Goal: Task Accomplishment & Management: Use online tool/utility

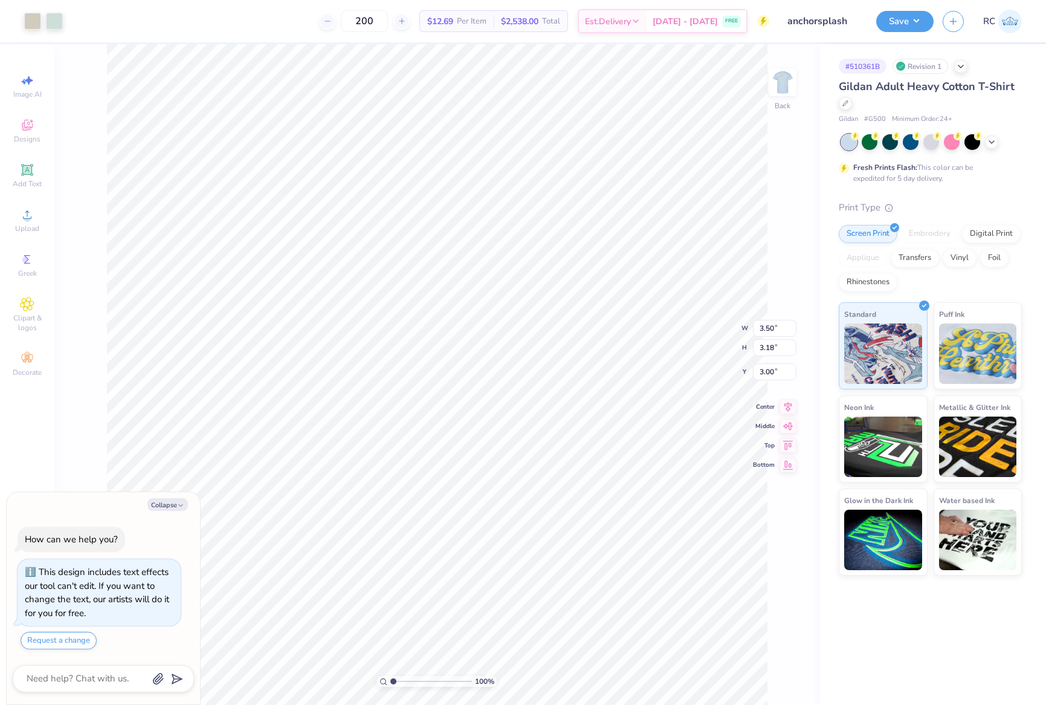
type textarea "x"
click at [778, 86] on img at bounding box center [782, 82] width 48 height 48
click at [25, 580] on body "Art colors 200 $12.69 Per Item $2,538.00 Total Est. Delivery [DATE] - [DATE] FR…" at bounding box center [523, 352] width 1046 height 705
click at [786, 82] on img at bounding box center [782, 82] width 48 height 48
click at [783, 82] on img at bounding box center [782, 82] width 48 height 48
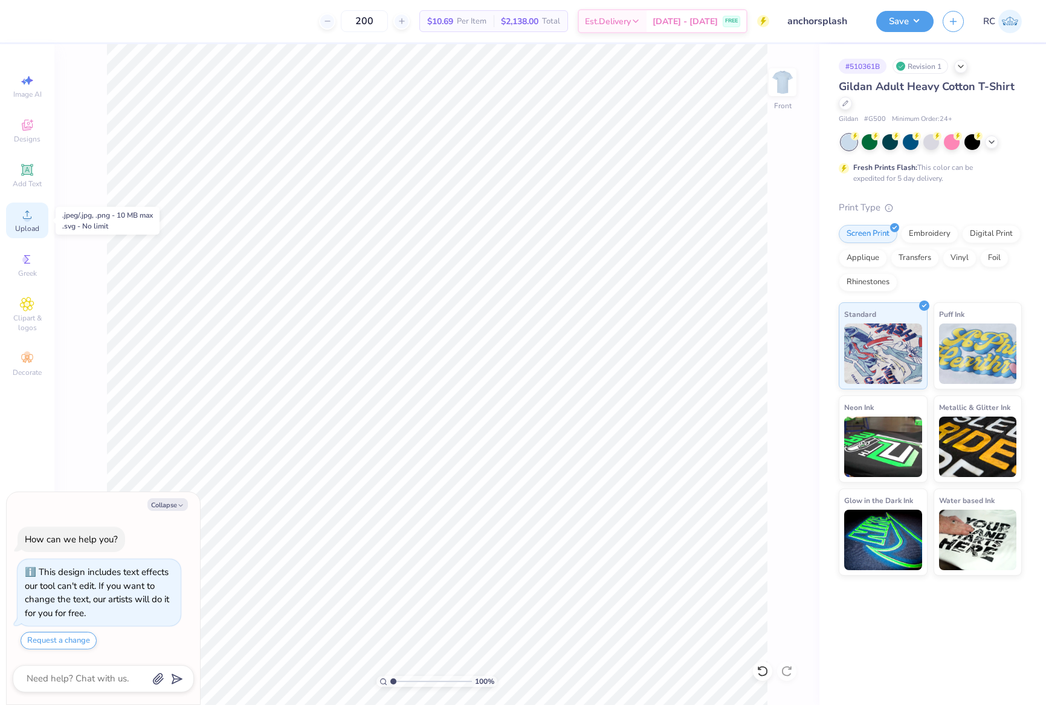
click at [31, 228] on span "Upload" at bounding box center [27, 229] width 24 height 10
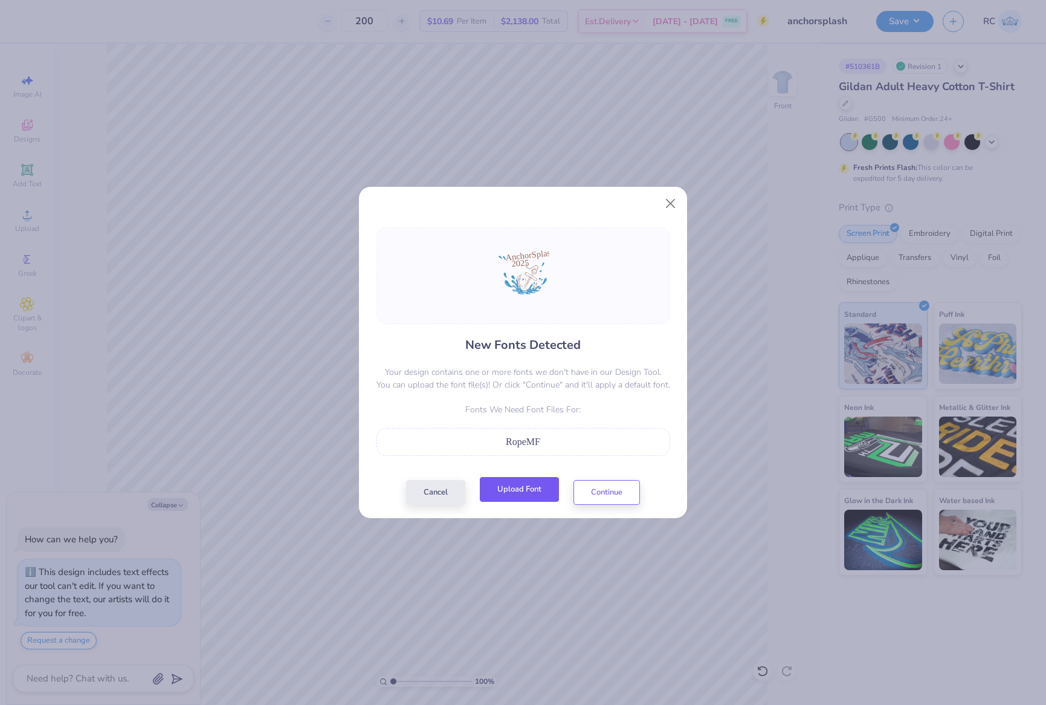
click at [522, 488] on button "Upload Font" at bounding box center [519, 489] width 79 height 25
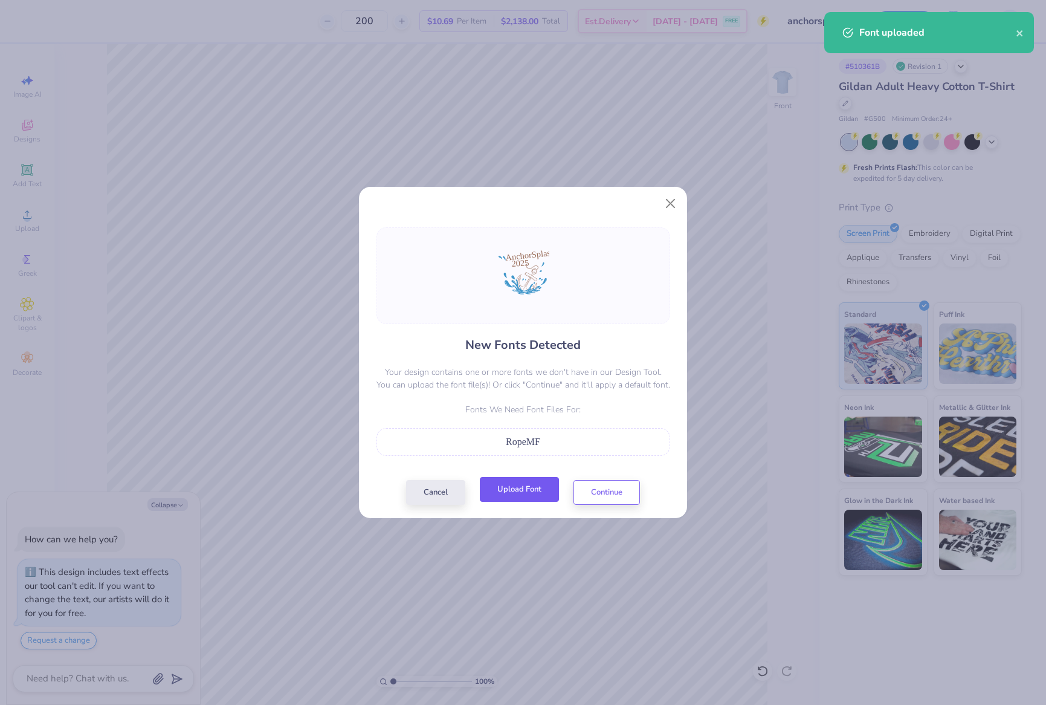
click at [524, 483] on button "Upload Font" at bounding box center [519, 489] width 79 height 25
click at [608, 494] on button "Continue" at bounding box center [606, 489] width 66 height 25
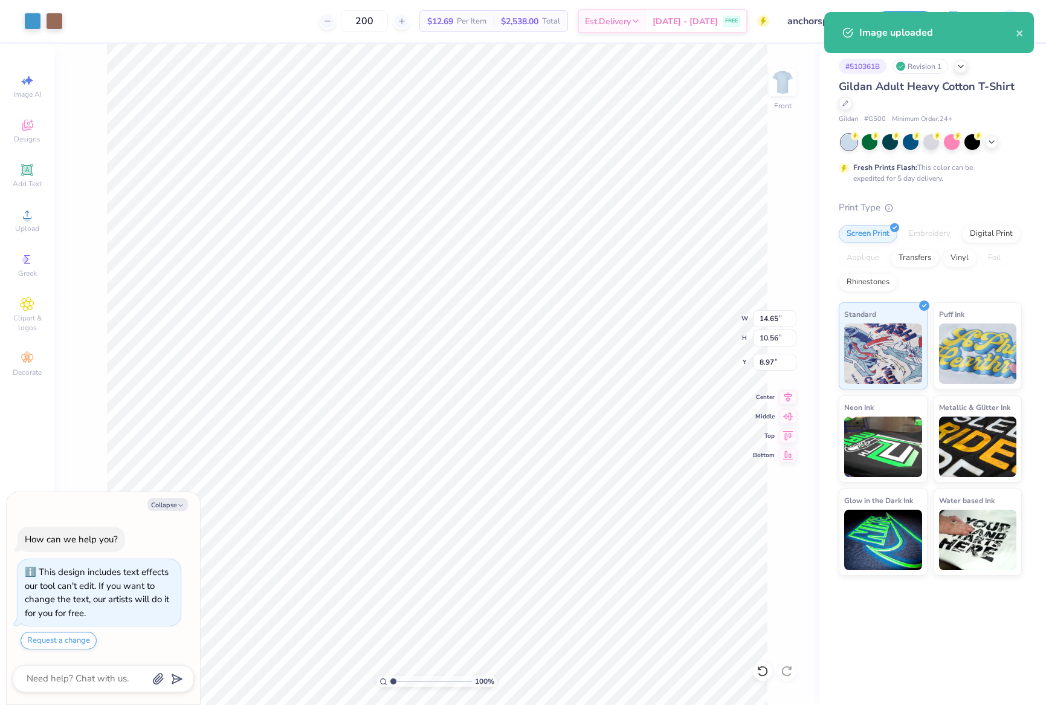
click at [415, 196] on div "New Fonts Detected Your design contains one or more fonts we don't have in our …" at bounding box center [523, 336] width 328 height 290
click at [418, 299] on div at bounding box center [523, 252] width 294 height 97
click at [236, 356] on div "New Fonts Detected Your design contains one or more fonts we don't have in our …" at bounding box center [523, 352] width 1046 height 705
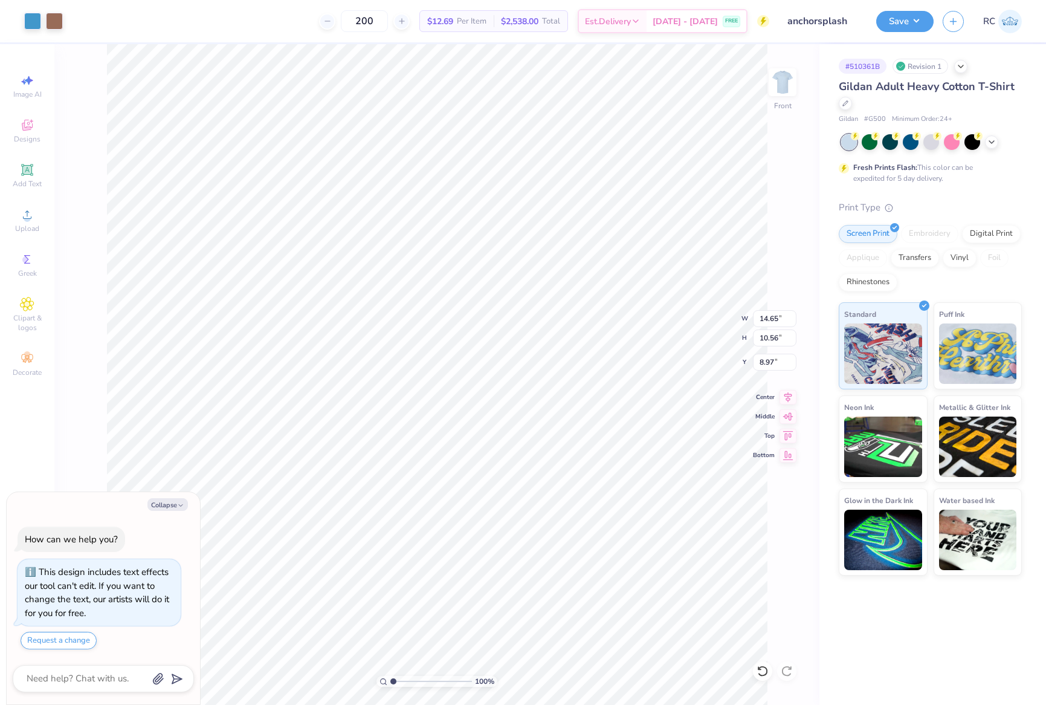
click at [570, 283] on div at bounding box center [523, 252] width 294 height 97
click at [424, 334] on div "New Fonts Detected Your design contains one or more fonts we don't have in our …" at bounding box center [523, 311] width 294 height 214
click at [479, 197] on div "New Fonts Detected Your design contains one or more fonts we don't have in our …" at bounding box center [523, 336] width 328 height 290
click at [564, 200] on div "New Fonts Detected Your design contains one or more fonts we don't have in our …" at bounding box center [523, 336] width 328 height 290
click at [697, 367] on div "New Fonts Detected Your design contains one or more fonts we don't have in our …" at bounding box center [523, 352] width 1046 height 705
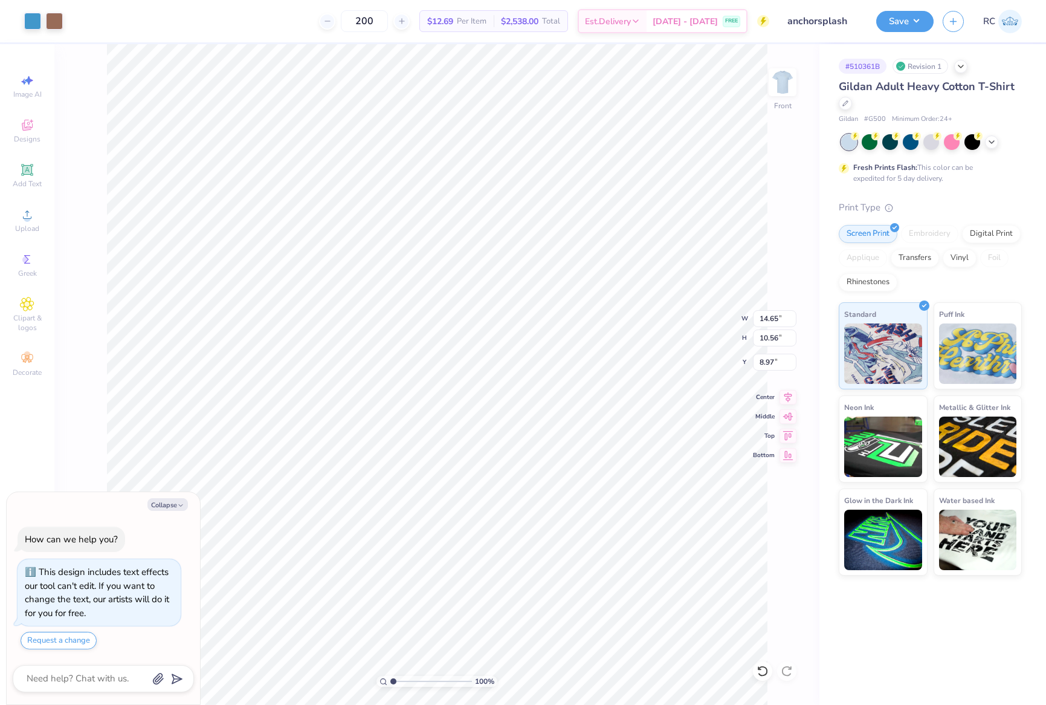
click at [697, 367] on div "New Fonts Detected Your design contains one or more fonts we don't have in our …" at bounding box center [523, 352] width 1046 height 705
click at [480, 393] on div "New Fonts Detected Your design contains one or more fonts we don't have in our …" at bounding box center [523, 311] width 294 height 214
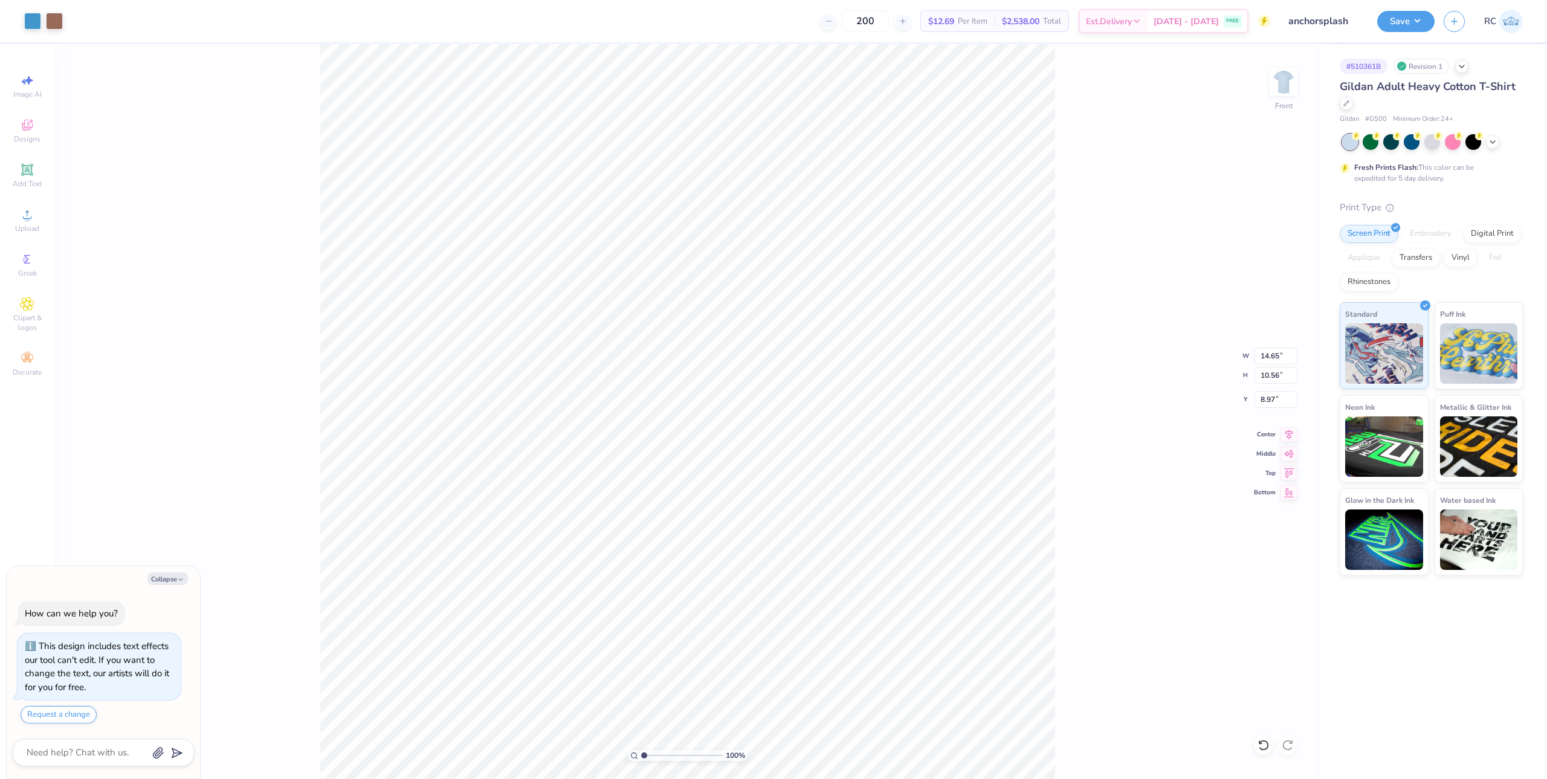
drag, startPoint x: 699, startPoint y: 209, endPoint x: 792, endPoint y: 314, distance: 140.4
click at [699, 209] on div at bounding box center [774, 214] width 328 height 27
click at [783, 323] on div at bounding box center [774, 290] width 294 height 97
click at [683, 199] on div "New Fonts Detected Your design contains one or more fonts we don't have in our …" at bounding box center [773, 389] width 1547 height 779
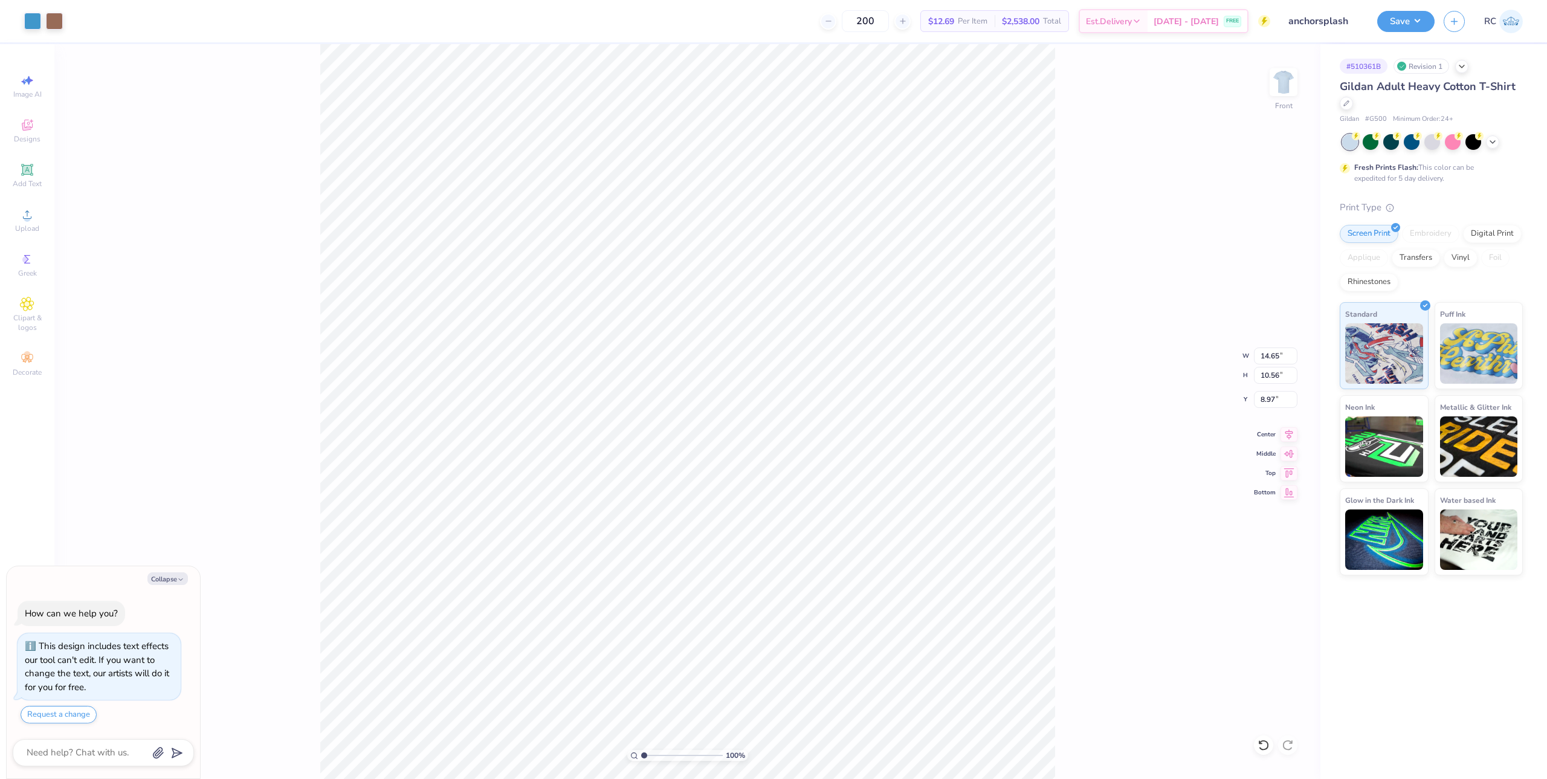
type textarea "x"
click at [911, 289] on div at bounding box center [774, 290] width 294 height 97
click at [810, 308] on div at bounding box center [774, 290] width 294 height 97
click at [801, 324] on div at bounding box center [774, 290] width 294 height 97
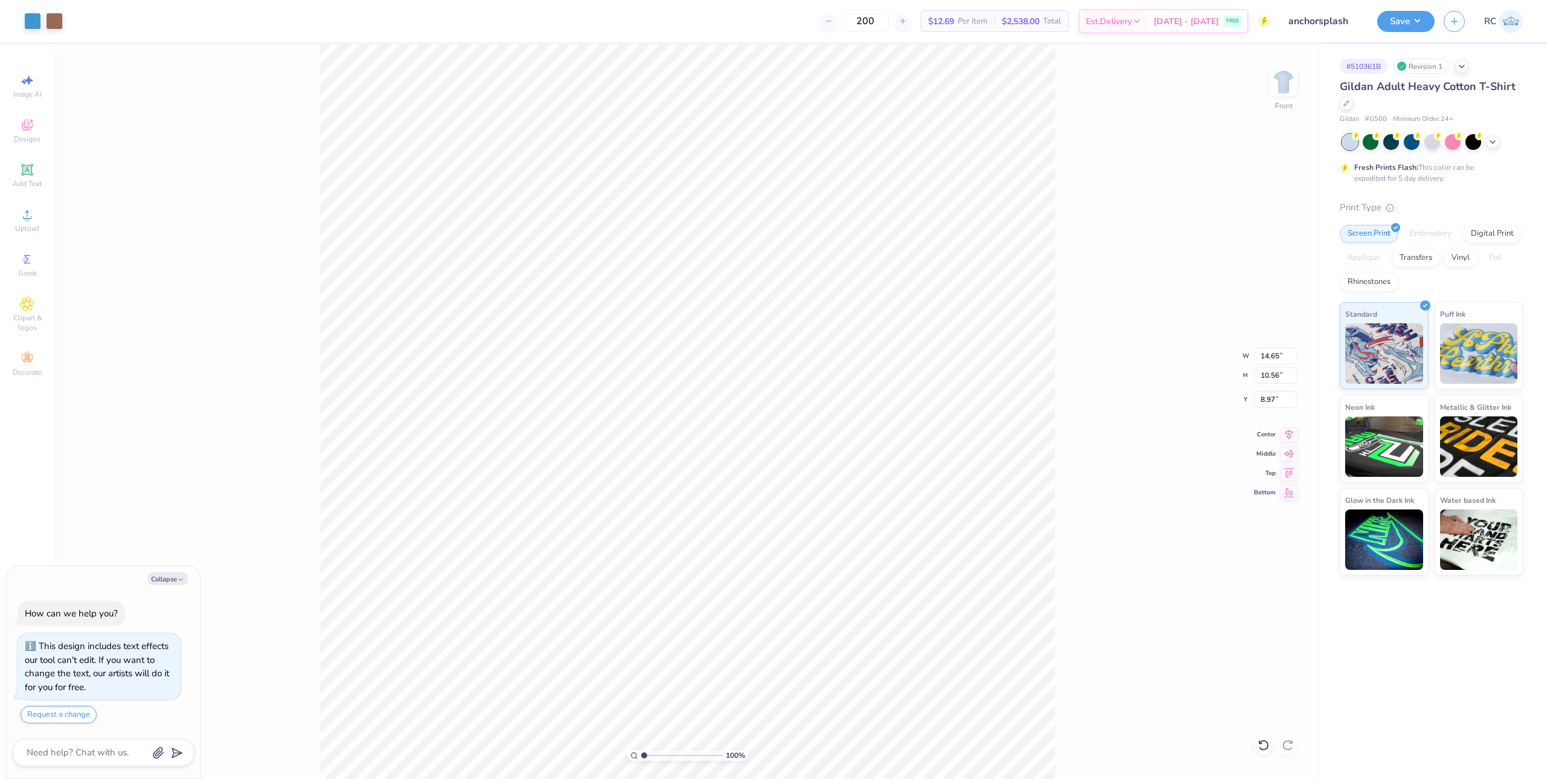
click at [801, 324] on div at bounding box center [774, 290] width 294 height 97
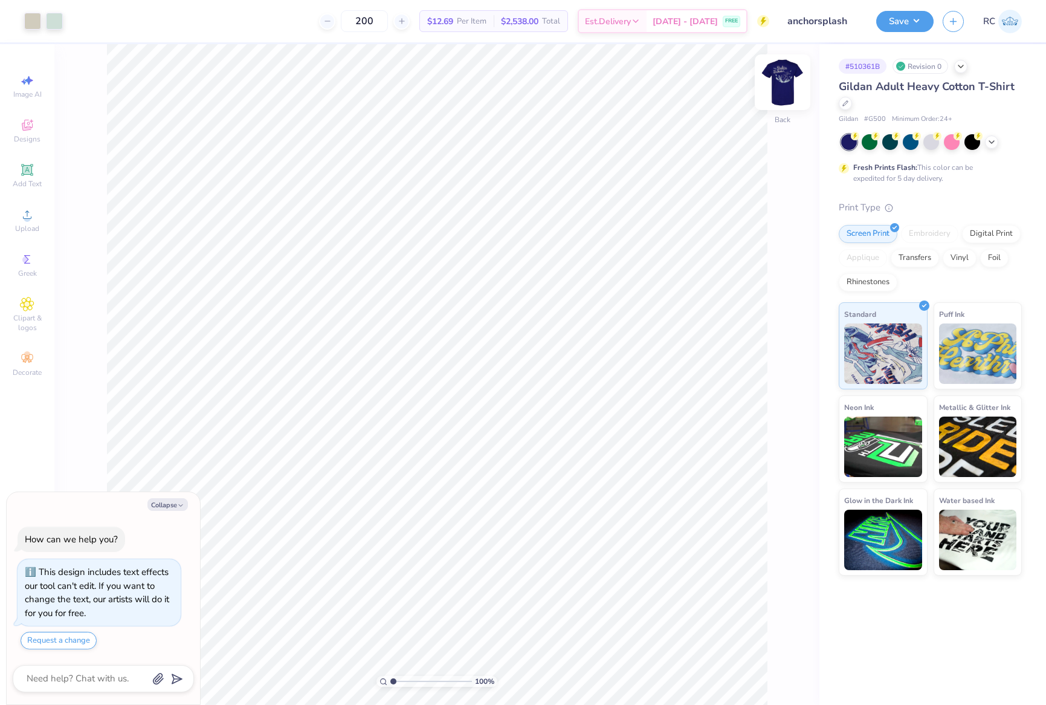
click at [778, 91] on img at bounding box center [782, 82] width 48 height 48
click at [784, 105] on div "Front" at bounding box center [783, 89] width 28 height 43
click at [576, 355] on li "Download vector" at bounding box center [562, 357] width 95 height 24
click at [781, 84] on img at bounding box center [782, 82] width 48 height 48
type textarea "x"
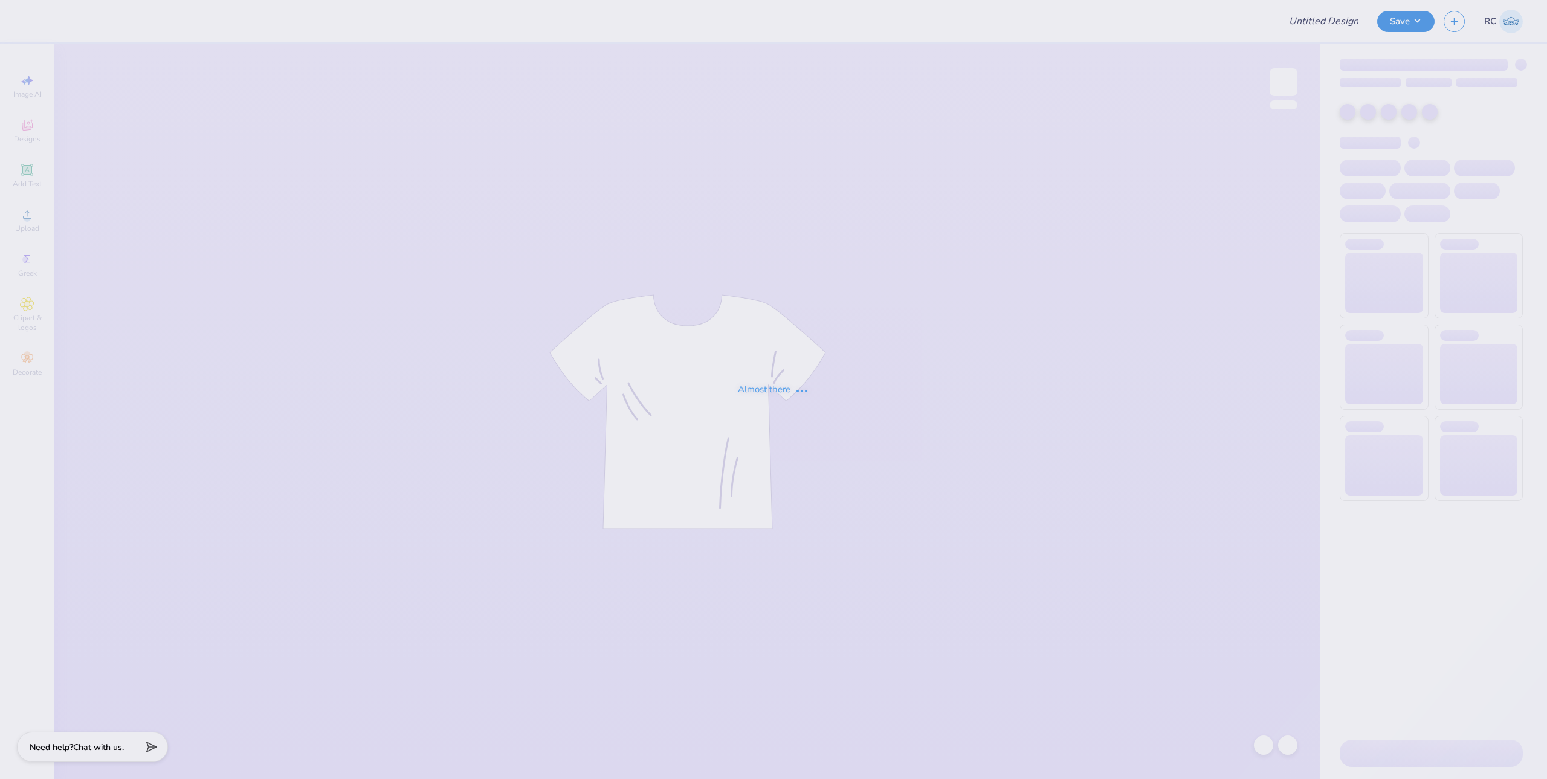
type input "anchorsplash"
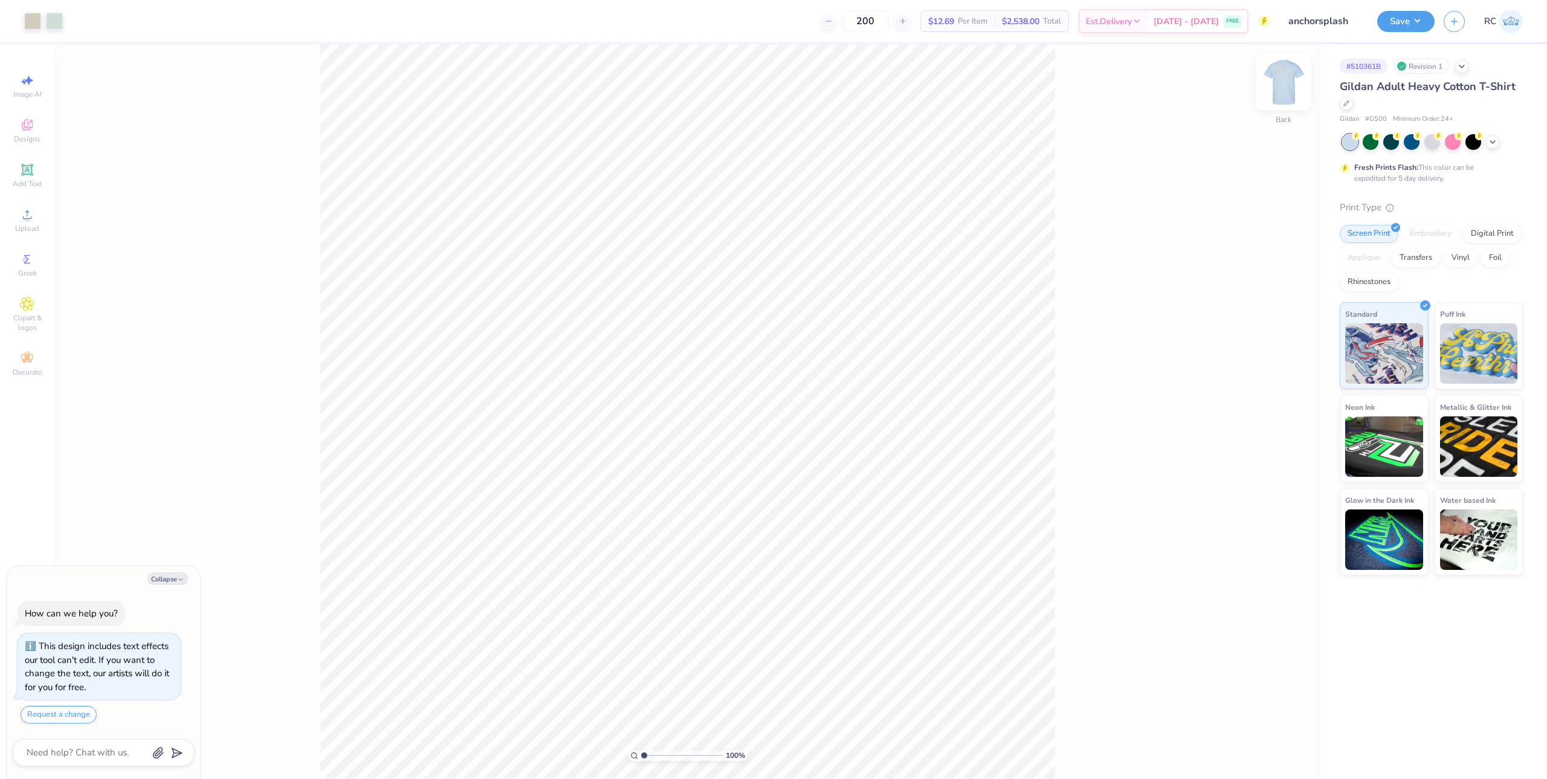
click at [1286, 79] on img at bounding box center [1283, 82] width 48 height 48
click at [34, 218] on icon at bounding box center [27, 214] width 15 height 15
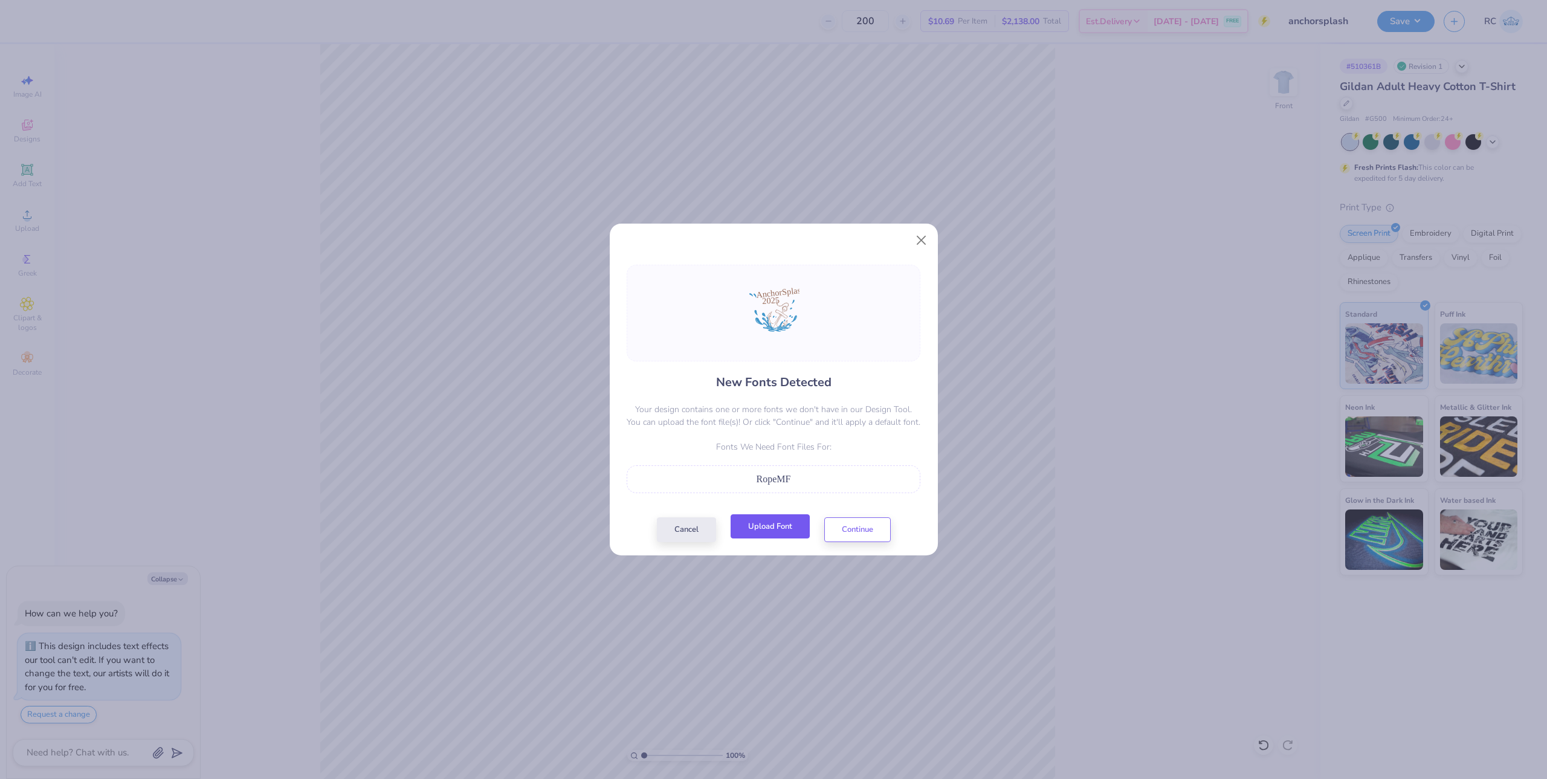
click at [774, 528] on button "Upload Font" at bounding box center [770, 526] width 79 height 25
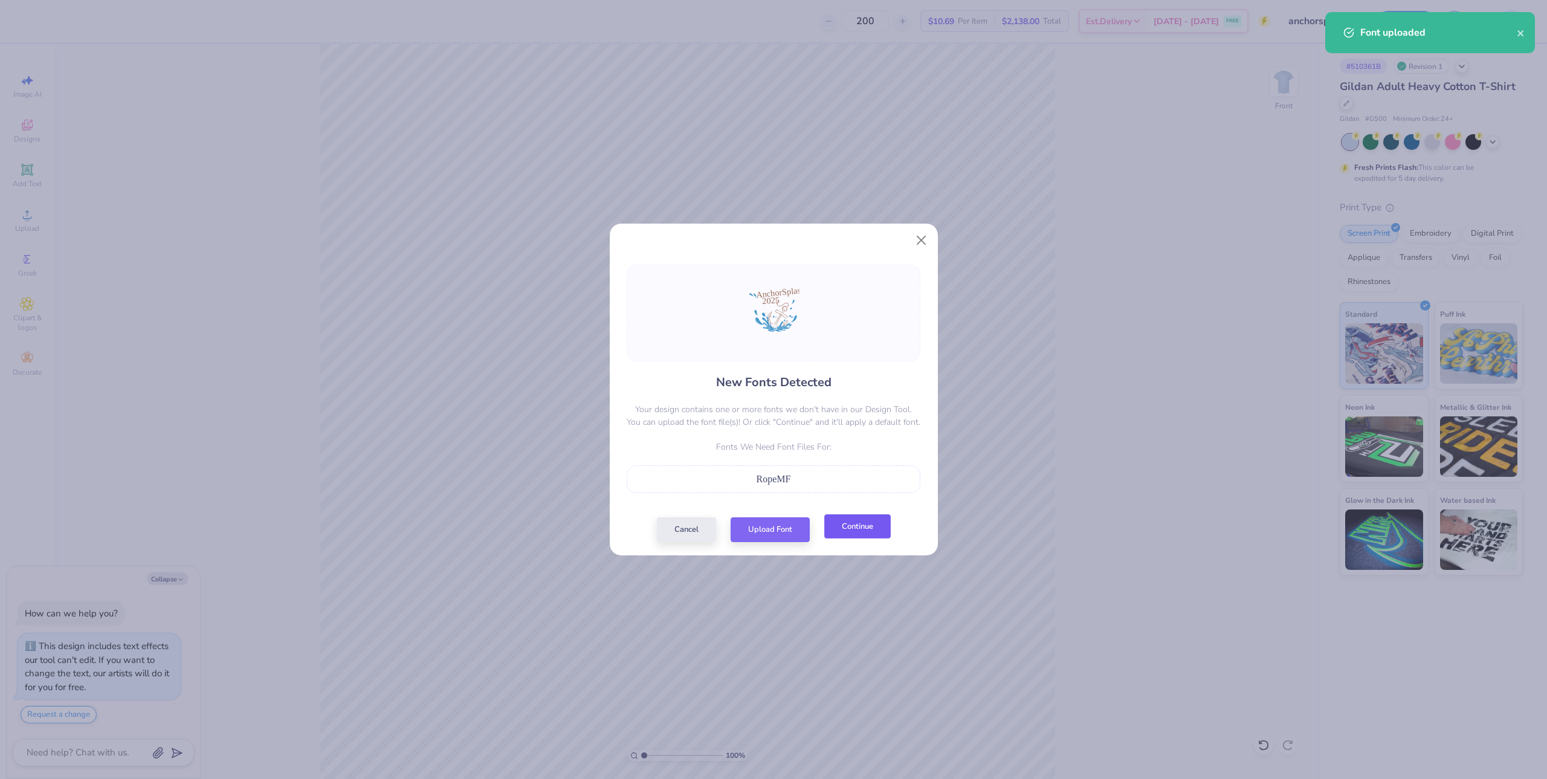
click at [862, 532] on button "Continue" at bounding box center [857, 526] width 66 height 25
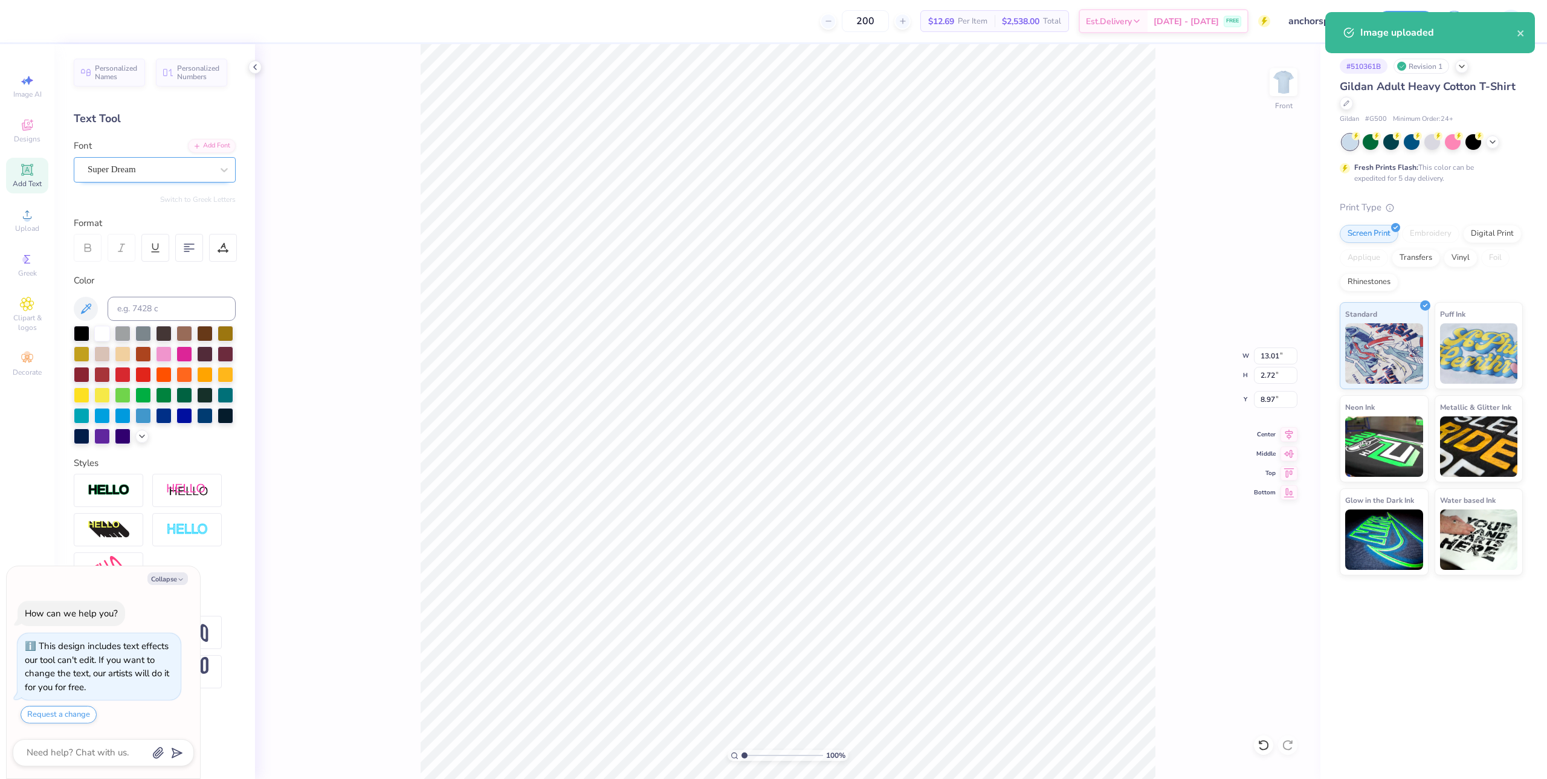
click at [176, 176] on div "Super Dream" at bounding box center [149, 169] width 127 height 19
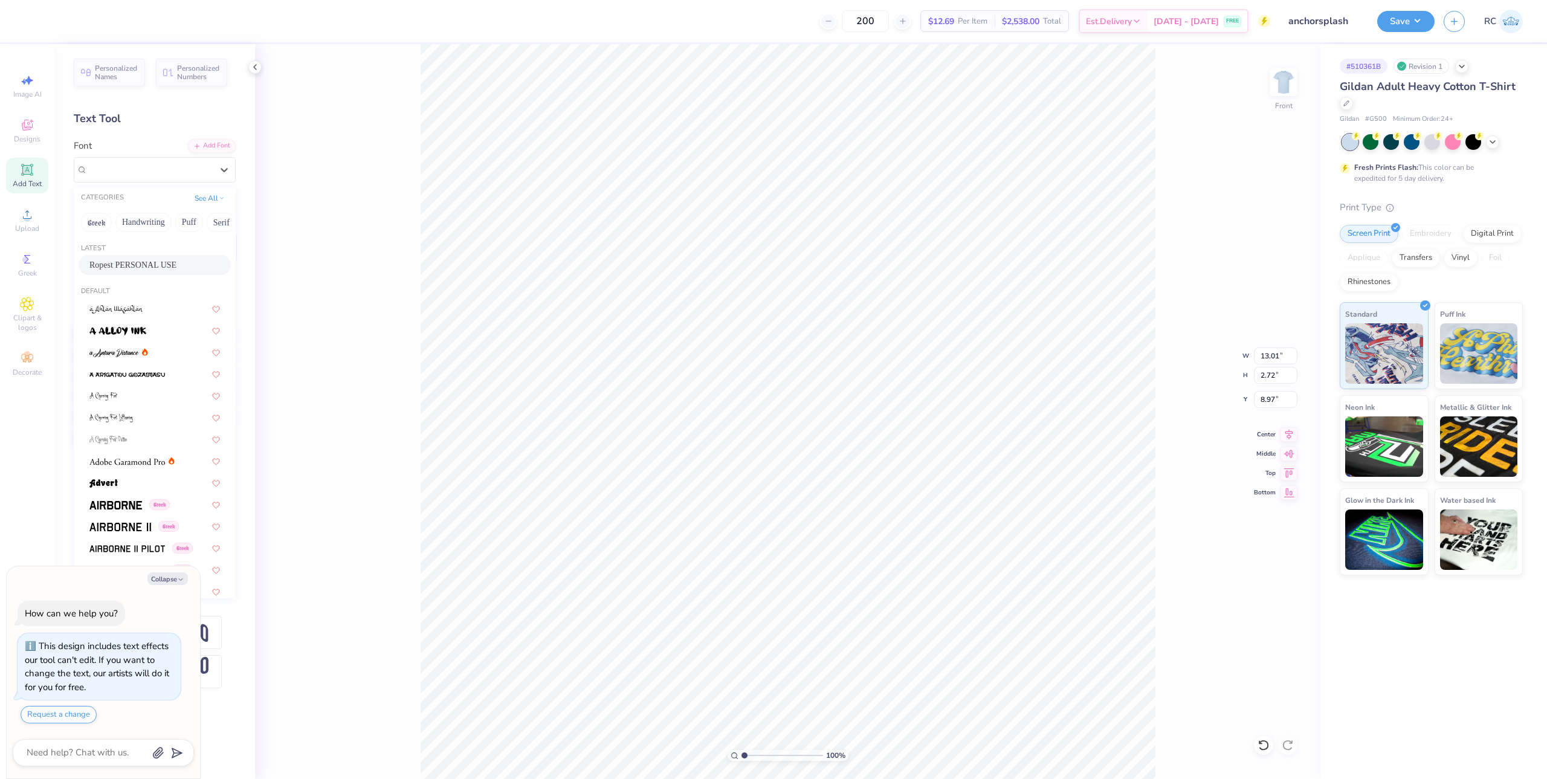
click at [157, 261] on span "Ropest PERSONAL USE" at bounding box center [132, 265] width 87 height 13
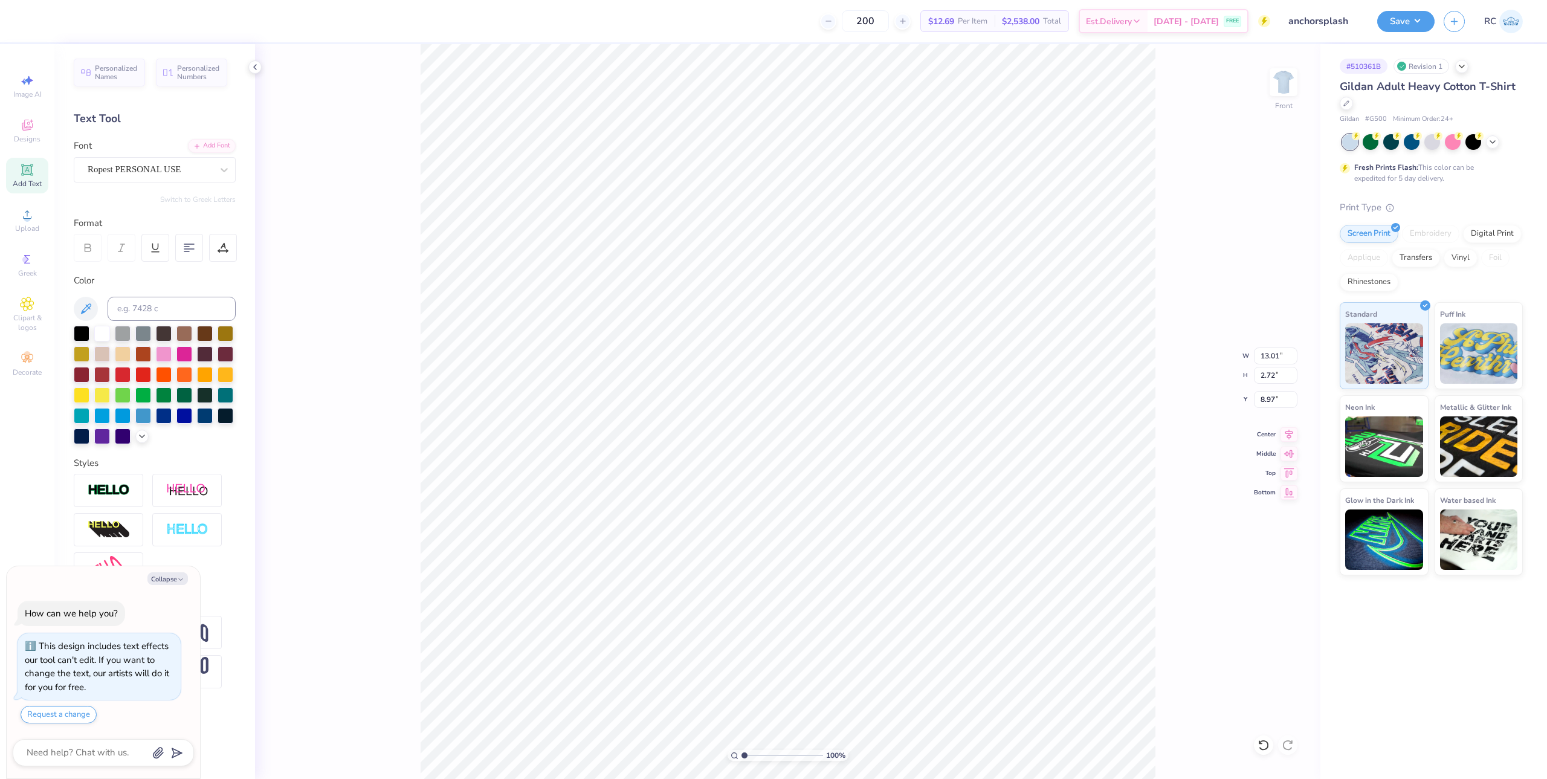
type textarea "x"
type input "13.36"
type input "3.52"
type input "8.64"
type textarea "x"
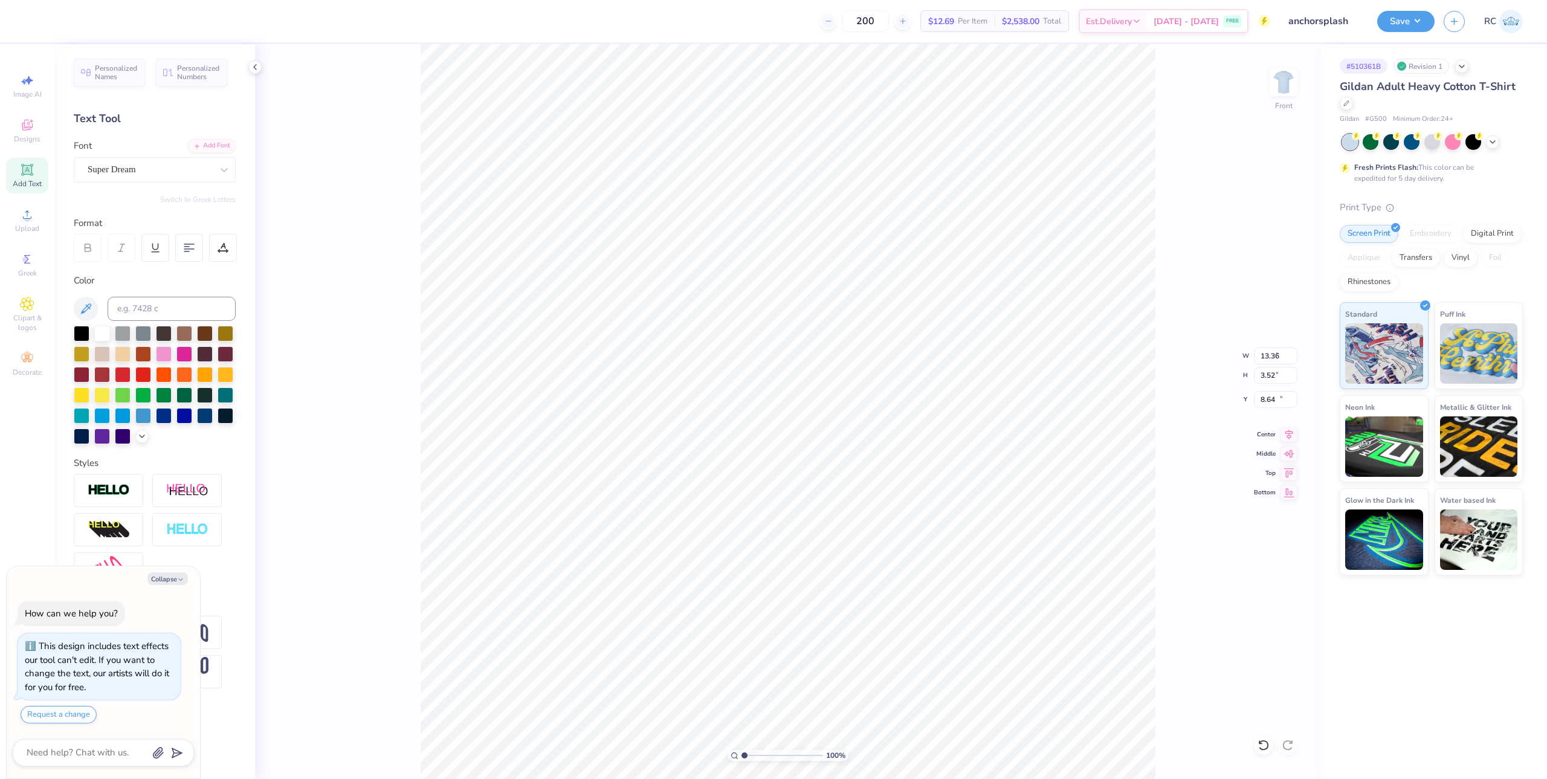
type input "4.81"
type input "1.73"
type input "11.40"
click at [108, 201] on div "Switch to Greek Letters" at bounding box center [155, 200] width 162 height 10
click at [201, 147] on div "Add Font" at bounding box center [212, 145] width 48 height 14
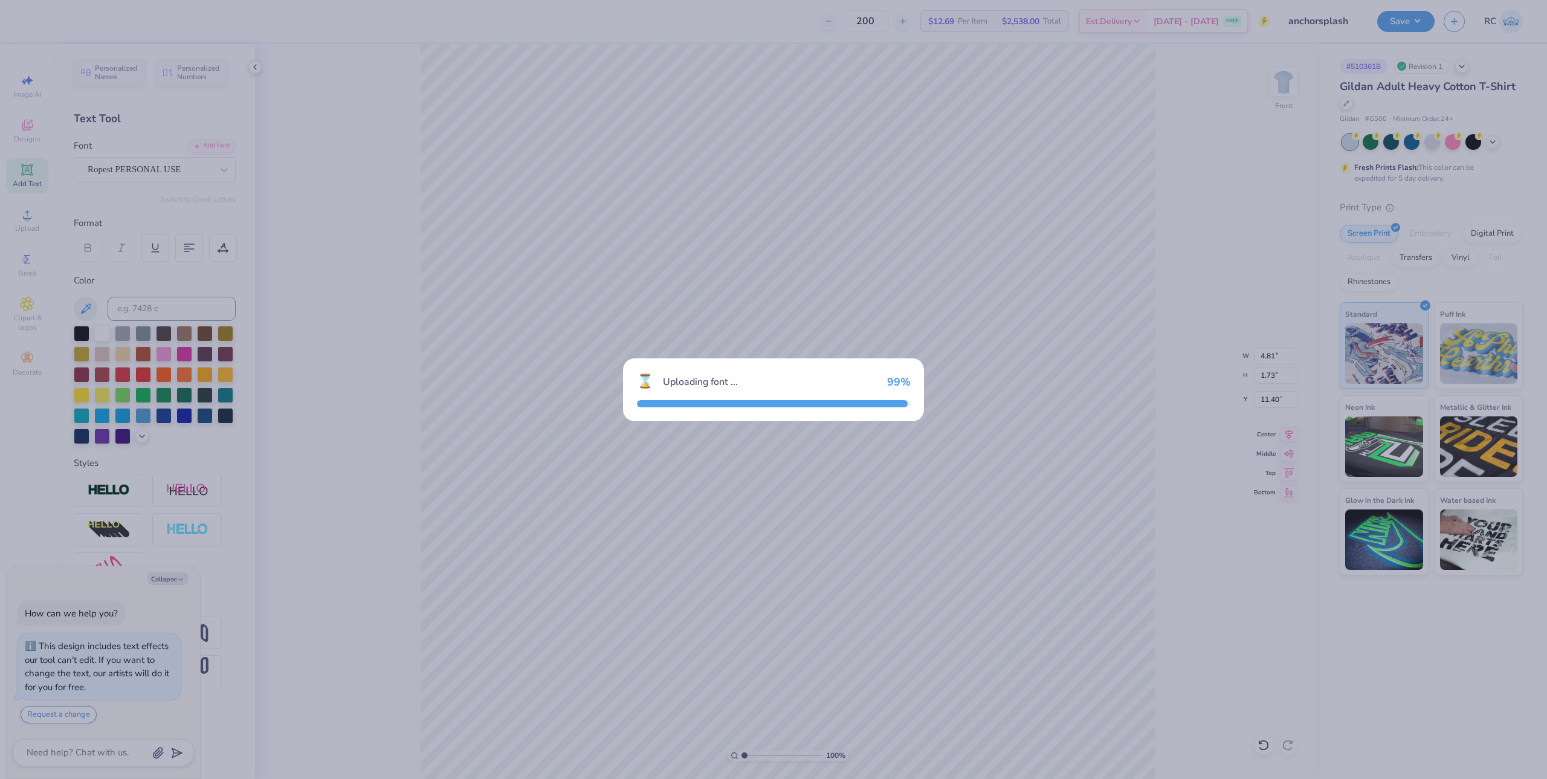
type textarea "x"
type input "14.61"
type input "2.79"
type input "10.93"
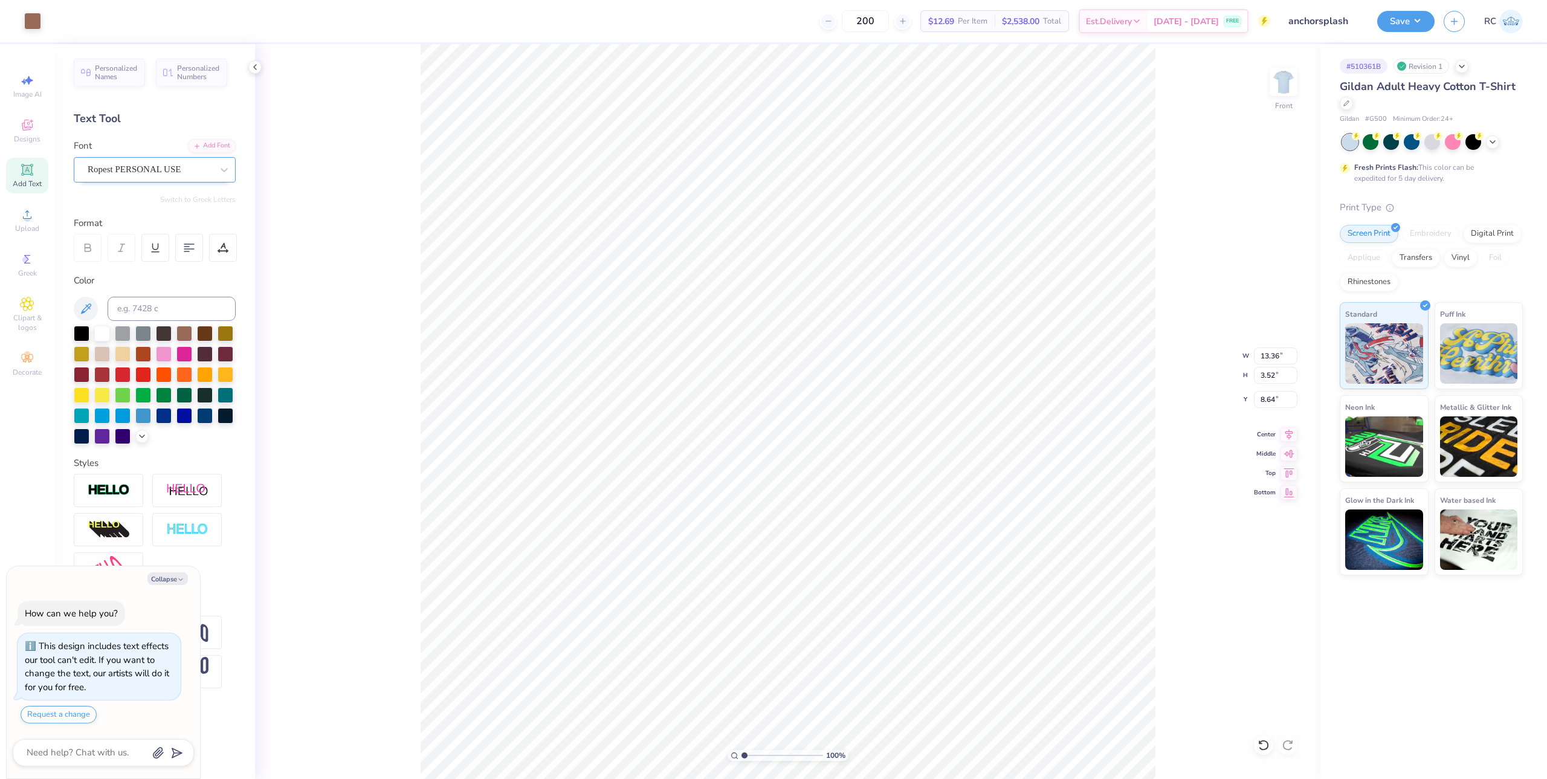
scroll to position [10, 2]
click at [167, 173] on div "Ropest PERSONAL USE" at bounding box center [149, 169] width 127 height 19
type textarea "x"
click at [147, 260] on span "Ropest PERSONAL USE" at bounding box center [132, 265] width 87 height 13
type input "rop"
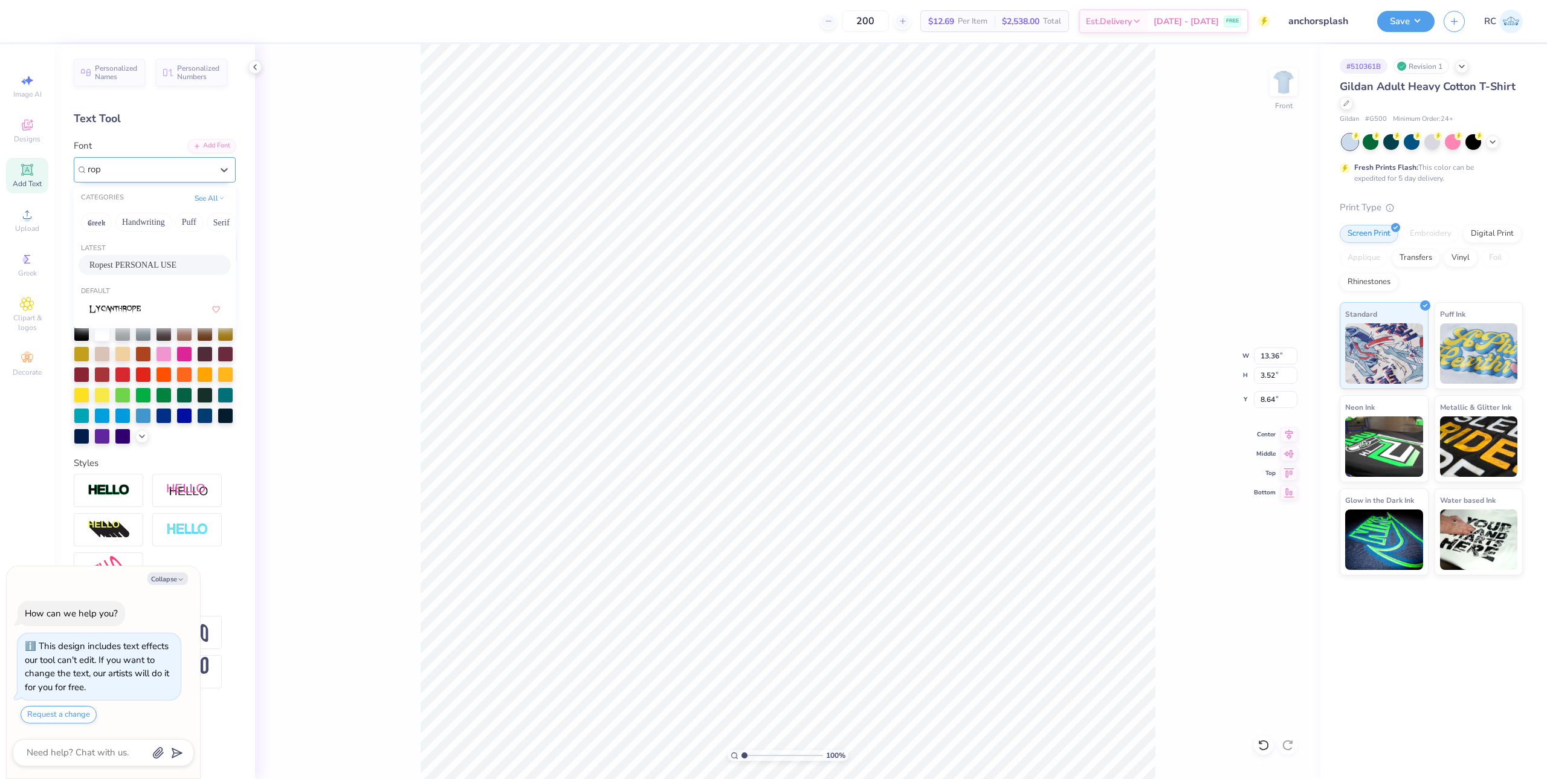
type textarea "x"
click at [390, 347] on div "100 % Front W 13.36 13.36 " H 3.52 3.52 " Y 8.64 8.64 " Center Middle Top Bottom" at bounding box center [787, 411] width 1065 height 735
type textarea "x"
type input "14.61"
type input "2.79"
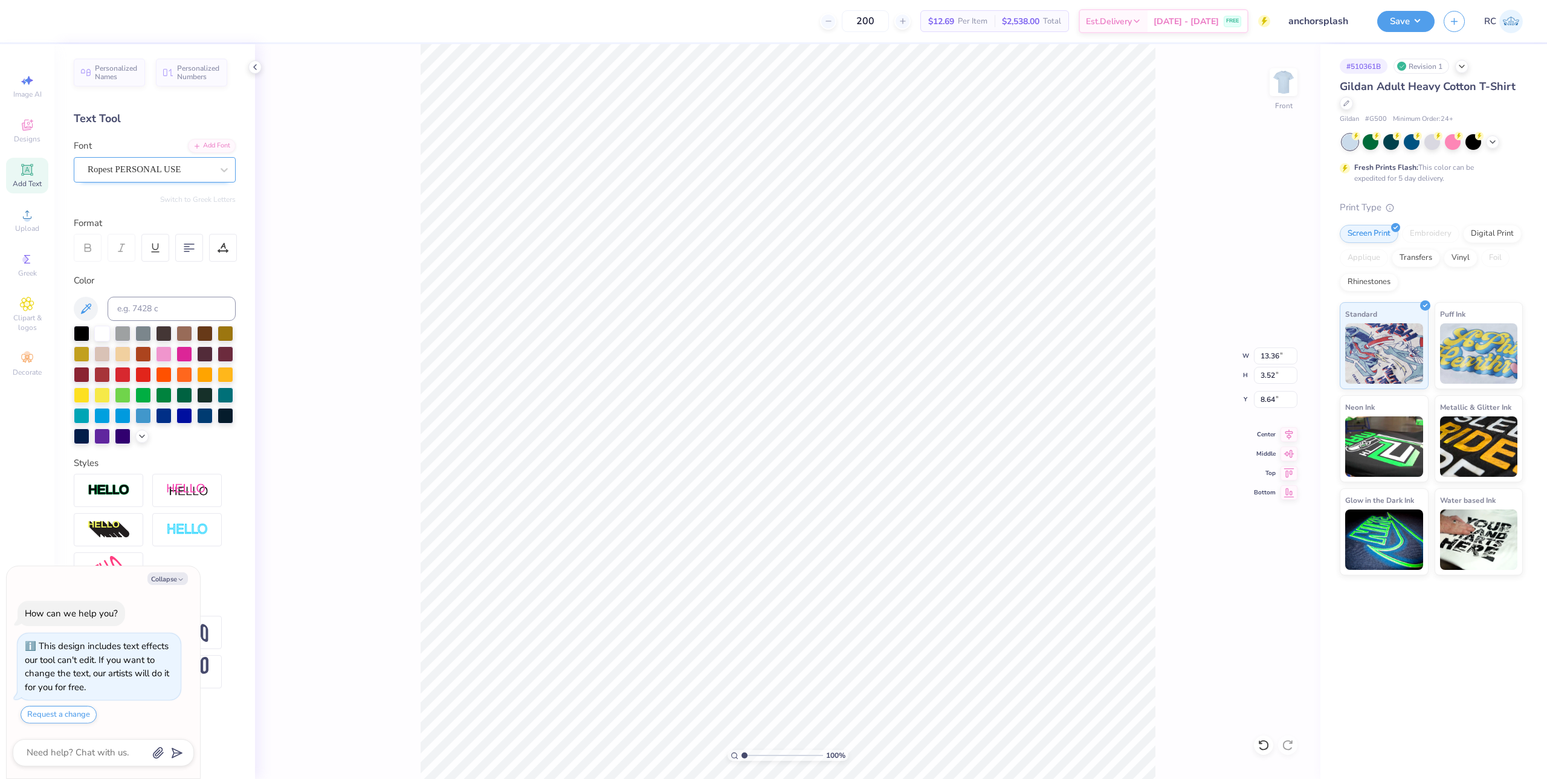
type input "10.93"
click at [209, 169] on div "Ropest PERSONAL USE" at bounding box center [149, 169] width 127 height 19
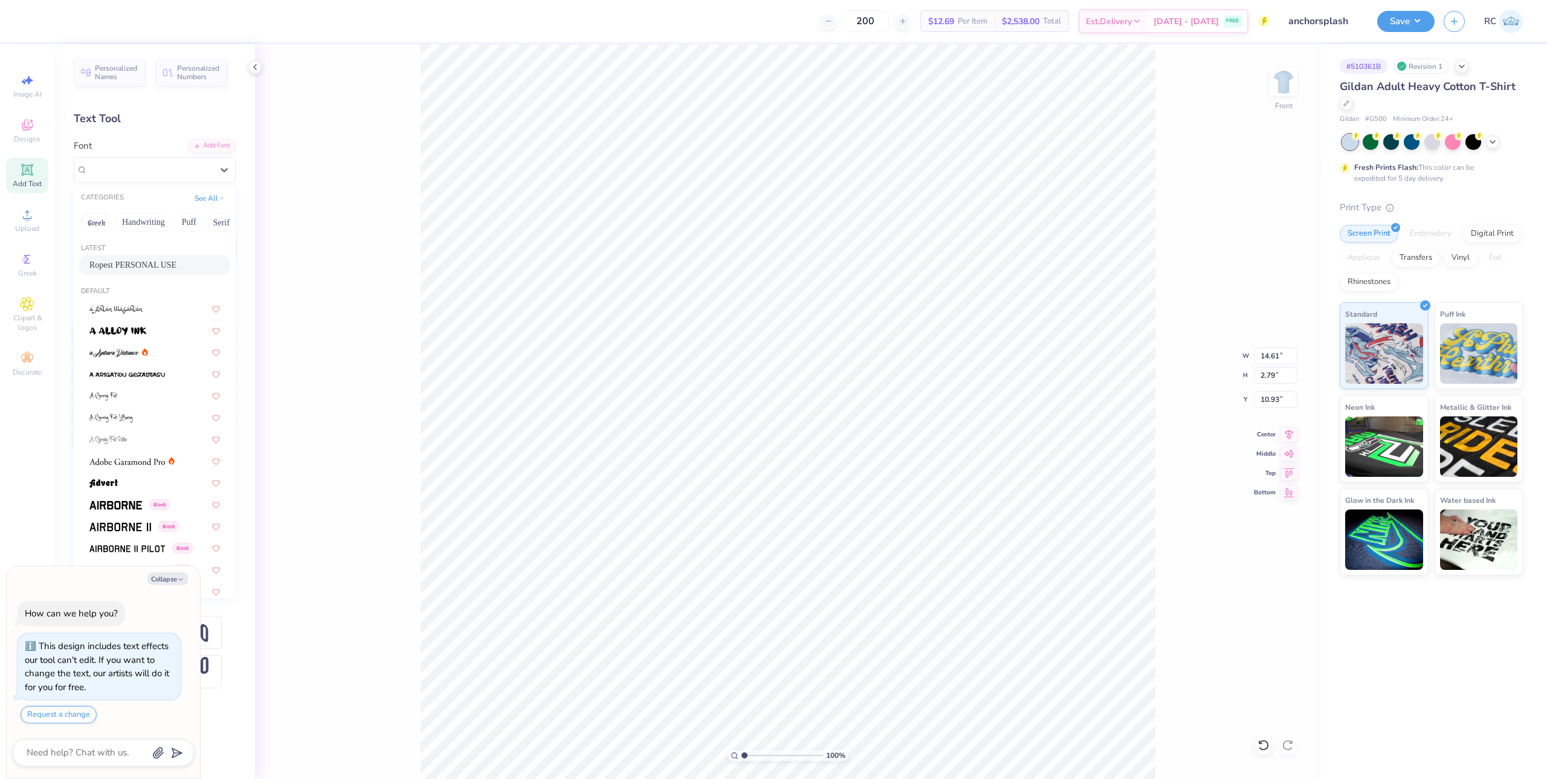
click at [176, 263] on span "Ropest PERSONAL USE" at bounding box center [132, 265] width 87 height 13
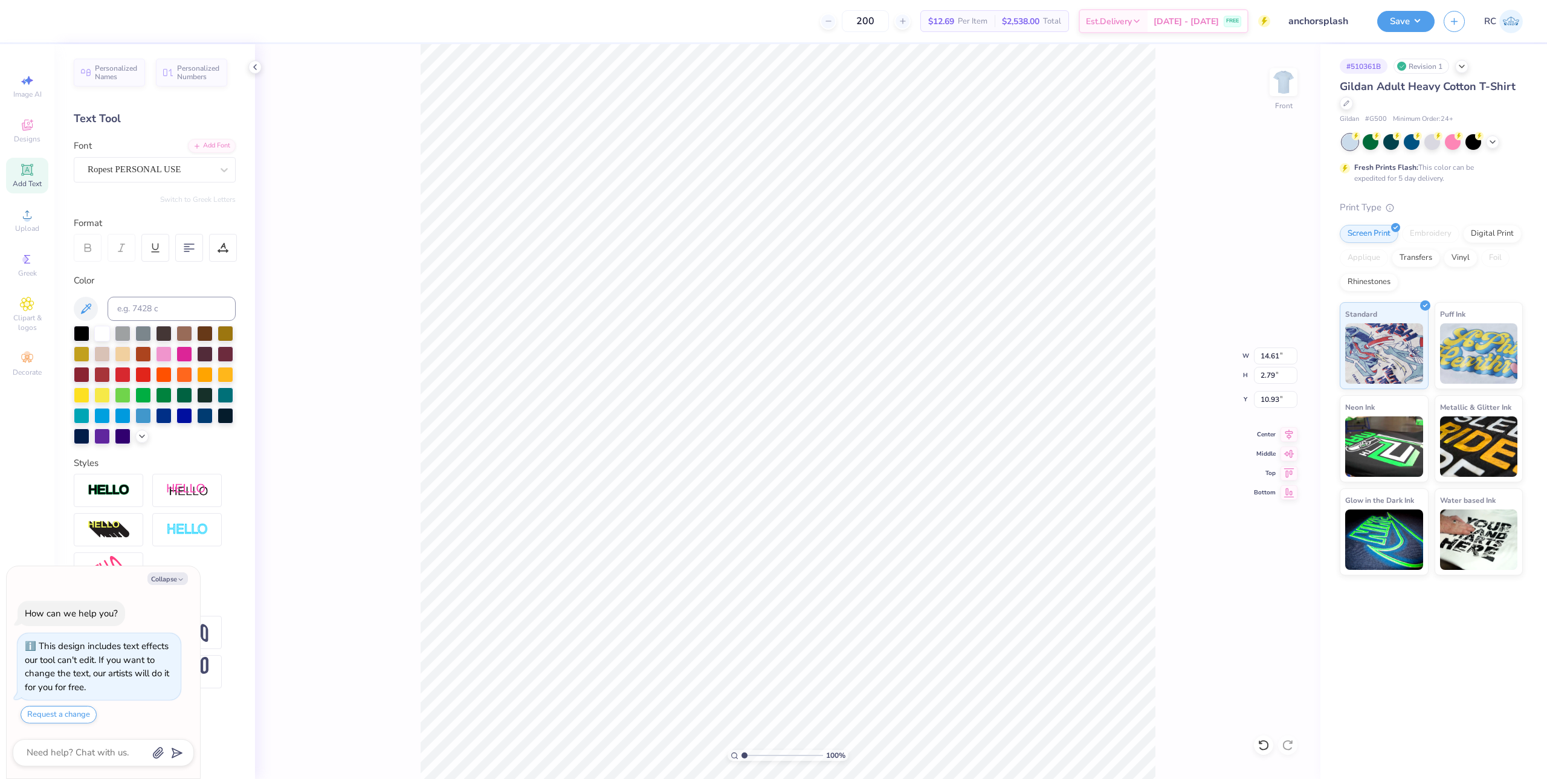
click at [412, 373] on div "100 % Front W 14.61 14.61 " H 2.79 2.79 " Y 10.93 10.93 " Center Middle Top Bot…" at bounding box center [787, 411] width 1065 height 735
click at [165, 170] on div "Super Dream" at bounding box center [149, 169] width 127 height 19
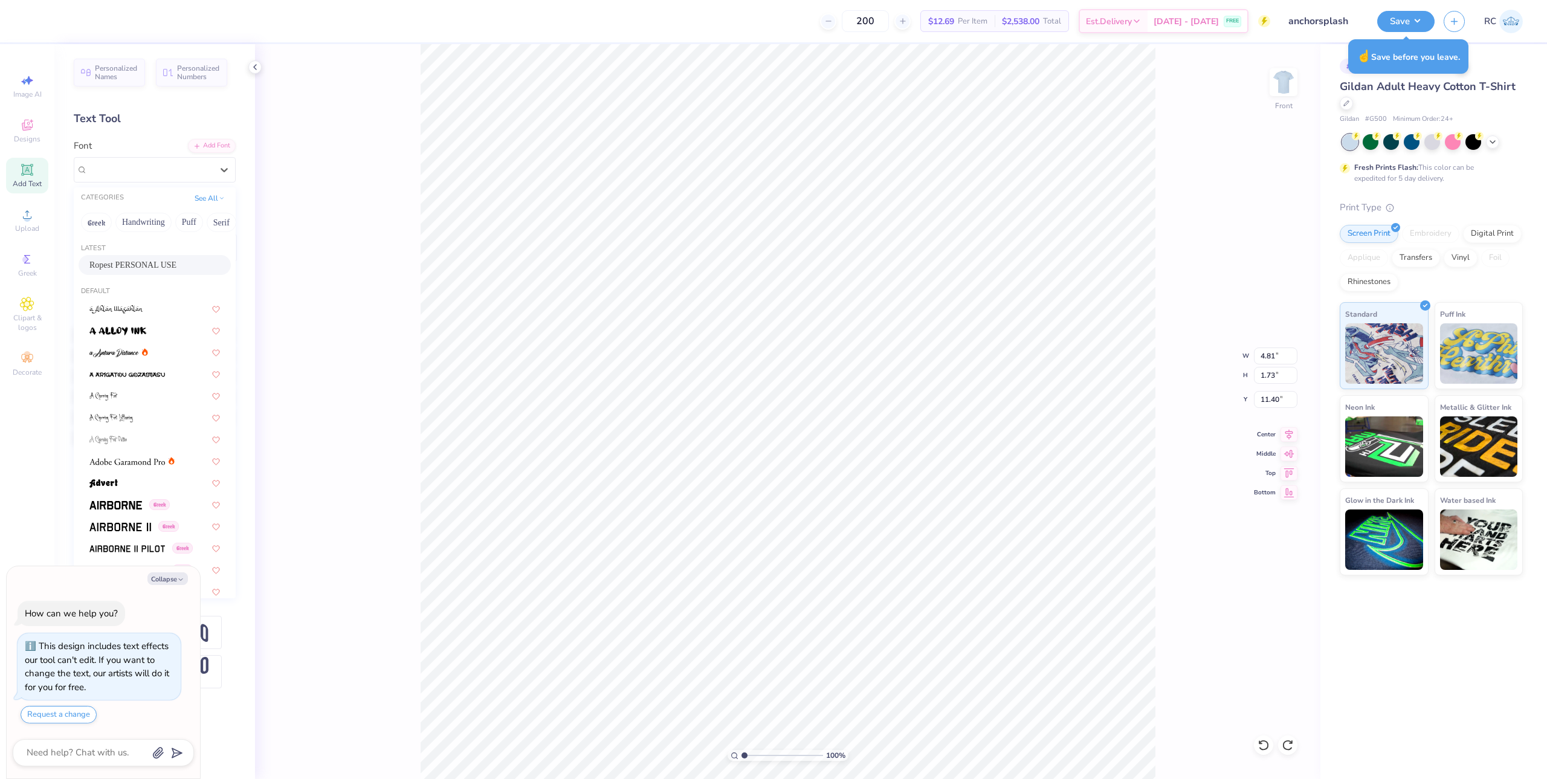
click at [138, 265] on span "Ropest PERSONAL USE" at bounding box center [132, 265] width 87 height 13
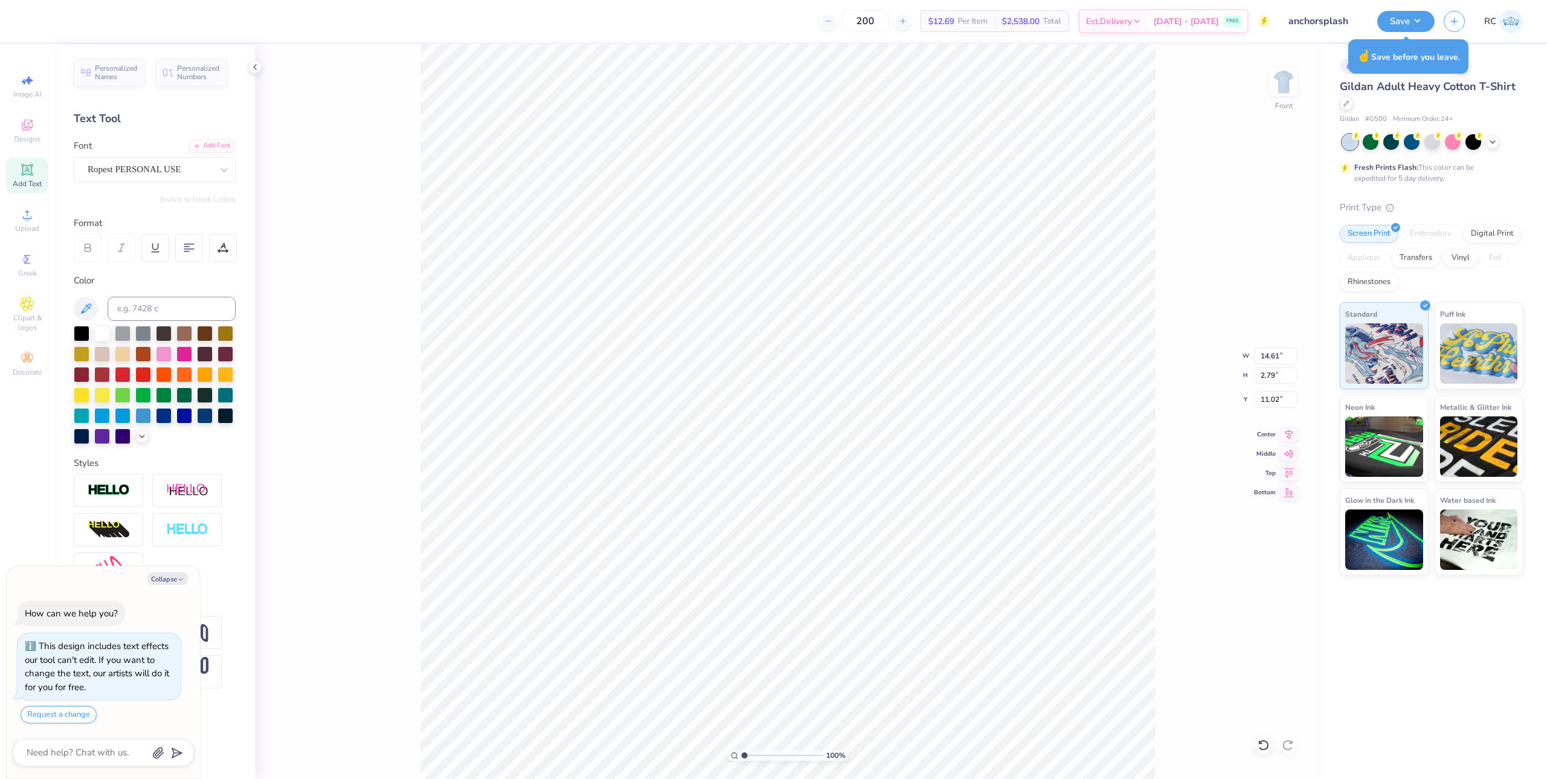
type textarea "x"
type input "14.61"
type input "2.79"
type input "11.02"
type textarea "x"
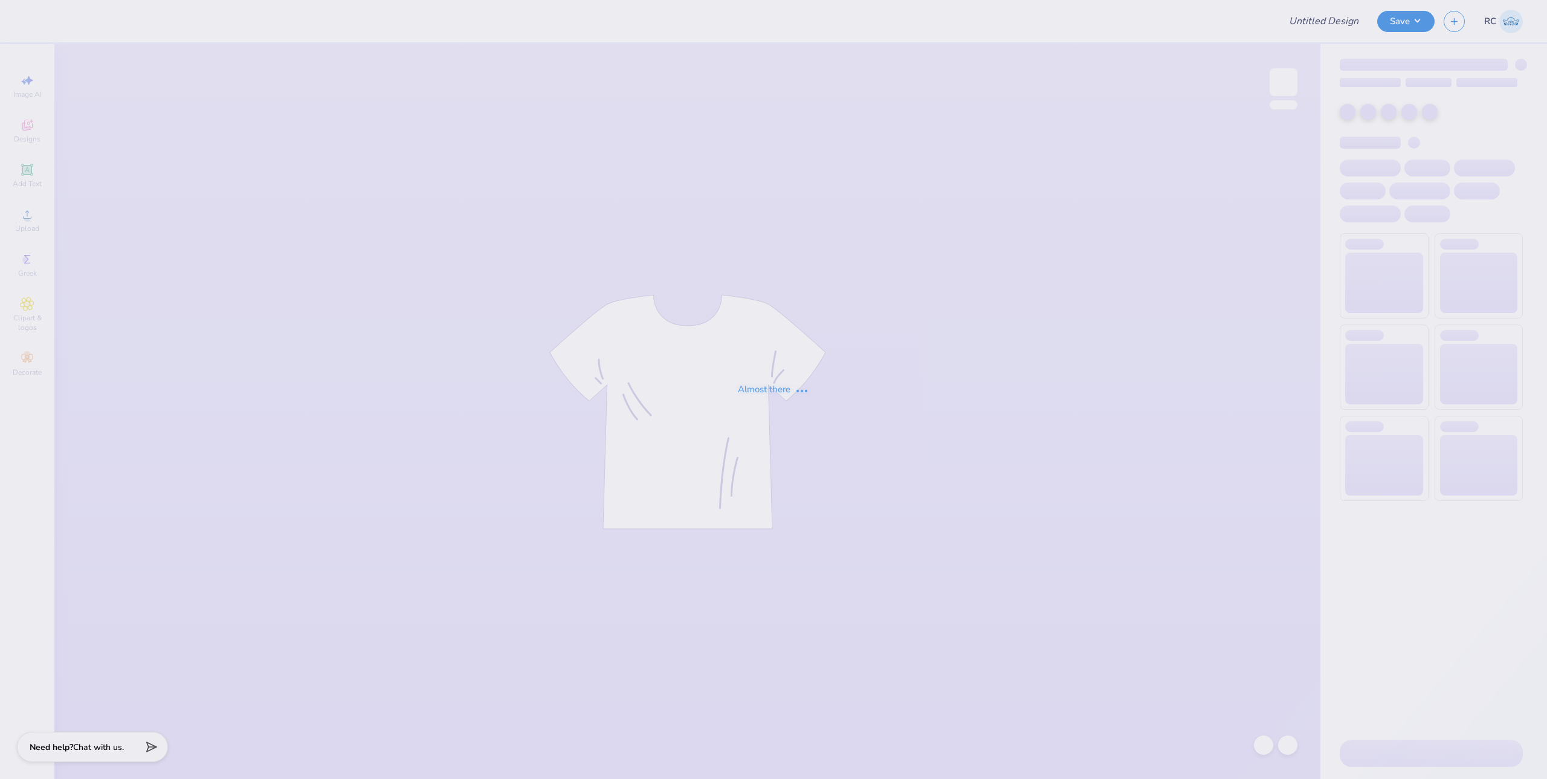
type input "anchorsplash"
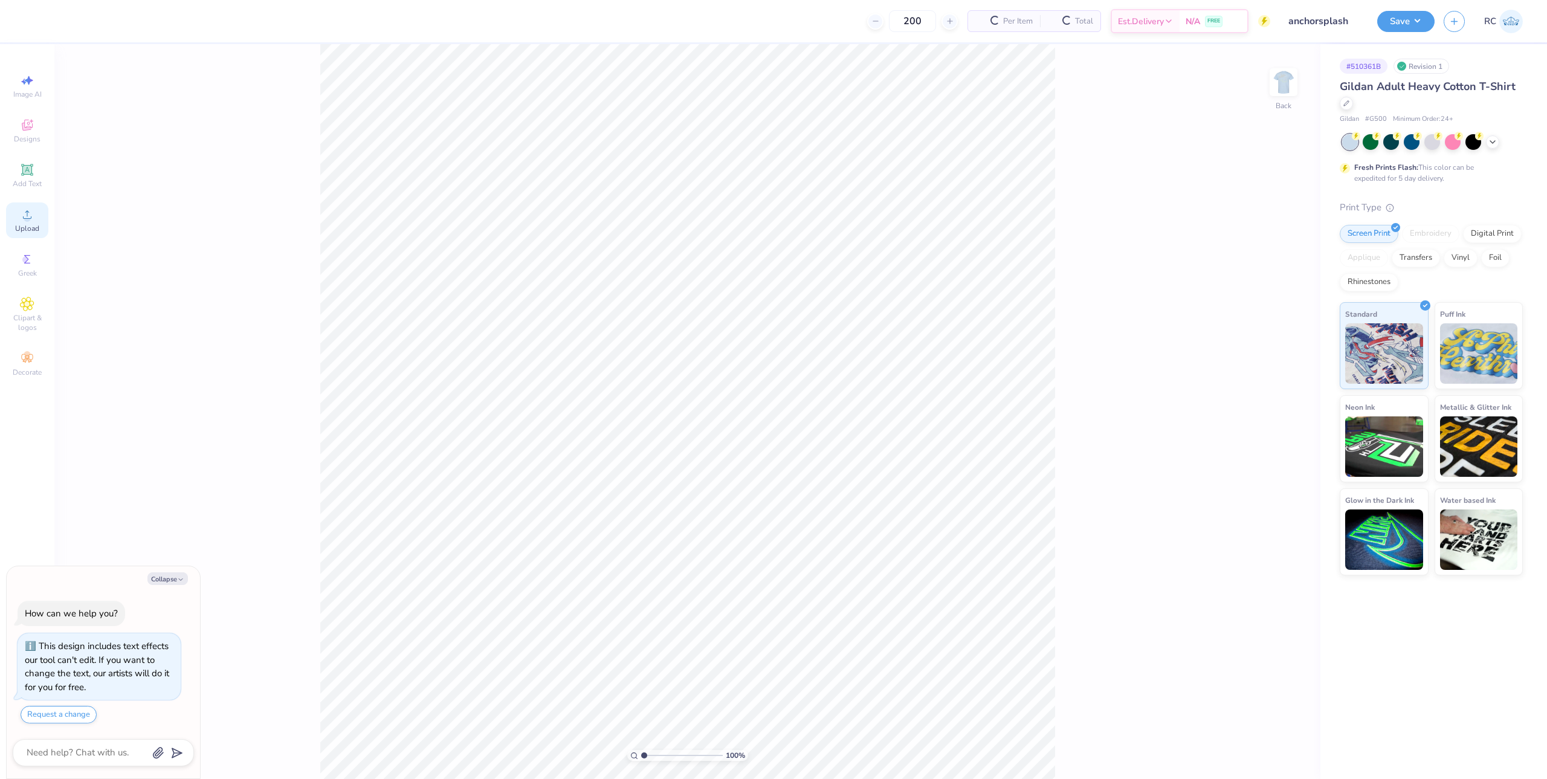
click at [35, 222] on div "Upload" at bounding box center [27, 220] width 42 height 36
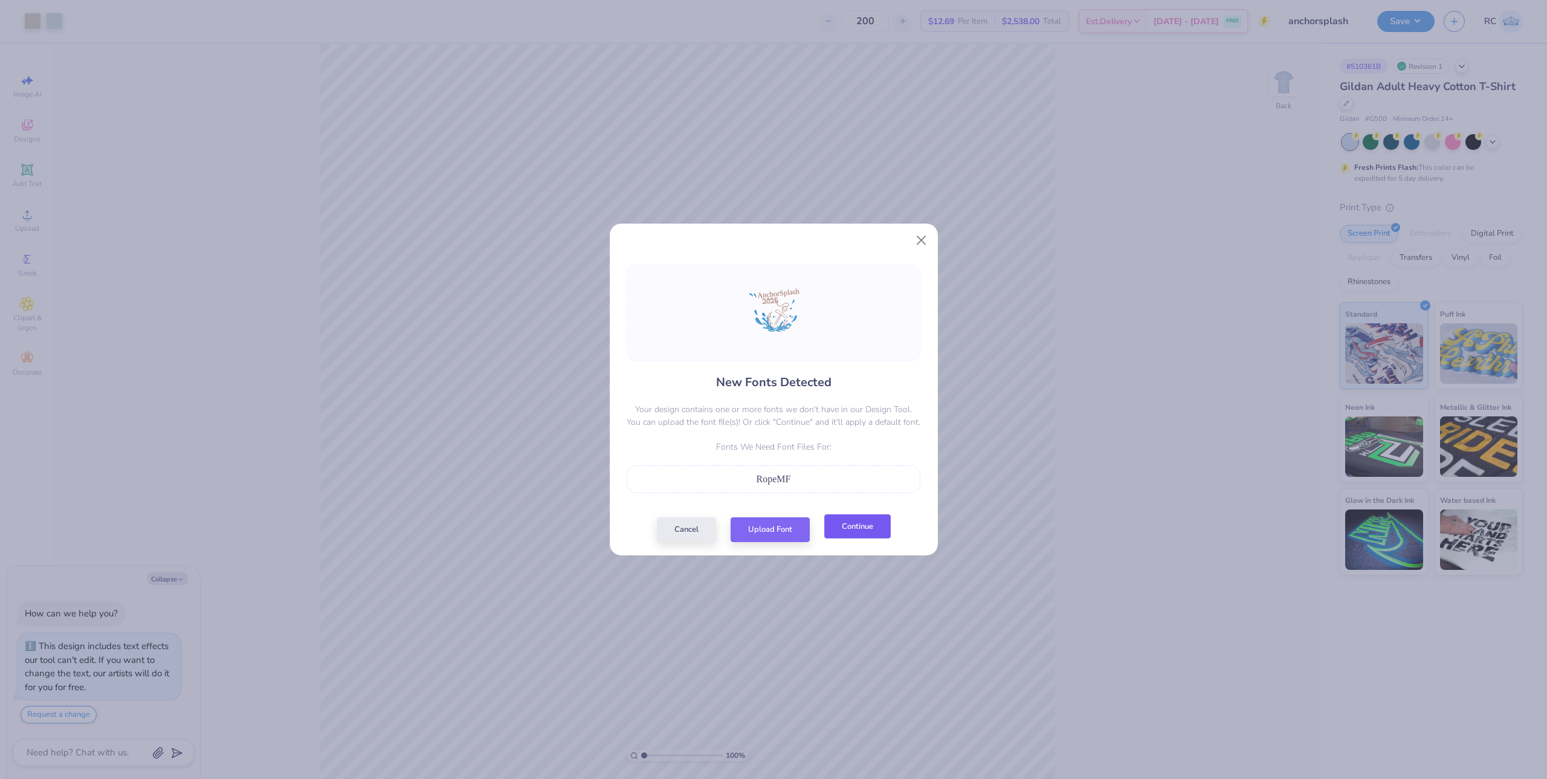
click at [847, 532] on button "Continue" at bounding box center [857, 526] width 66 height 25
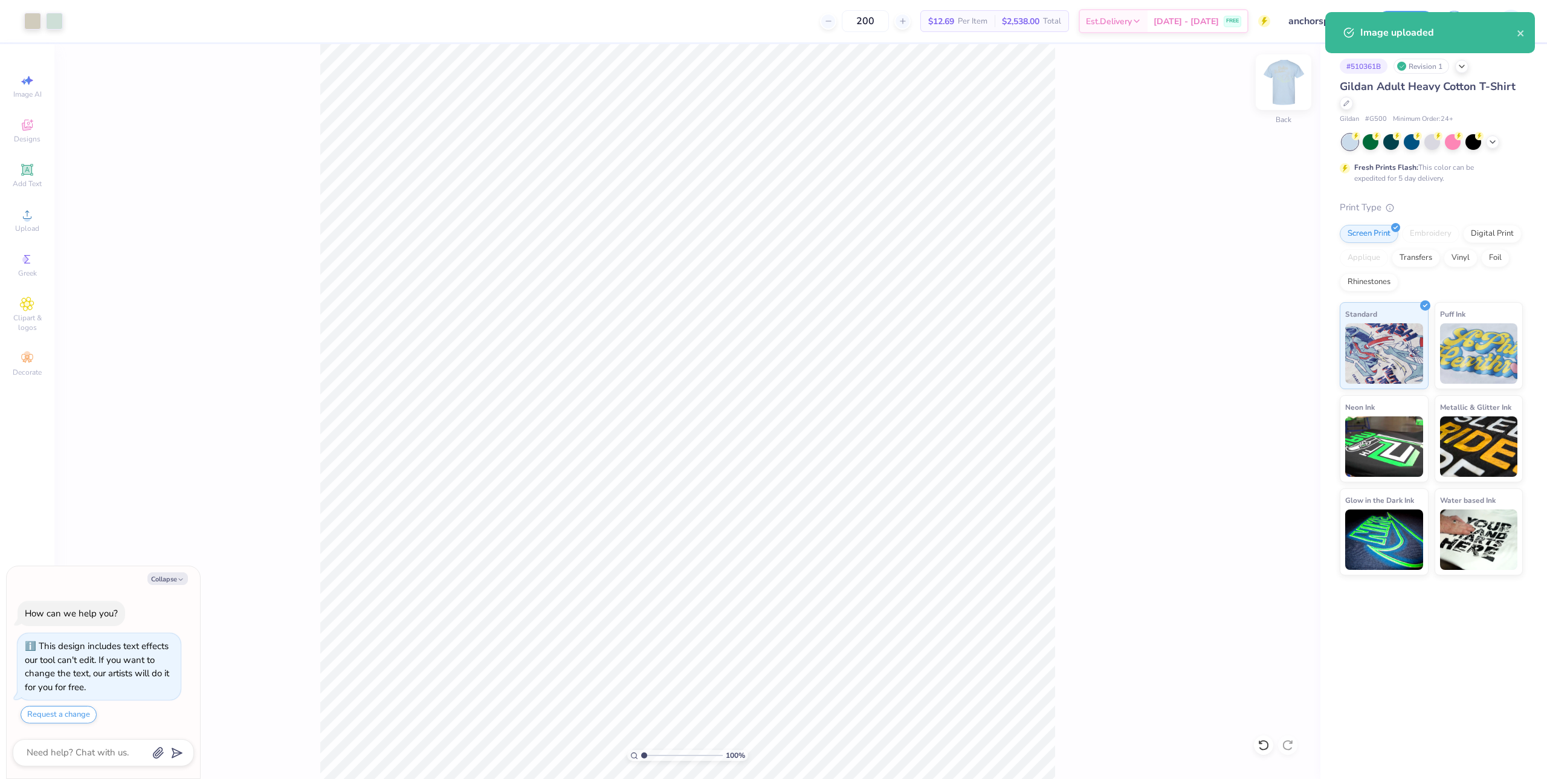
click at [1291, 90] on img at bounding box center [1283, 82] width 48 height 48
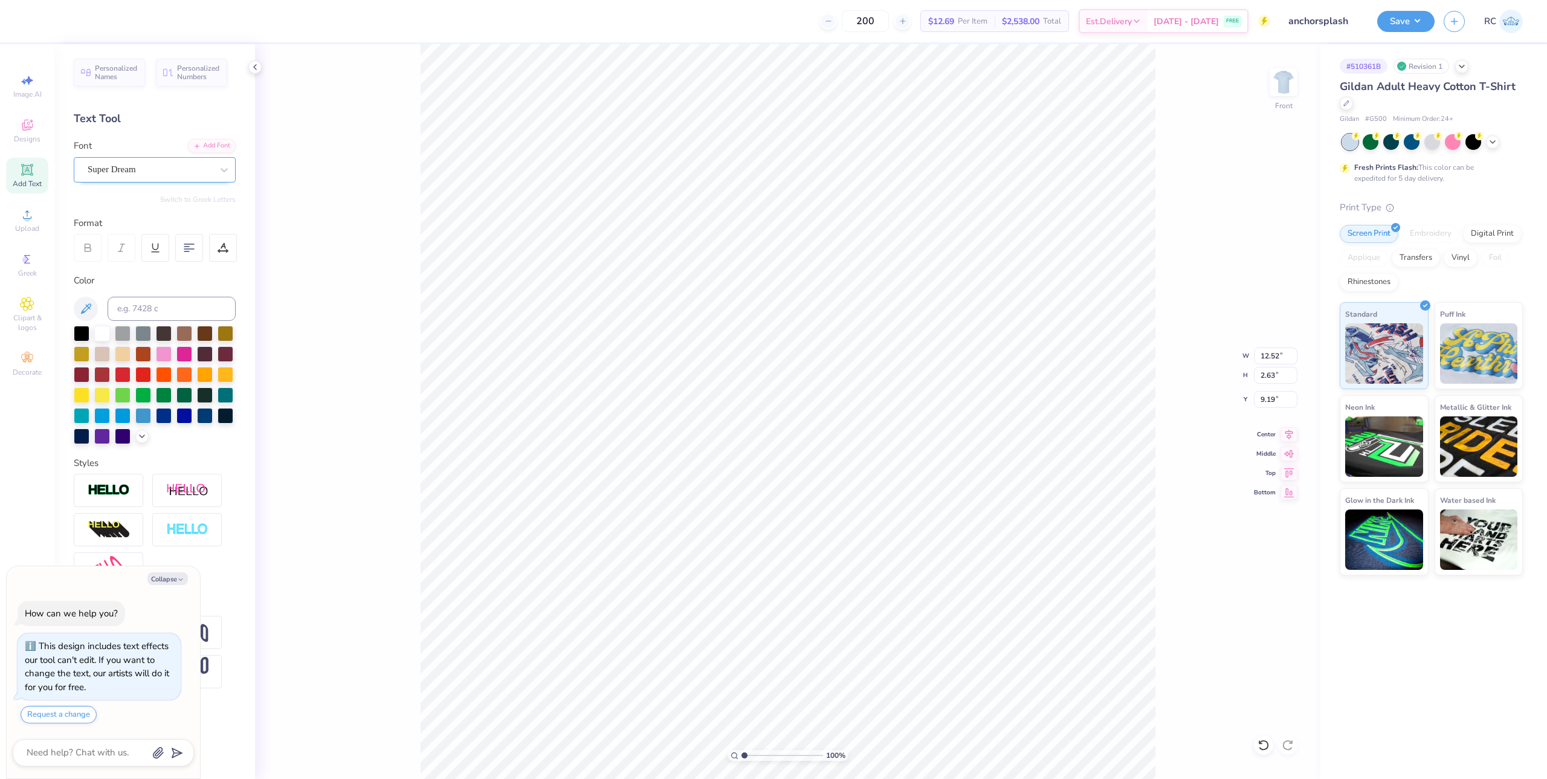
click at [155, 160] on div "Super Dream" at bounding box center [155, 169] width 162 height 25
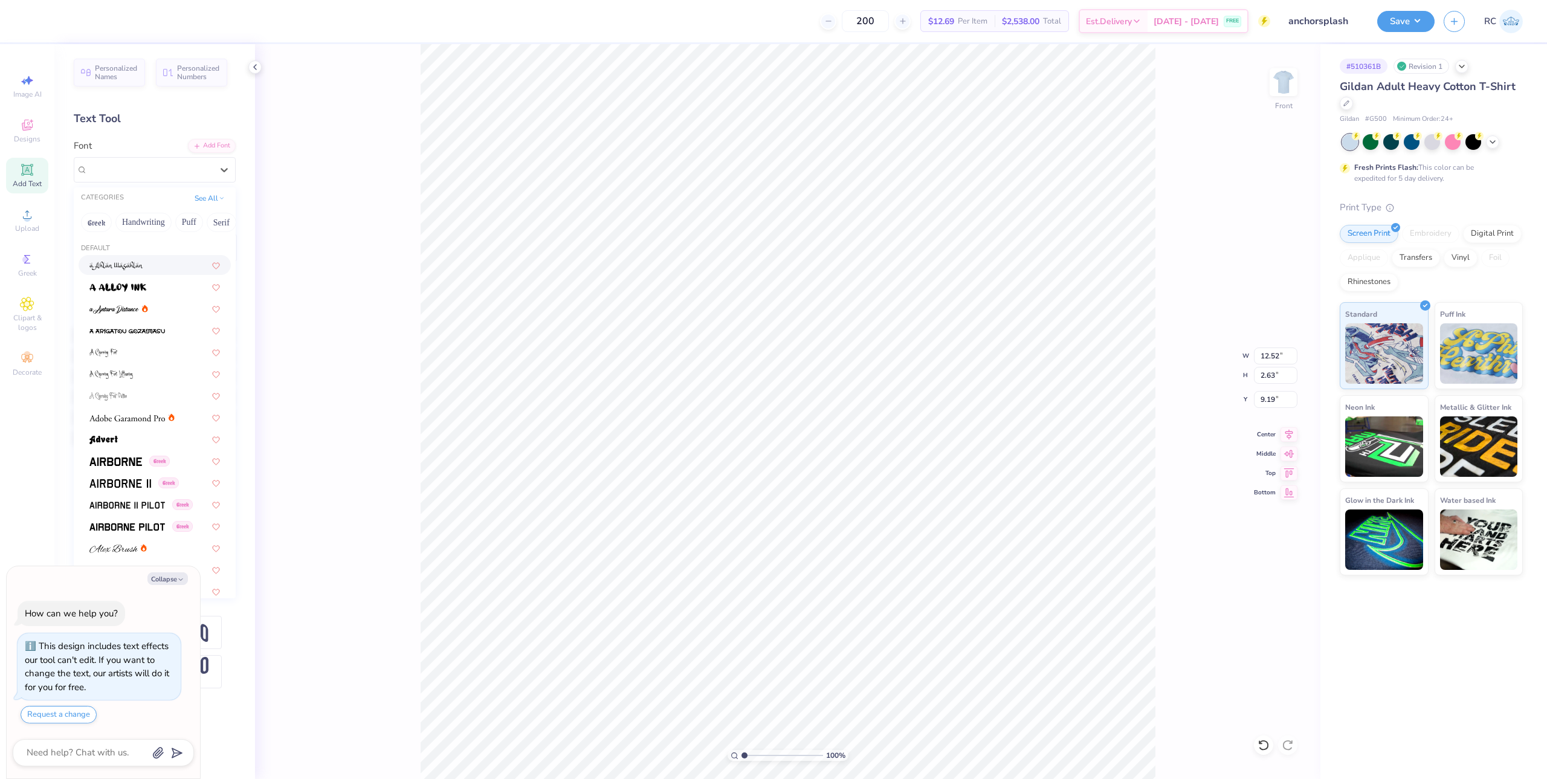
type textarea "x"
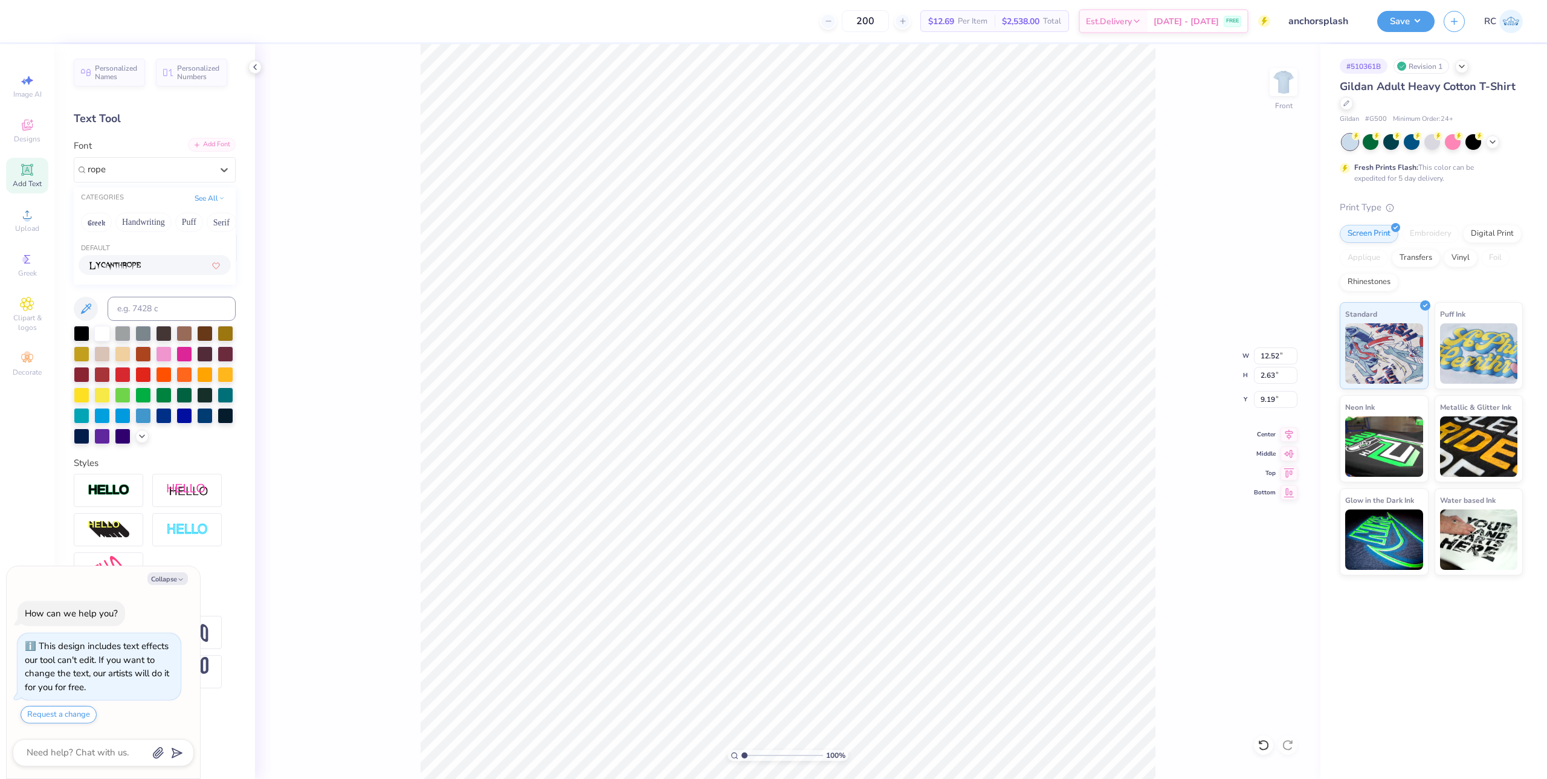
type input "rope"
type textarea "x"
click at [223, 147] on div "Add Font" at bounding box center [212, 145] width 48 height 14
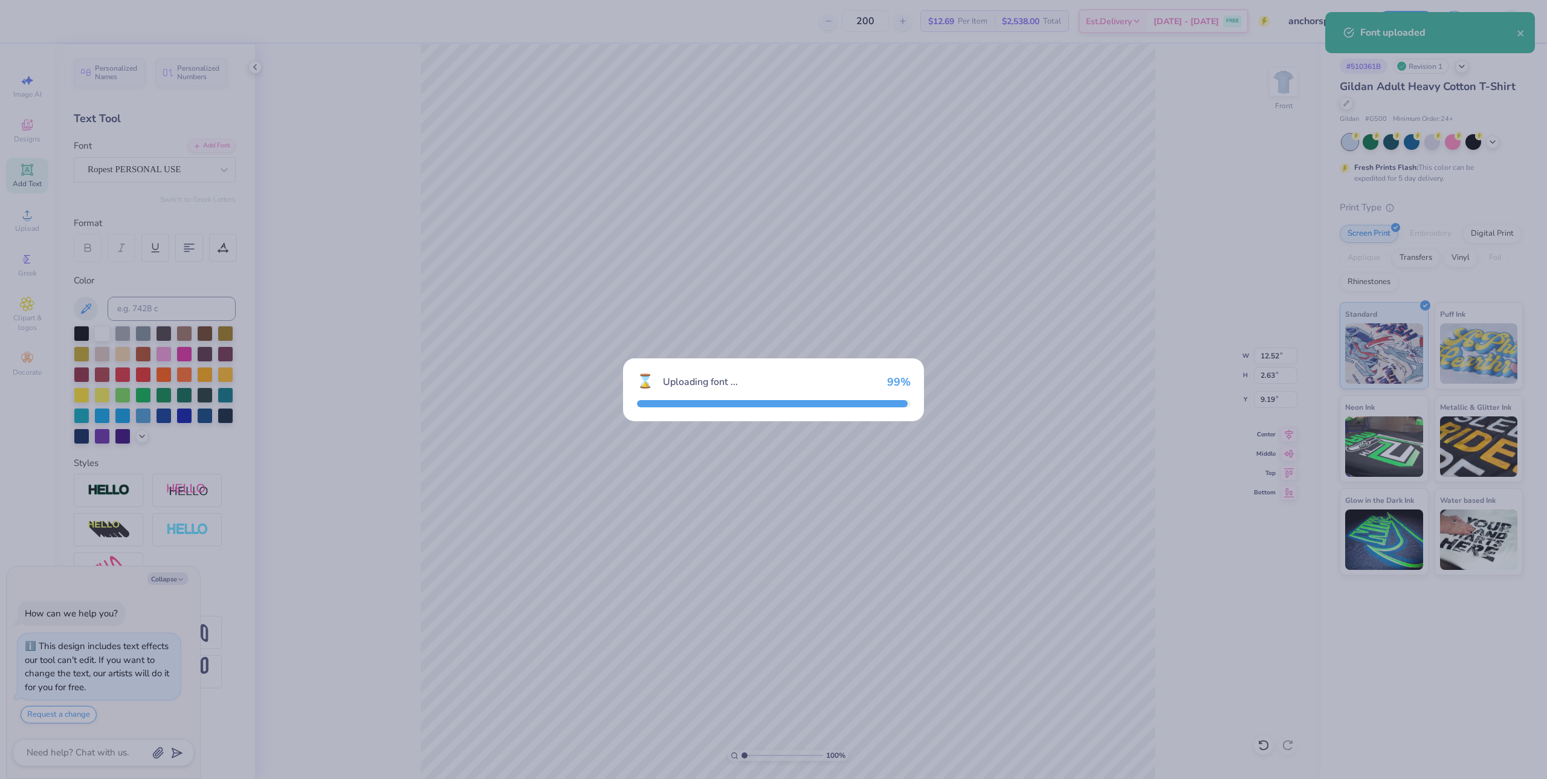
type textarea "x"
type input "12.85"
type input "3.39"
type input "8.88"
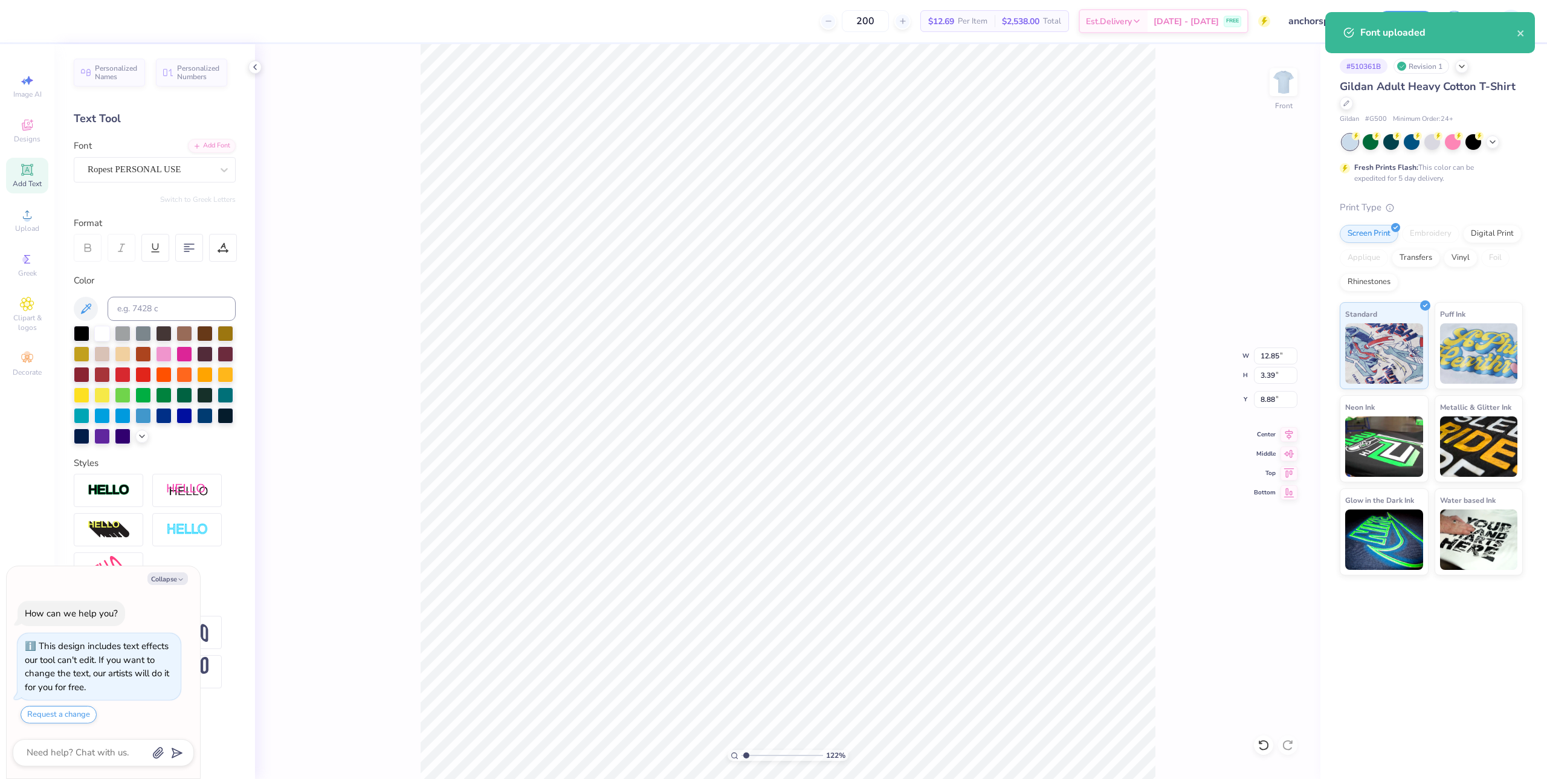
type textarea "x"
type input "1.49212329151837"
type textarea "x"
type input "1.49212329151837"
type textarea "x"
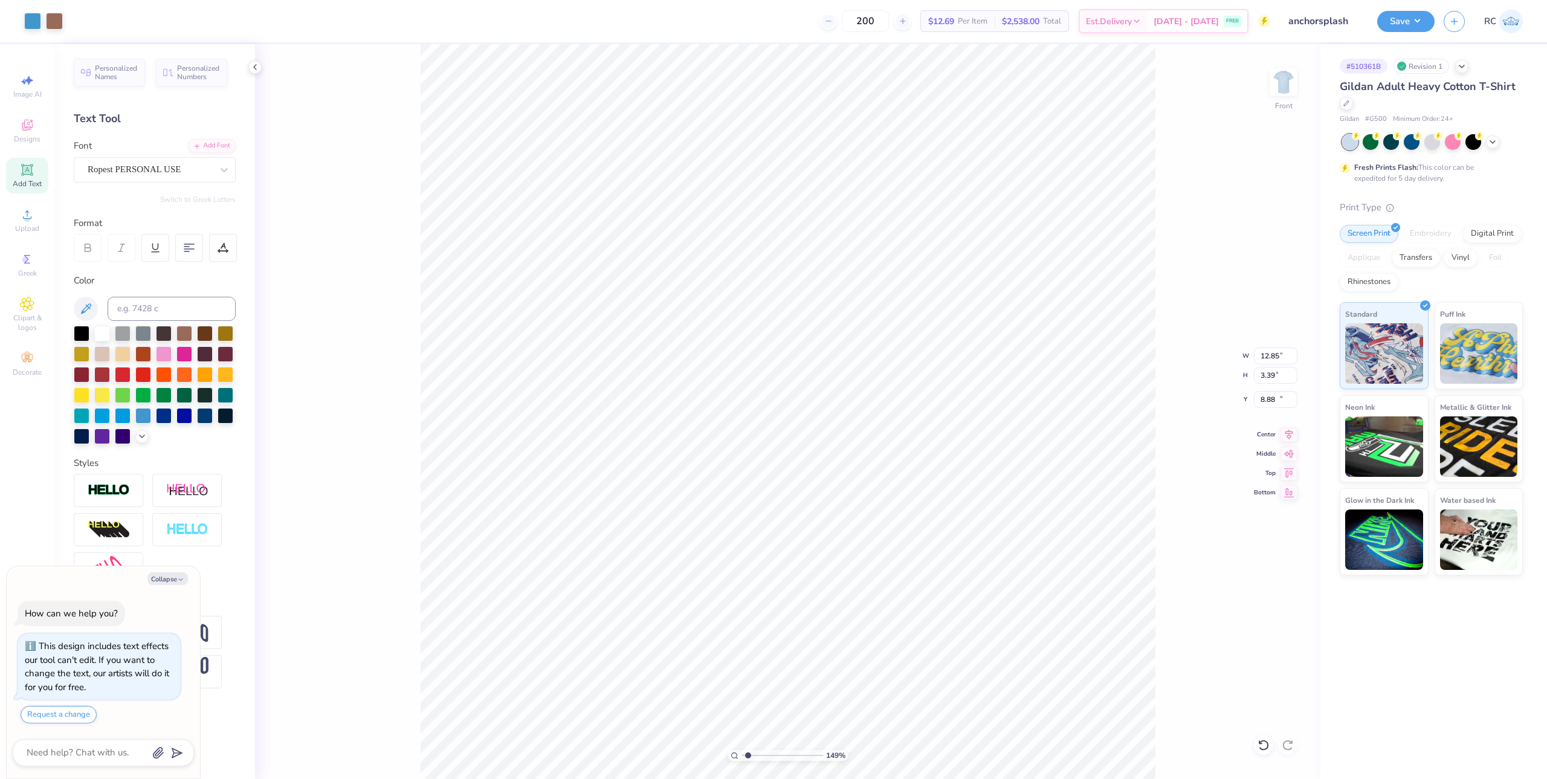
type input "1.49212329151837"
type input "12.37"
type input "9.93"
type input "10.57"
type textarea "x"
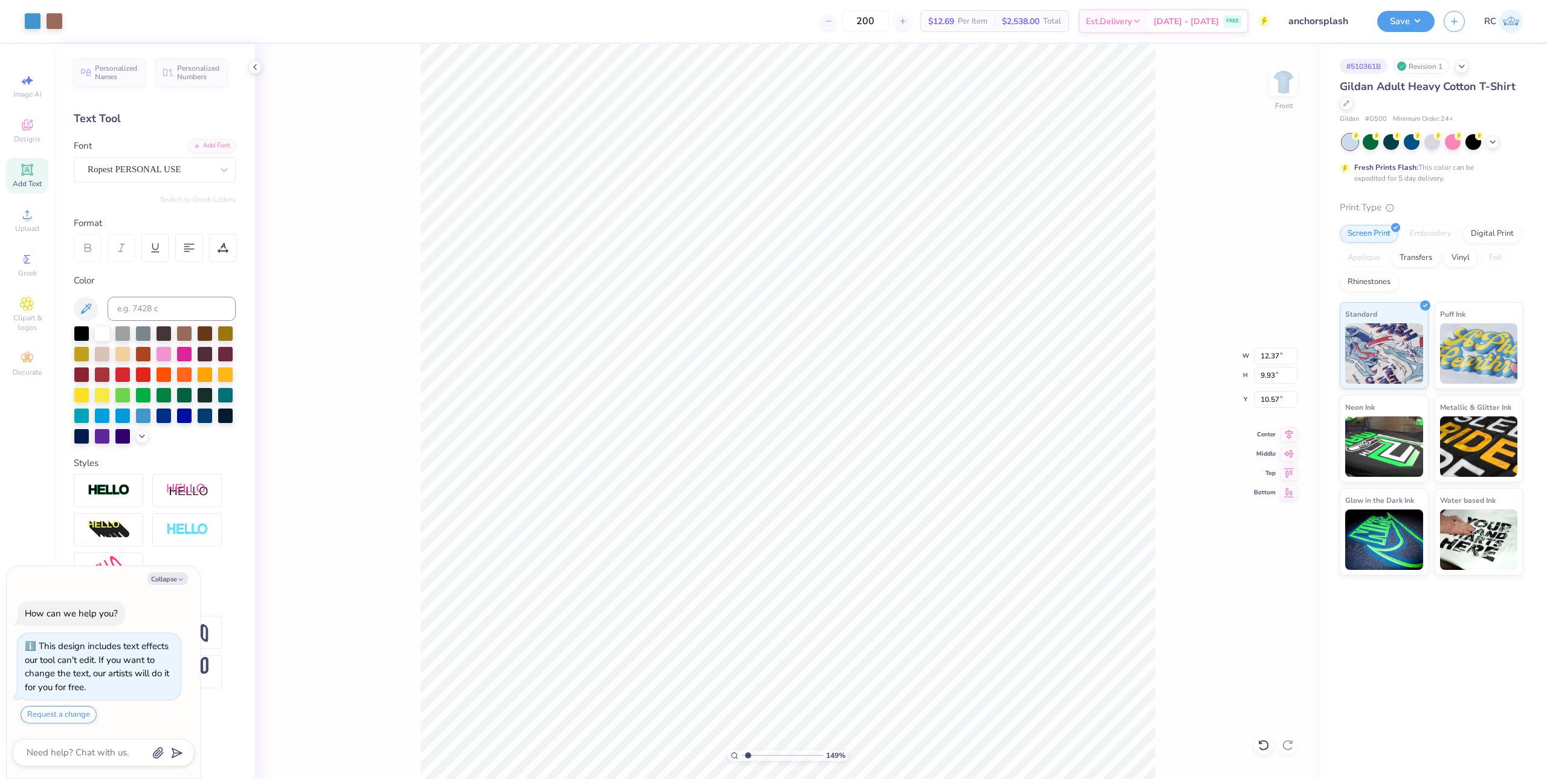
type input "1.49212329151837"
type input "12.85"
type input "3.39"
type input "8.88"
type textarea "x"
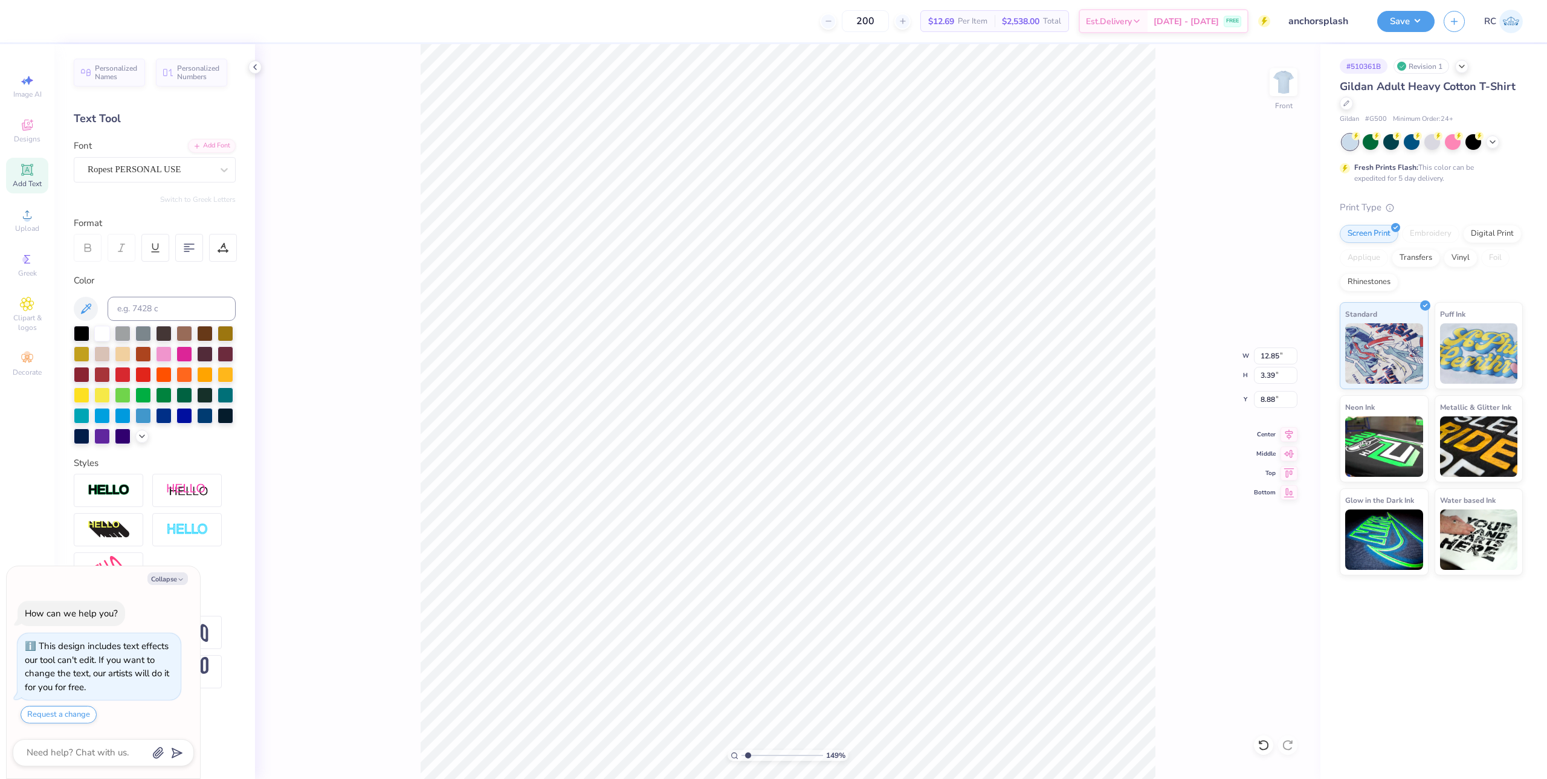
type input "1.49212329151837"
type textarea "x"
type input "1.49212329151837"
type textarea "x"
type input "1.49212329151837"
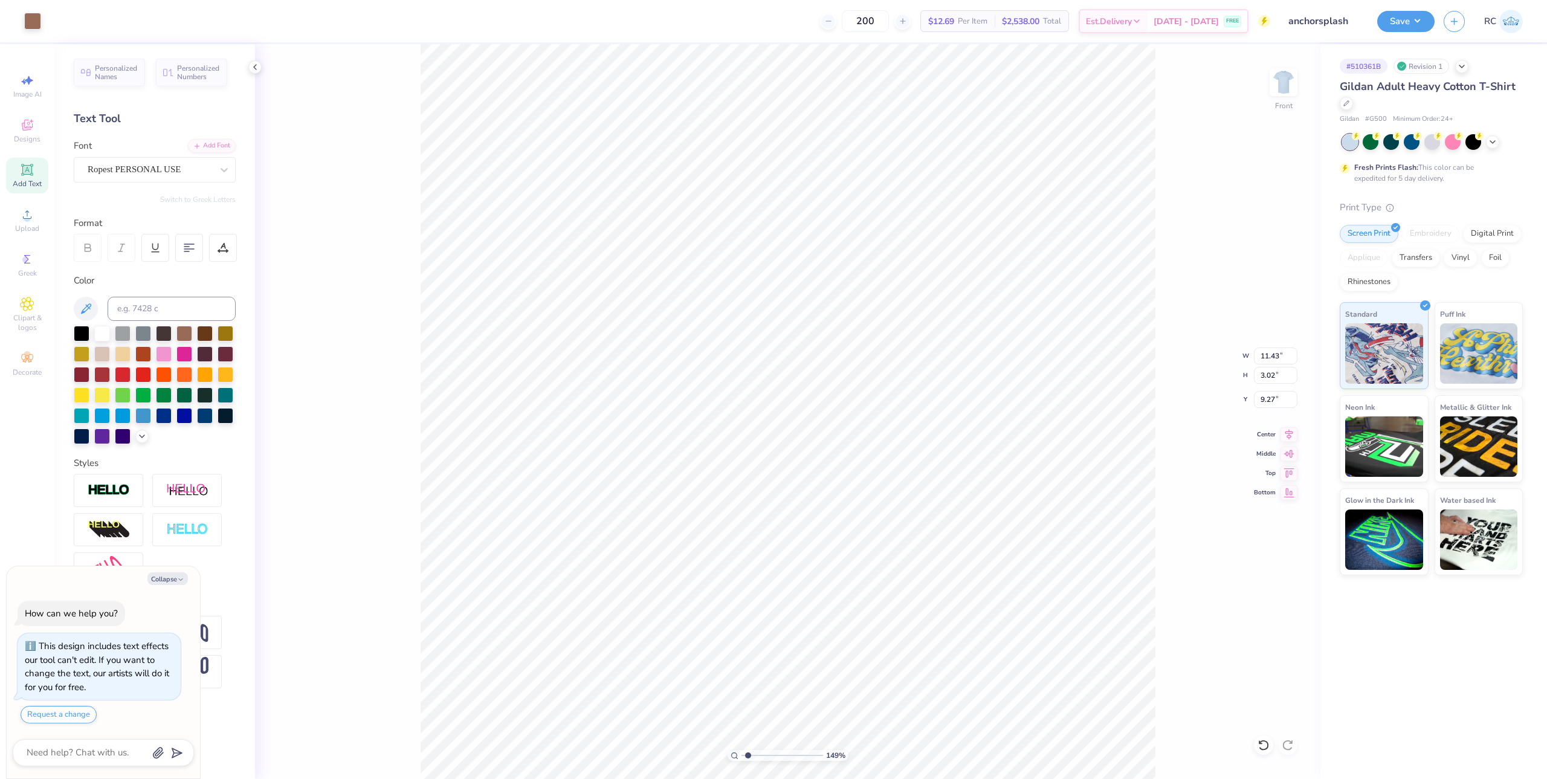
type textarea "x"
type input "1.49212329151837"
type textarea "x"
type input "1.49212329151837"
type textarea "x"
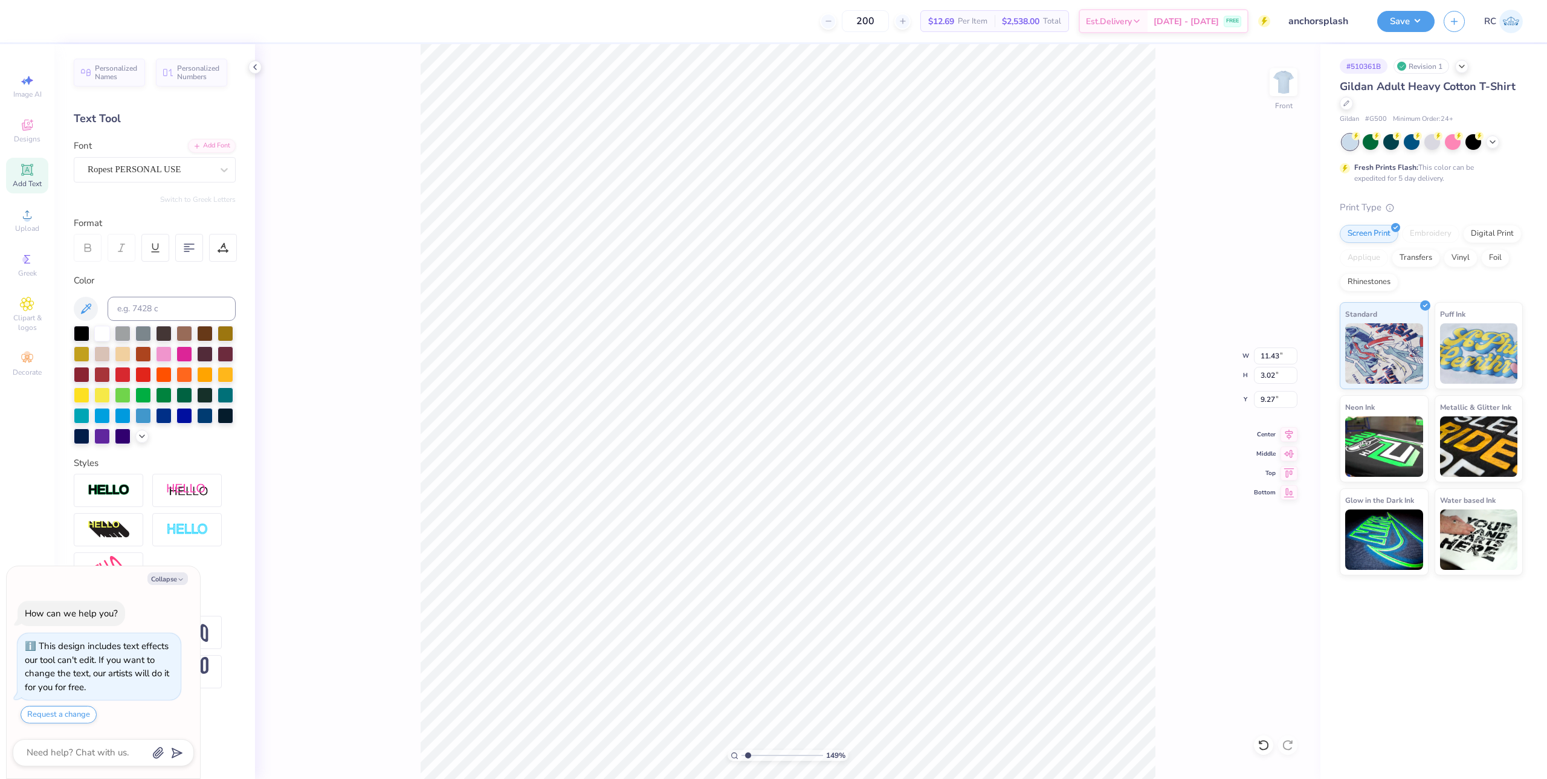
type input "1.49212329151837"
type textarea "x"
type input "1.49212329151837"
type textarea "x"
type input "1.10522621487156"
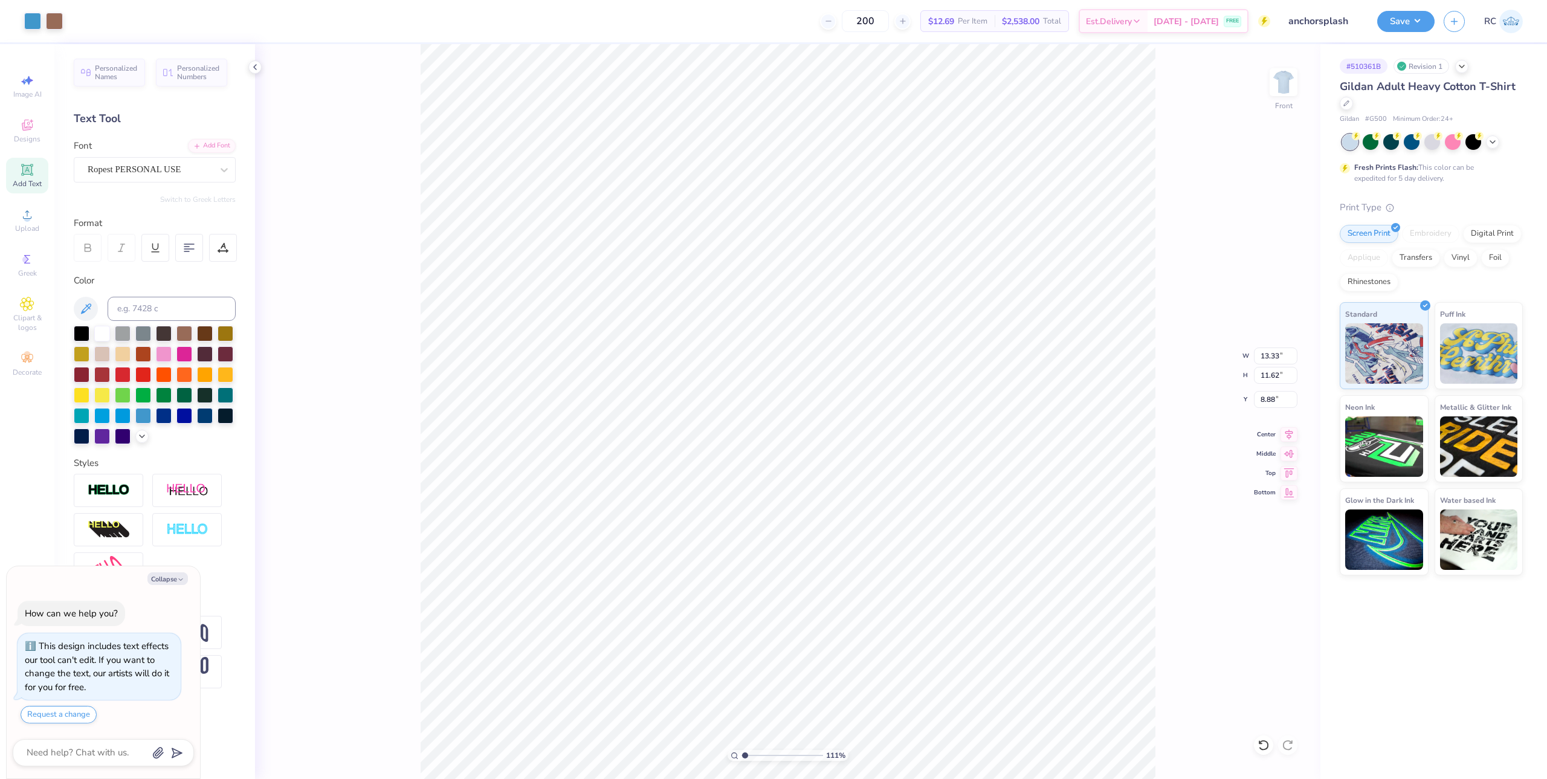
type textarea "x"
type input "1.10522621487156"
type textarea "x"
type input "1.10522621487156"
type textarea "x"
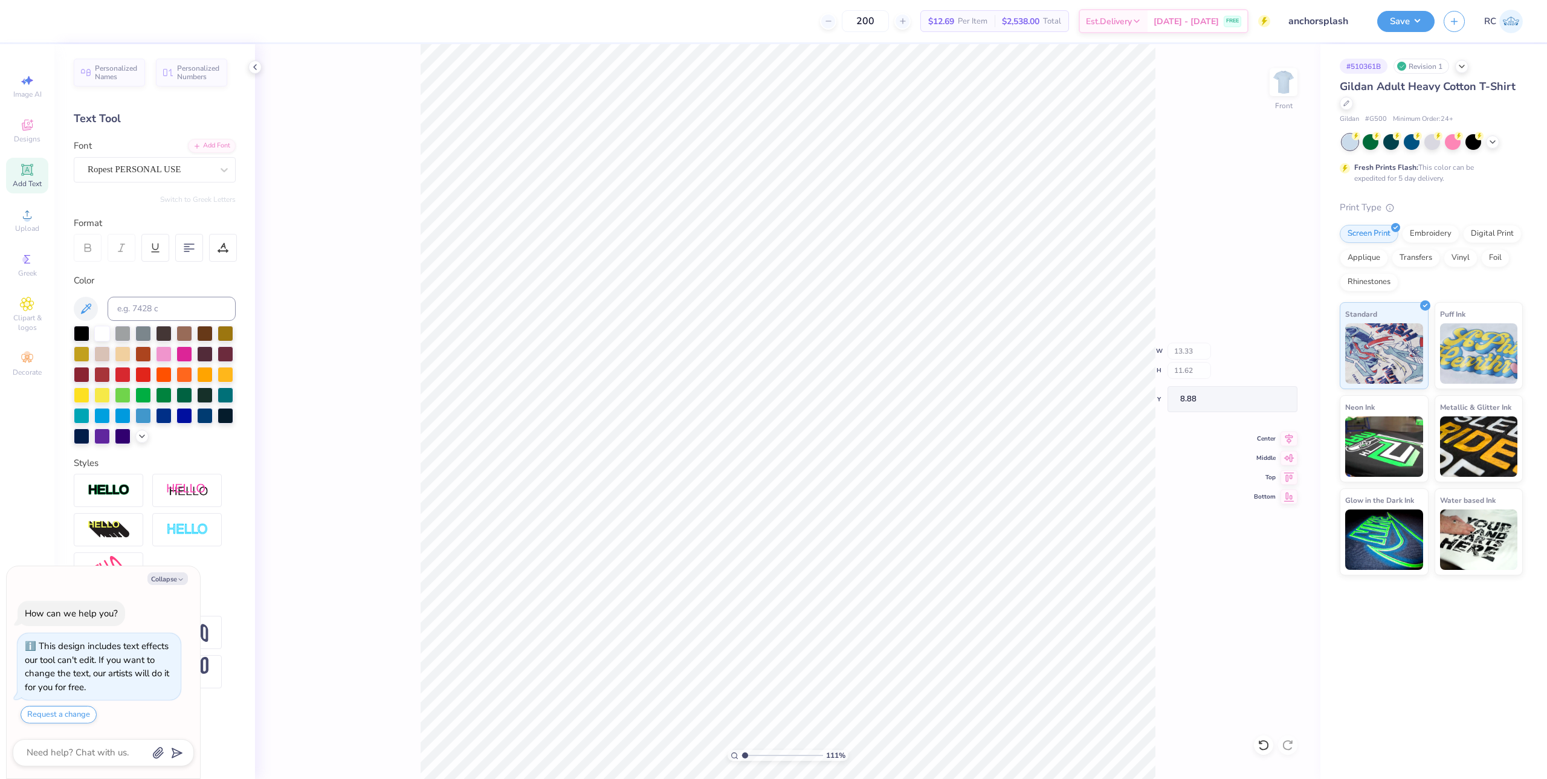
type input "1.10522621487156"
click at [24, 224] on span "Upload" at bounding box center [27, 229] width 24 height 10
type textarea "x"
type input "1.10522621487156"
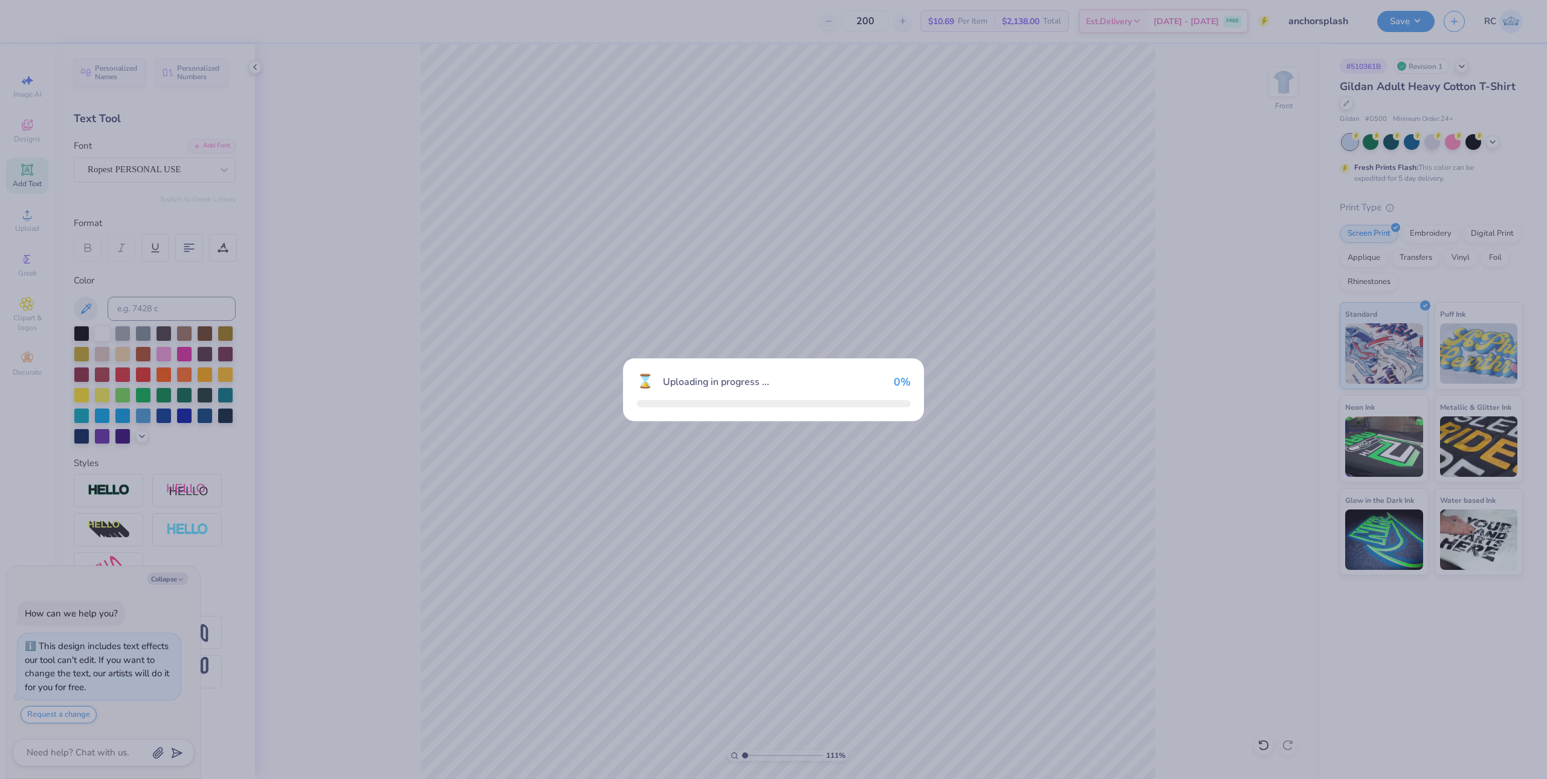
type textarea "x"
type input "1.10522621487156"
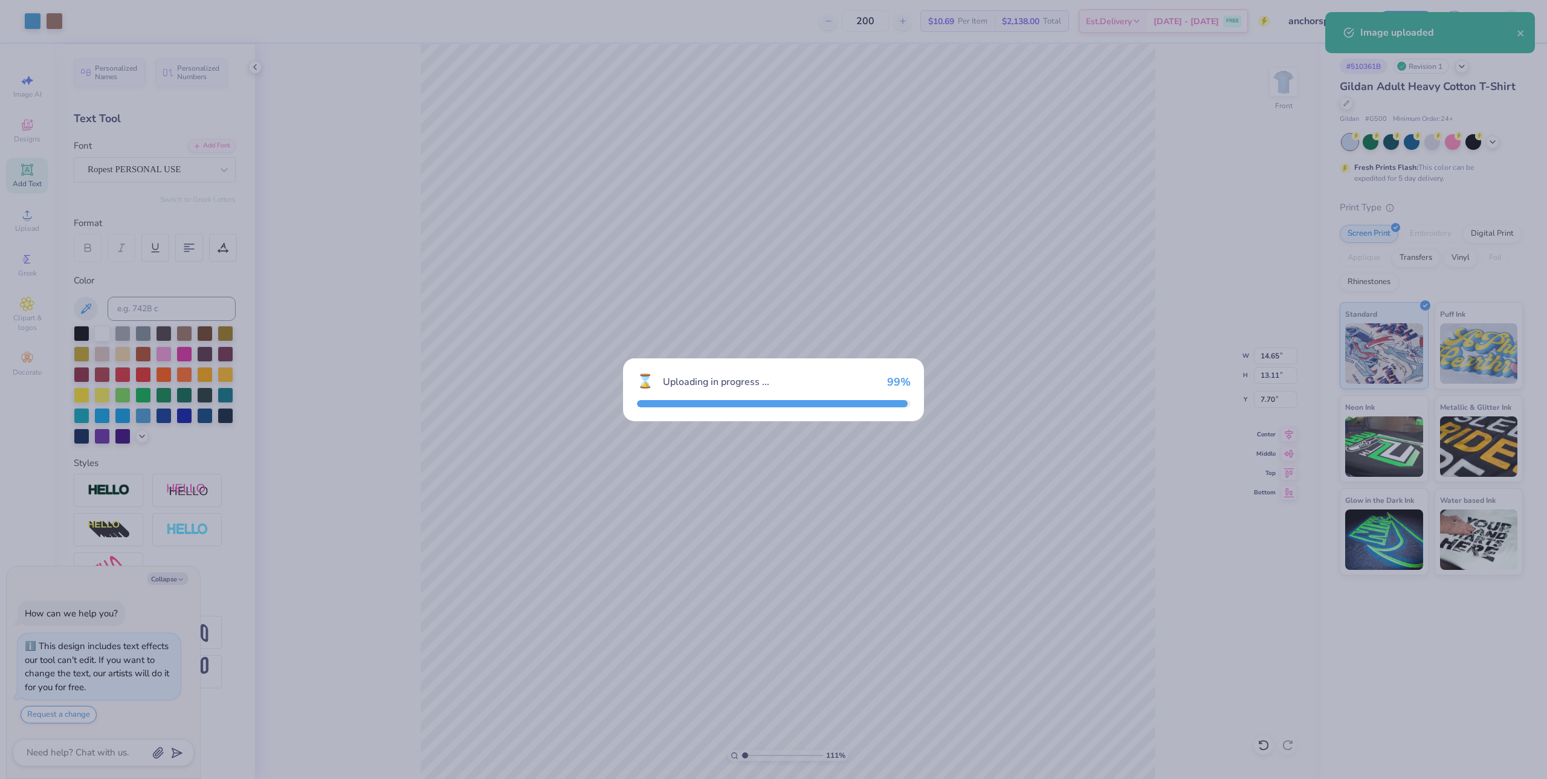
type textarea "x"
type input "1.10522621487156"
type textarea "x"
type input "1.10522621487156"
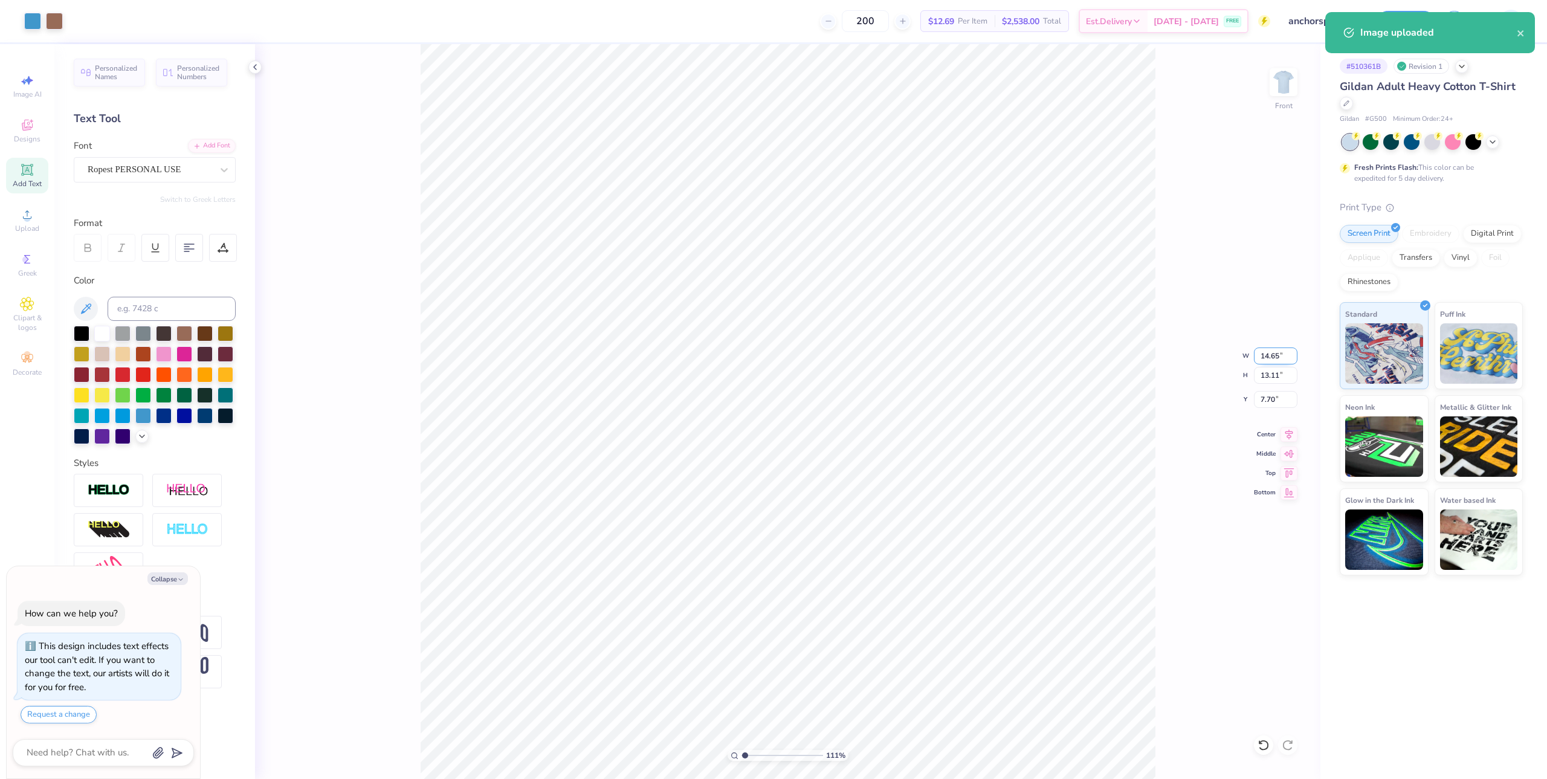
click at [1274, 358] on input "14.65" at bounding box center [1276, 355] width 44 height 17
type input "12.5"
type textarea "x"
type input "1.10522621487156"
type input "12.50"
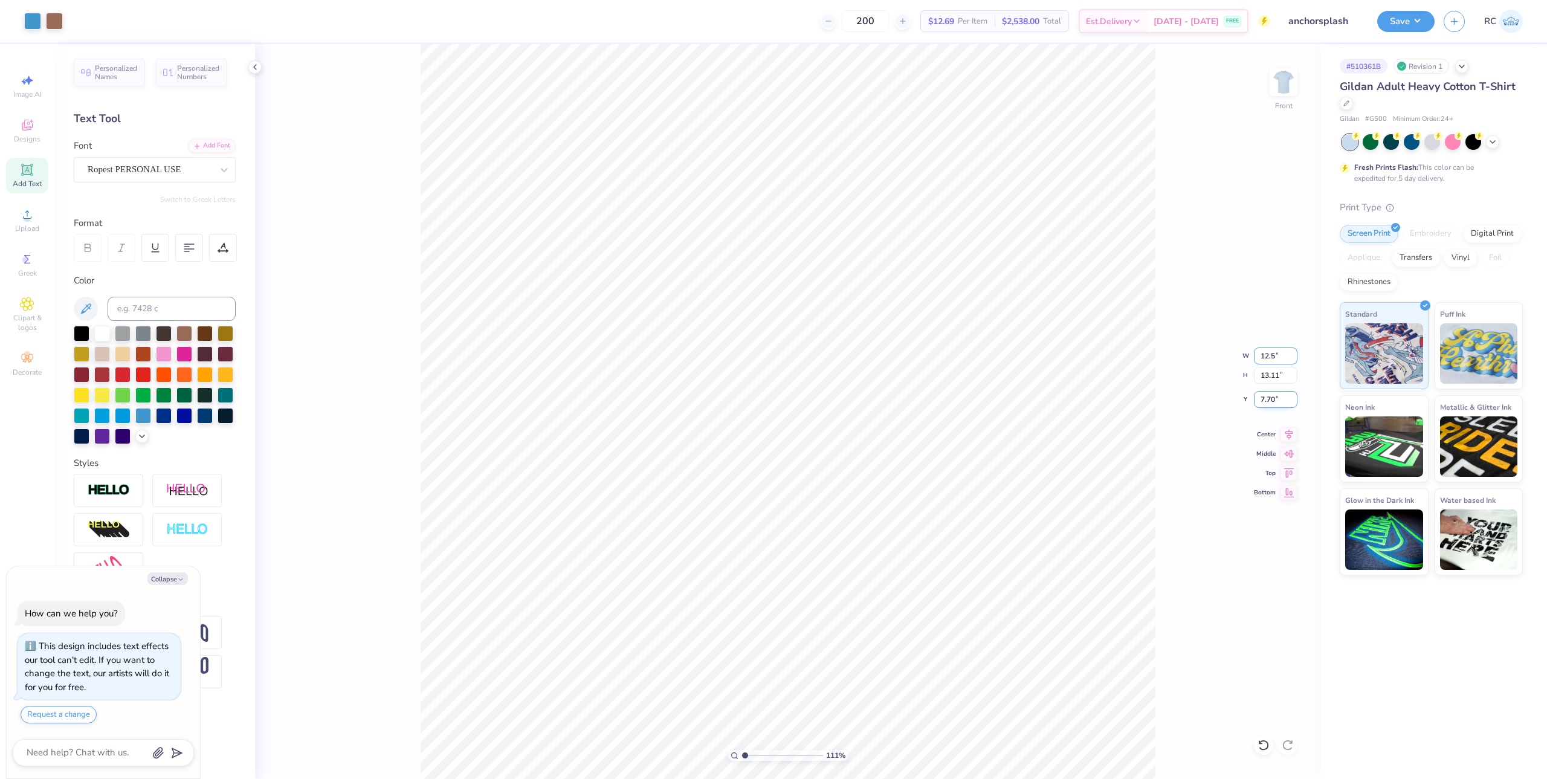
type input "11.18"
click at [1282, 395] on input "8.66" at bounding box center [1276, 399] width 44 height 17
type input "6"
type textarea "x"
type input "1.10522621487156"
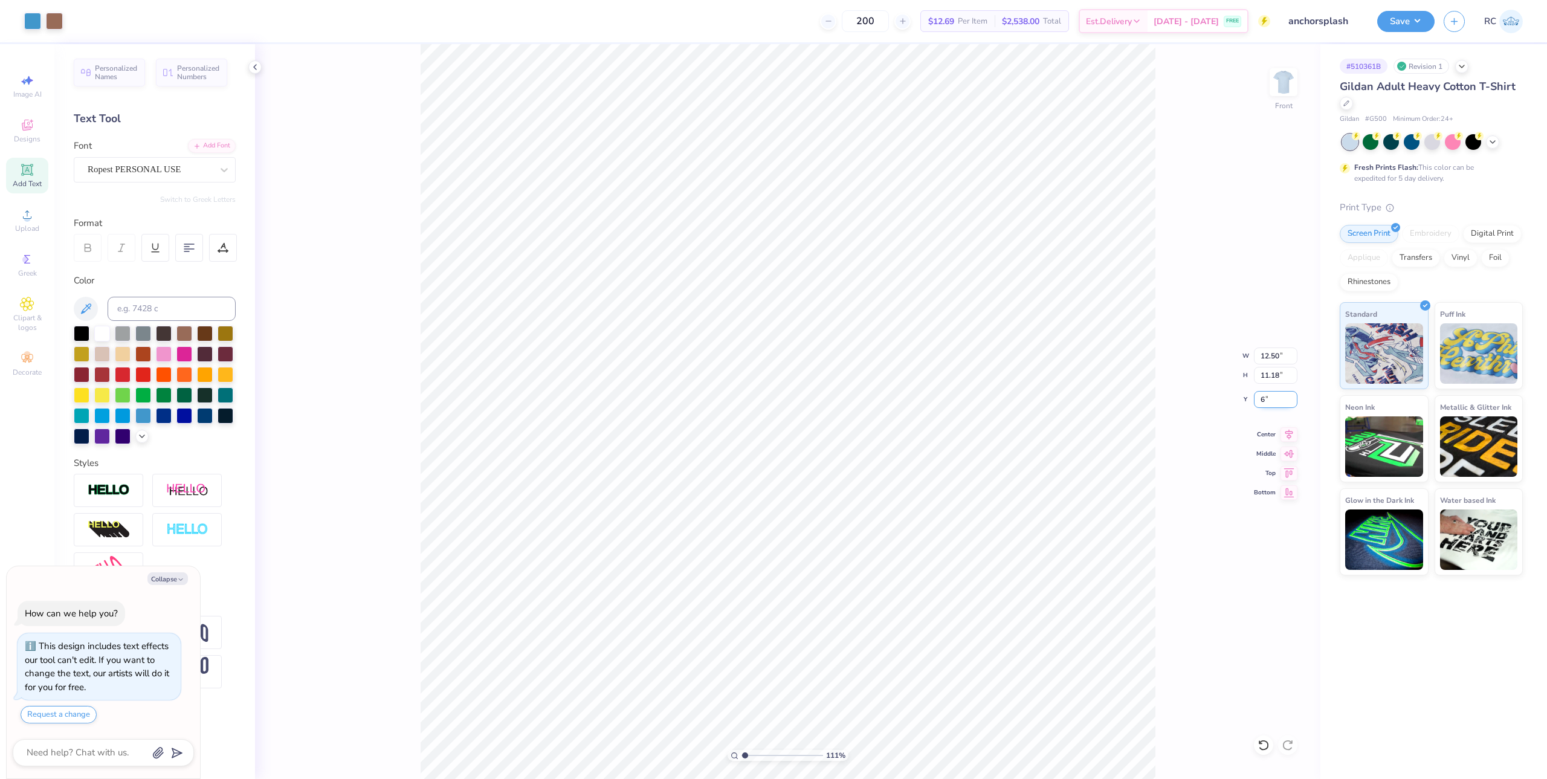
type input "6.00"
type input "1"
click at [1290, 92] on img at bounding box center [1283, 82] width 48 height 48
click at [29, 218] on icon at bounding box center [27, 214] width 8 height 8
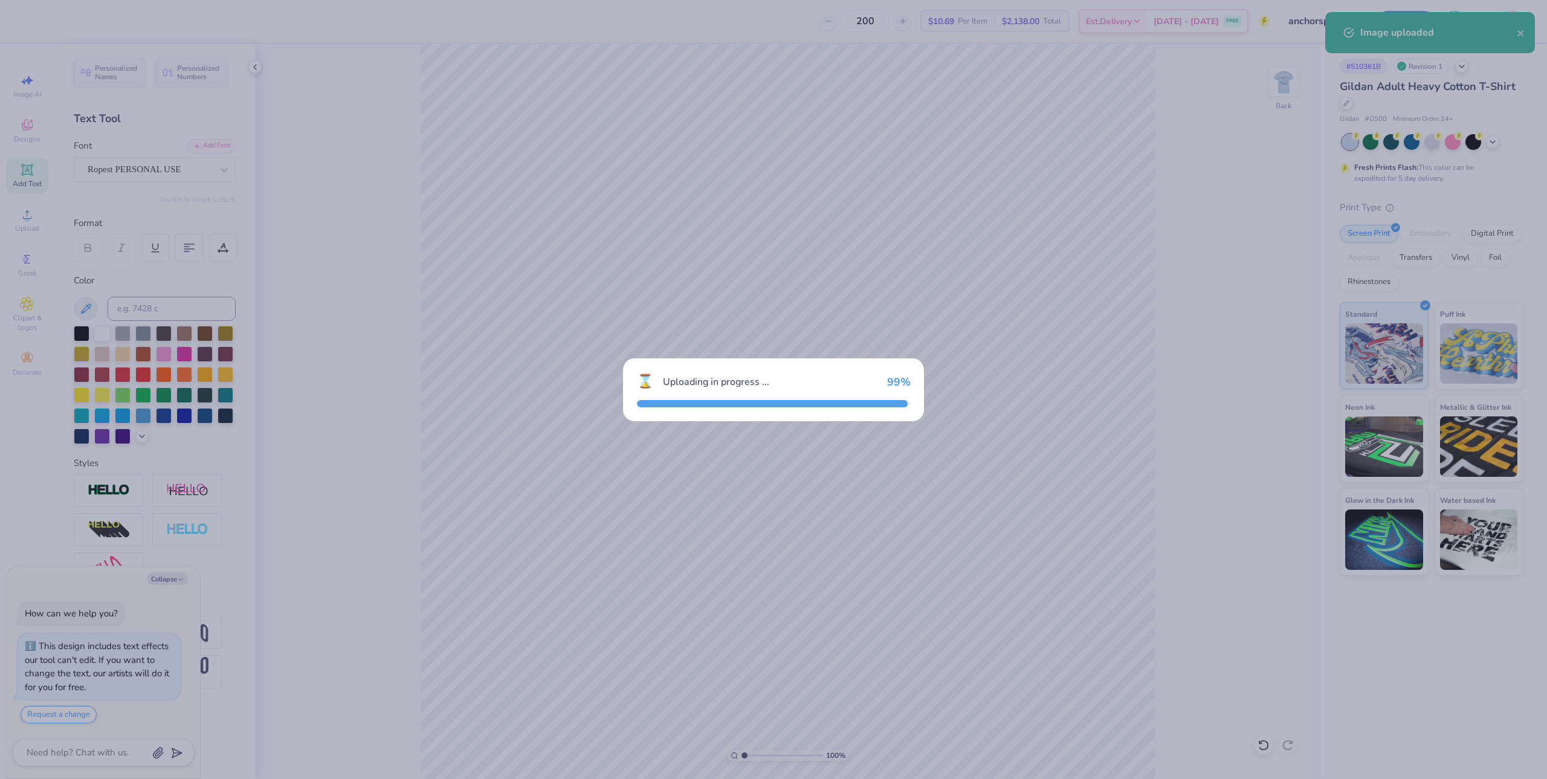
type textarea "x"
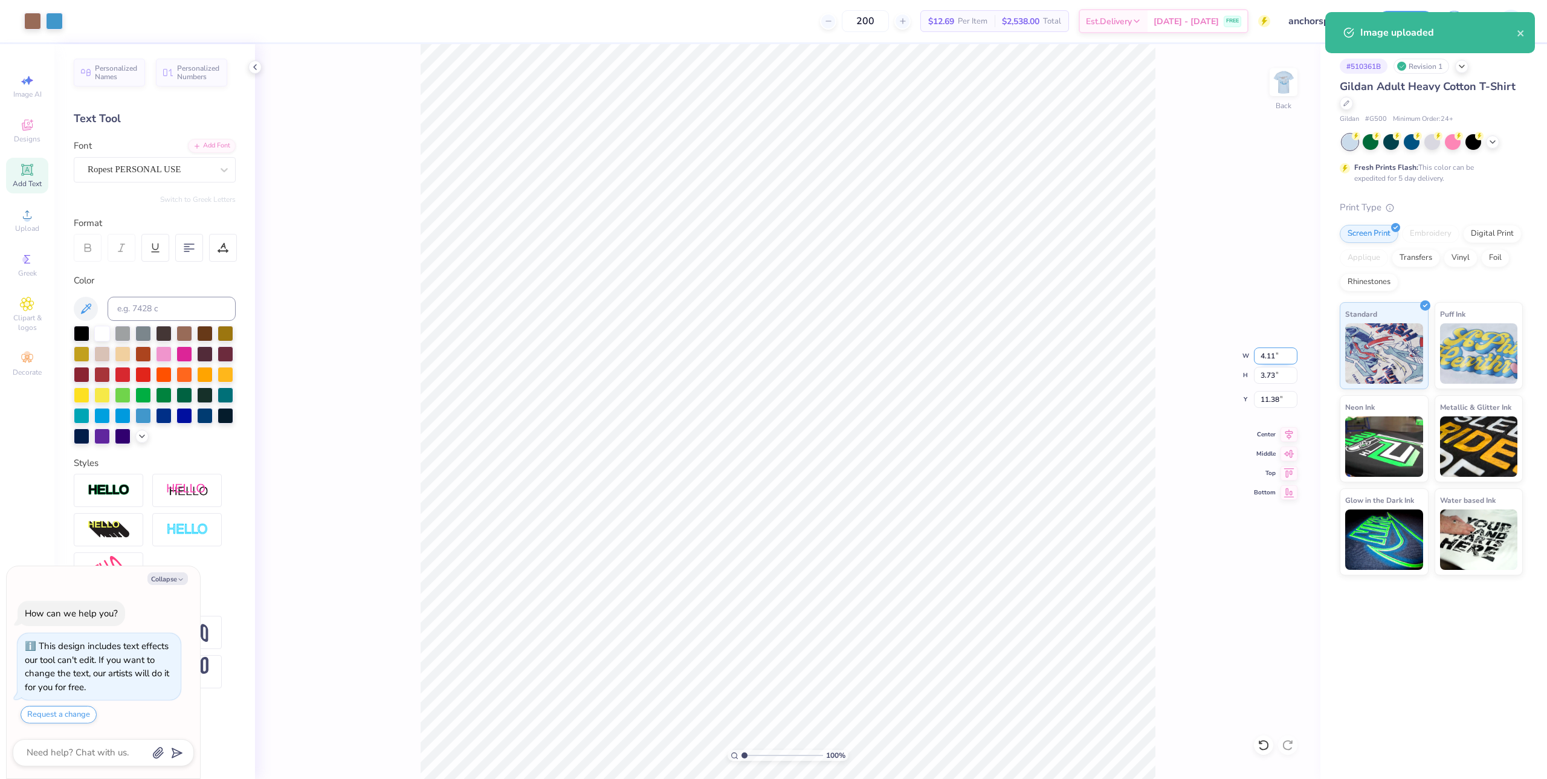
click at [1273, 355] on input "4.11" at bounding box center [1276, 355] width 44 height 17
type input "3.5"
type textarea "x"
type input "3.50"
type input "3.18"
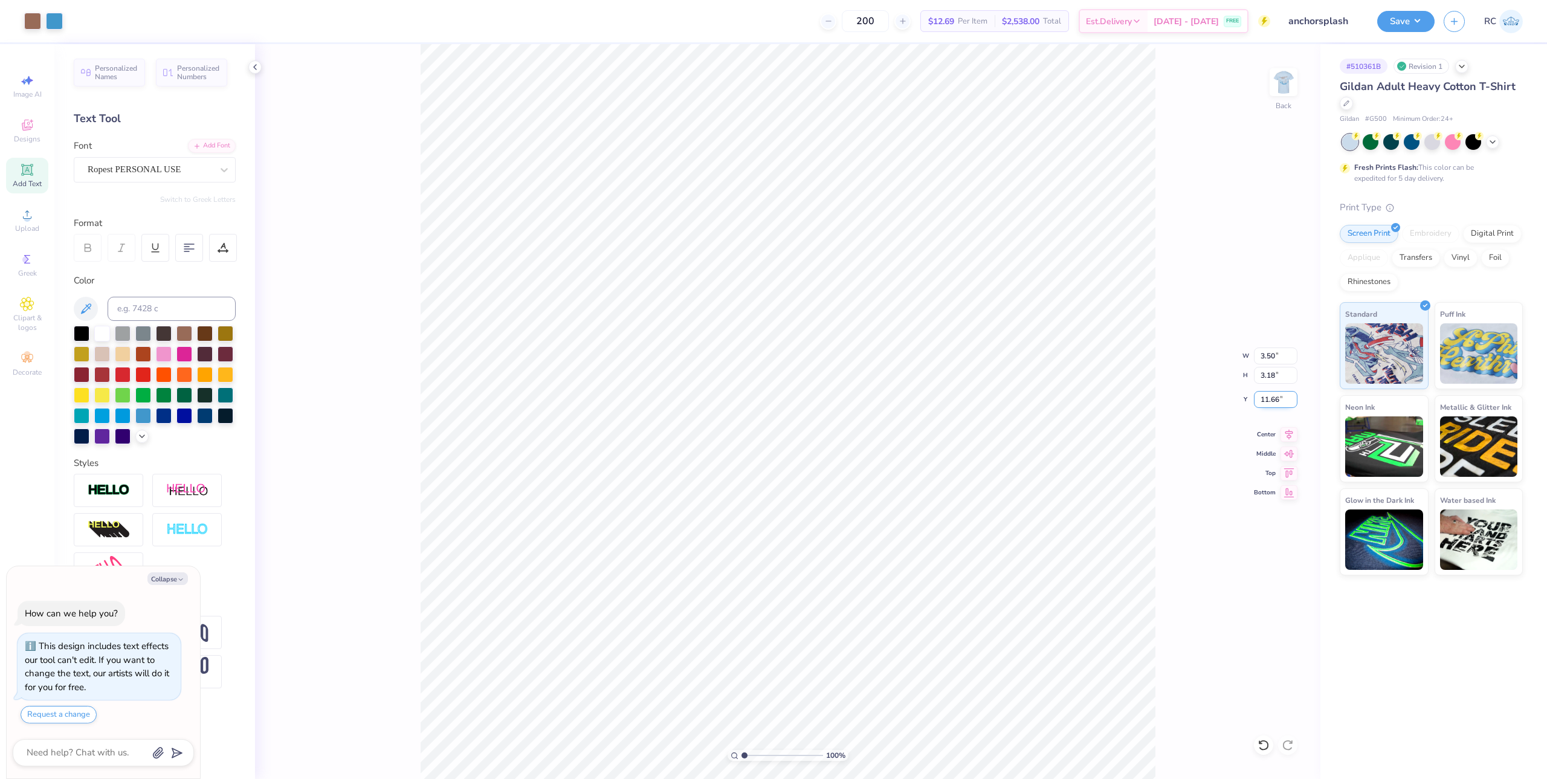
click at [1269, 402] on input "11.66" at bounding box center [1276, 399] width 44 height 17
type input "3"
type textarea "x"
type input "3.00"
type textarea "x"
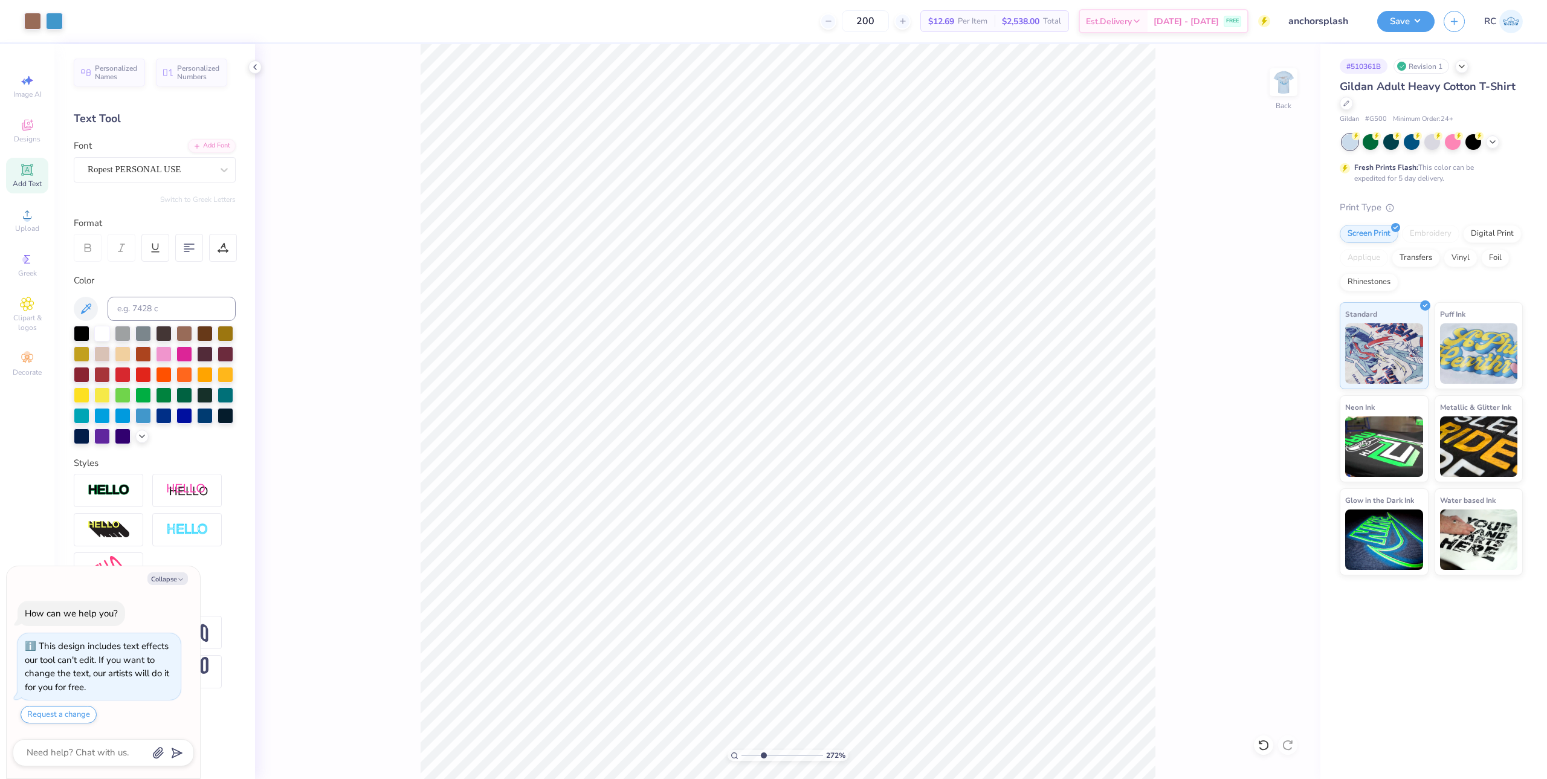
type input "3.6716840780171"
type textarea "x"
type input "1"
click at [225, 144] on div "Add Font" at bounding box center [212, 145] width 48 height 14
click at [1291, 81] on img at bounding box center [1283, 82] width 48 height 48
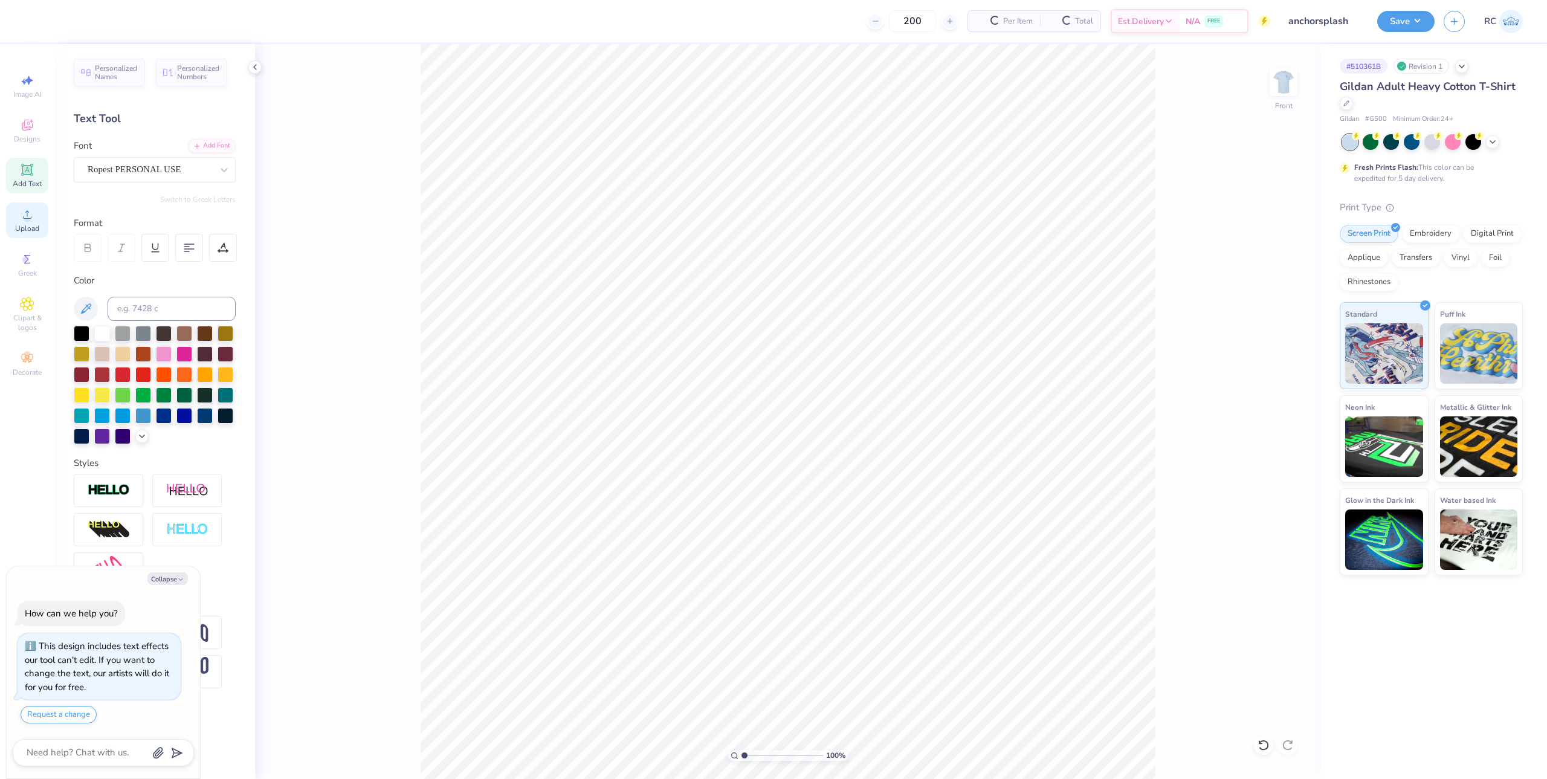
click at [28, 226] on span "Upload" at bounding box center [27, 229] width 24 height 10
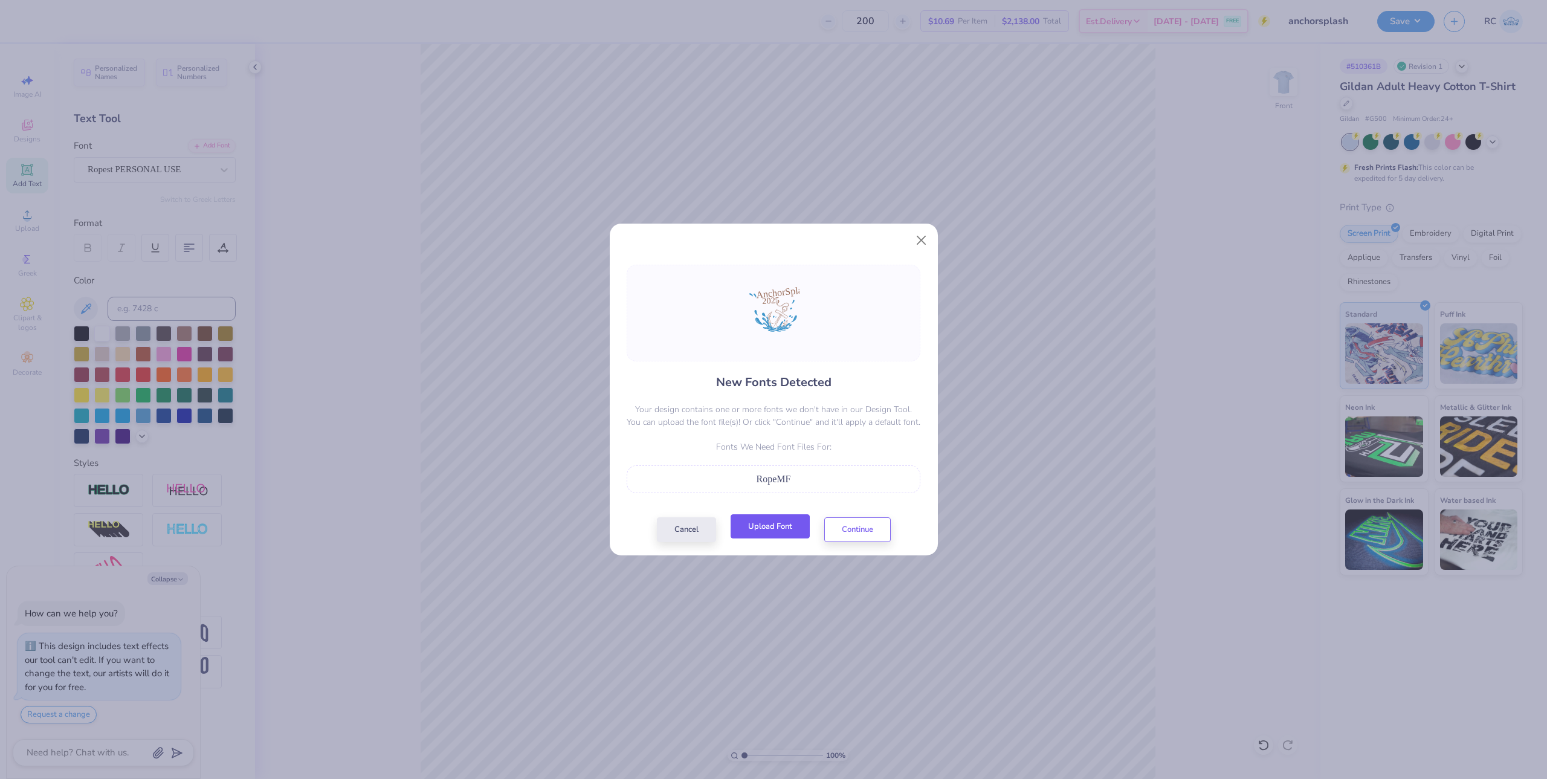
click at [787, 531] on button "Upload Font" at bounding box center [770, 526] width 79 height 25
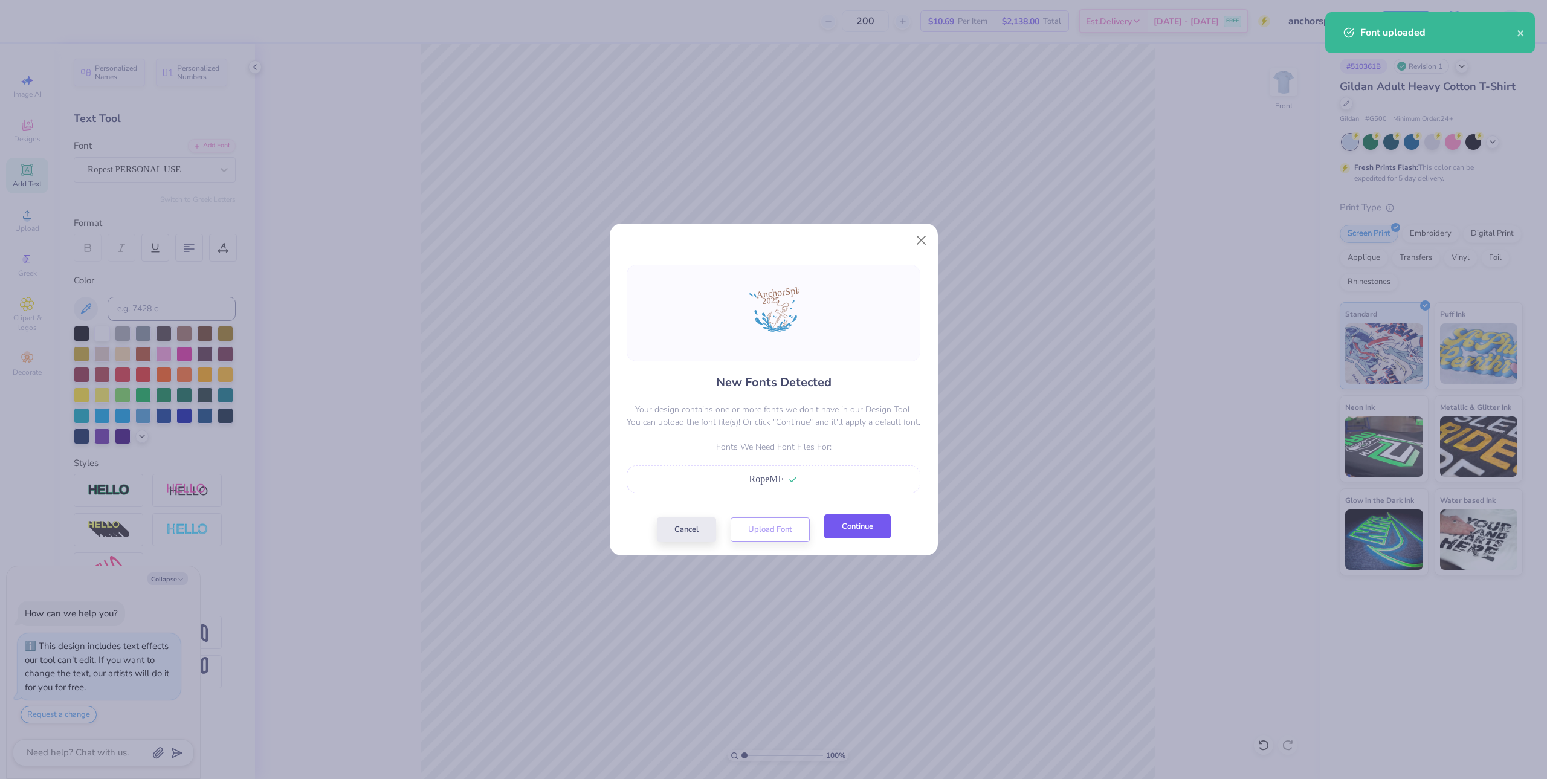
click at [871, 531] on button "Continue" at bounding box center [857, 526] width 66 height 25
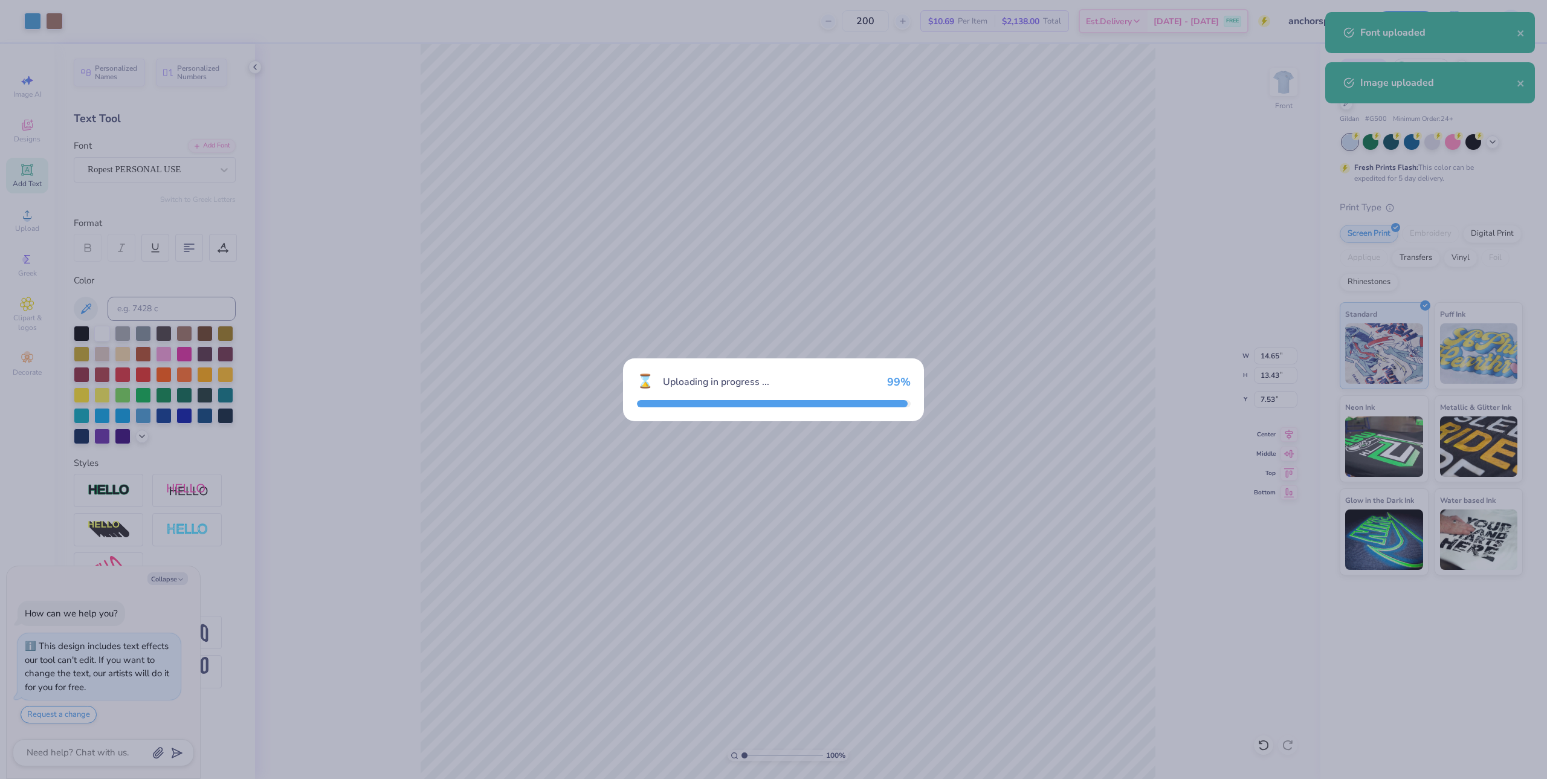
type textarea "x"
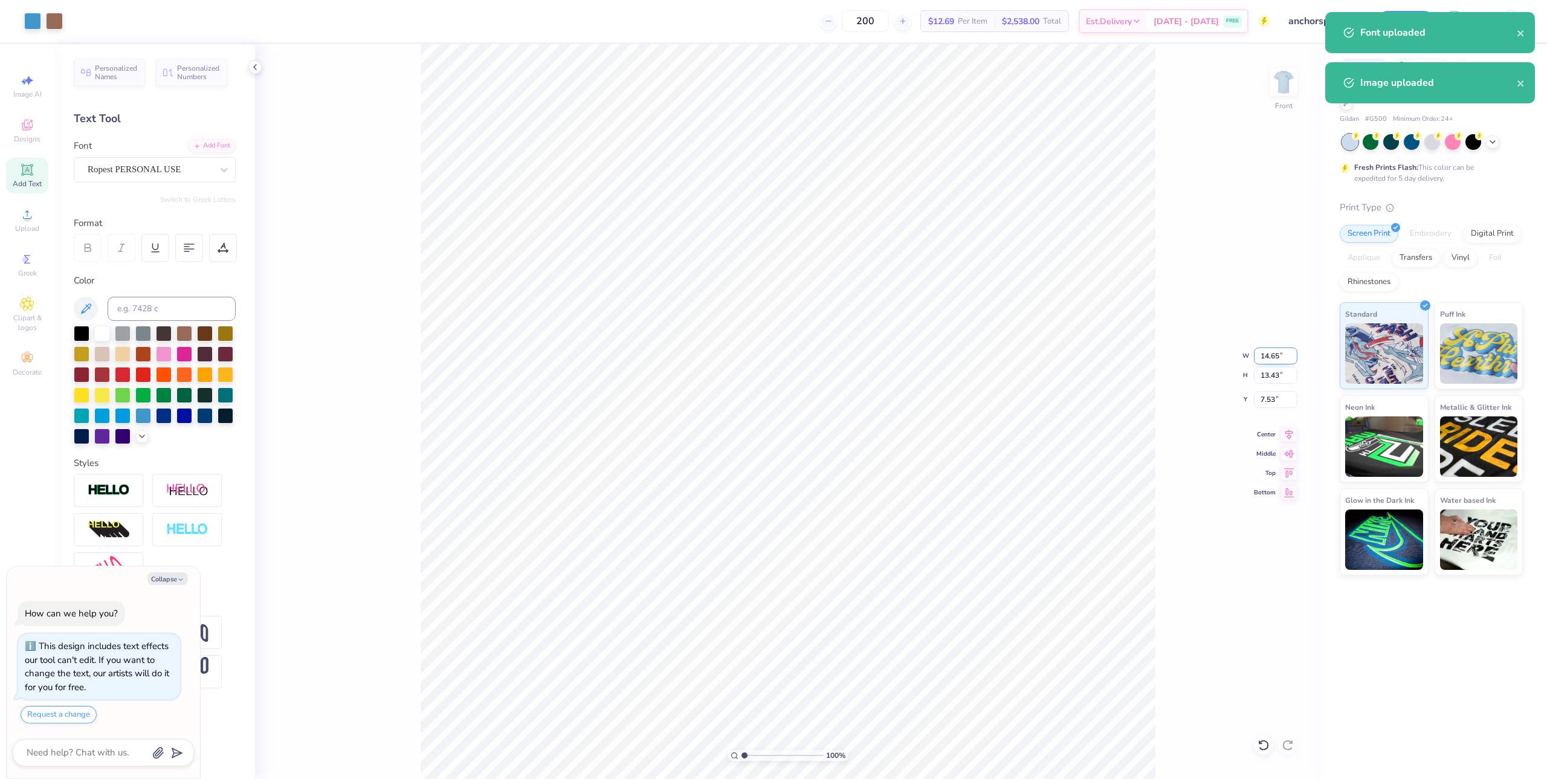
click at [1271, 355] on input "14.65" at bounding box center [1276, 355] width 44 height 17
type input "12.5"
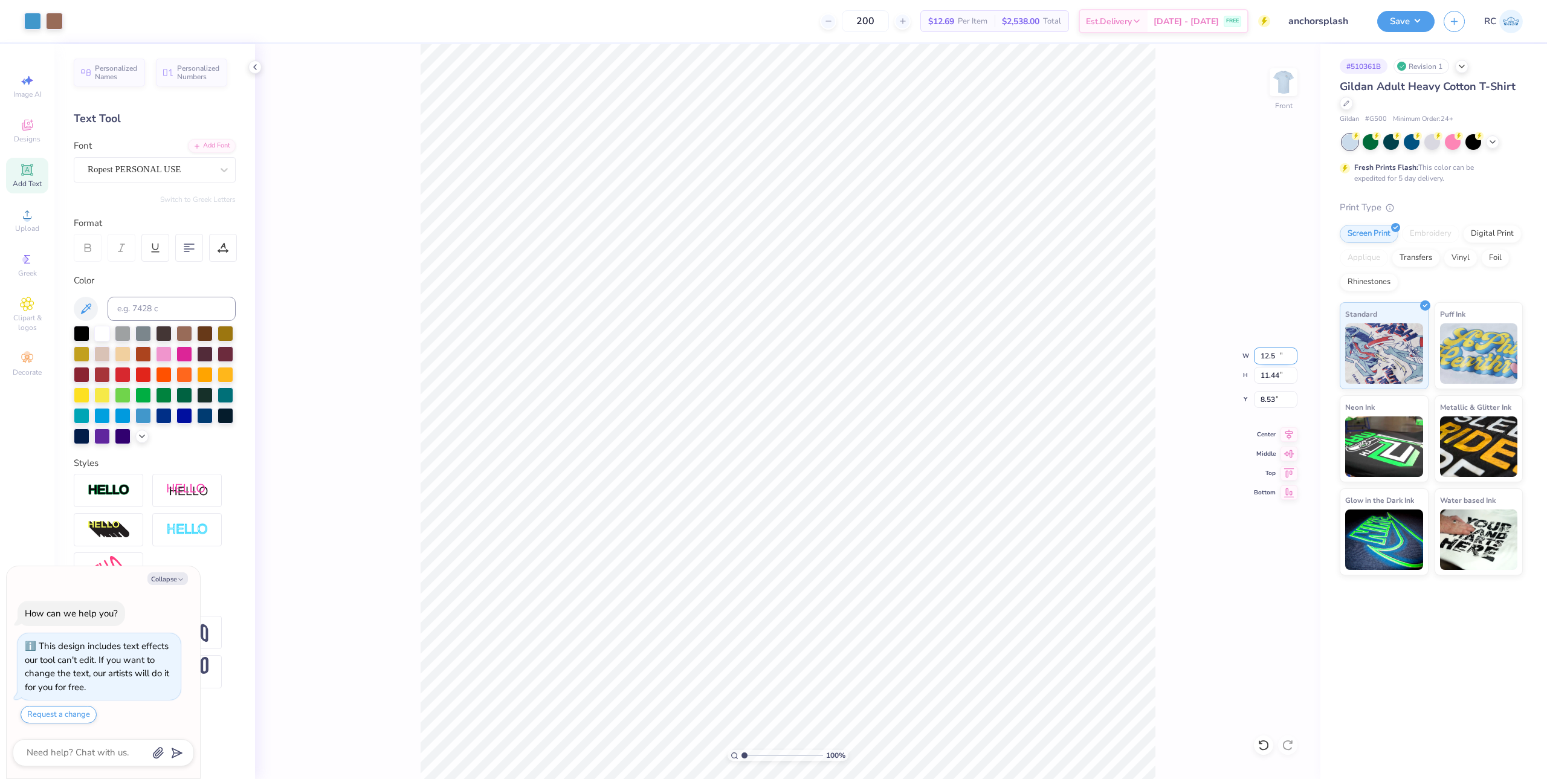
type textarea "x"
type input "12.50"
type input "11.44"
click at [1274, 405] on input "8.53" at bounding box center [1276, 399] width 44 height 17
type input "7"
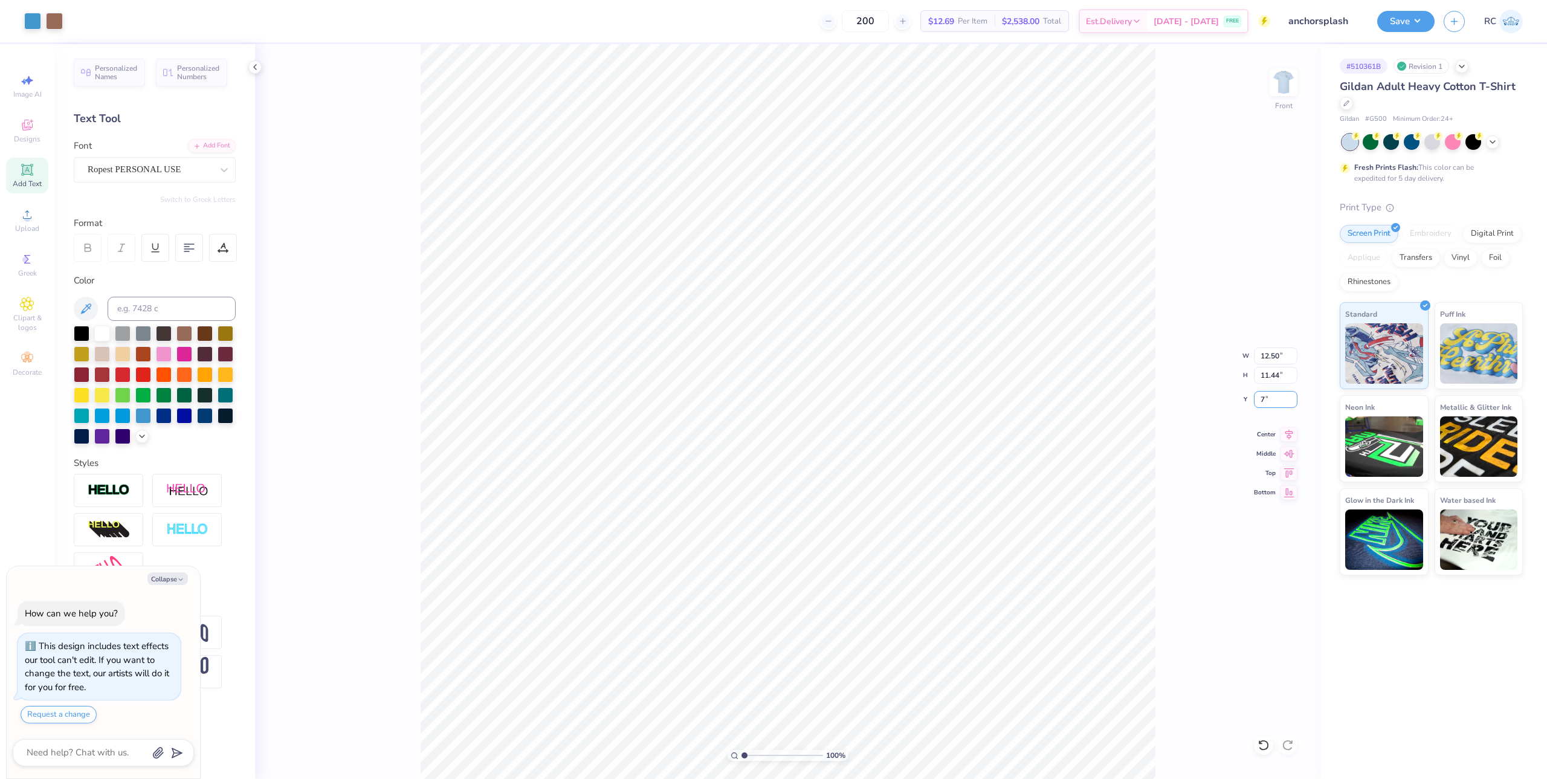
type textarea "x"
type input "7.00"
type textarea "x"
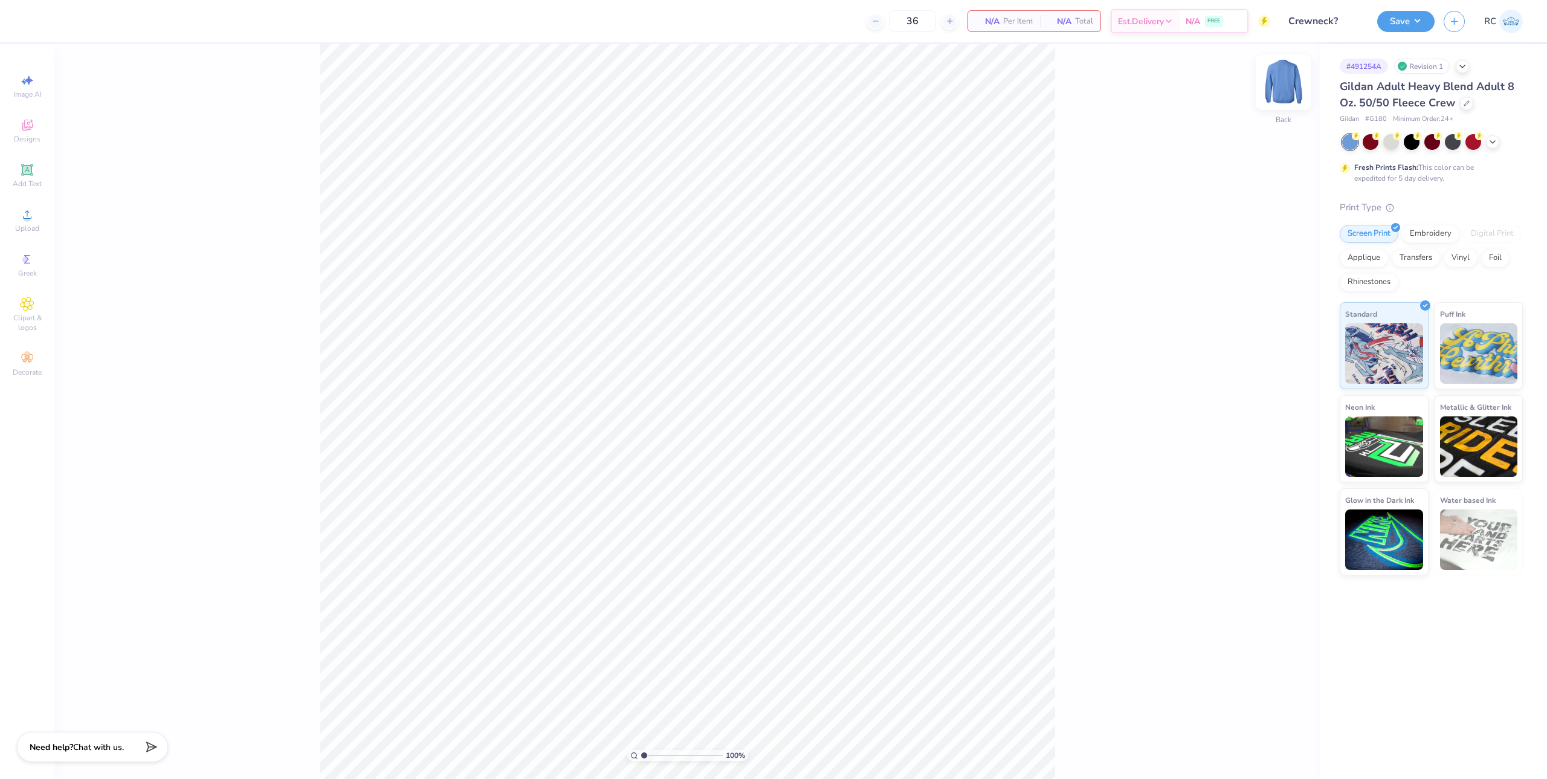
click at [1280, 89] on img at bounding box center [1283, 82] width 48 height 48
click at [1276, 91] on img at bounding box center [1283, 82] width 48 height 48
